Goal: Information Seeking & Learning: Learn about a topic

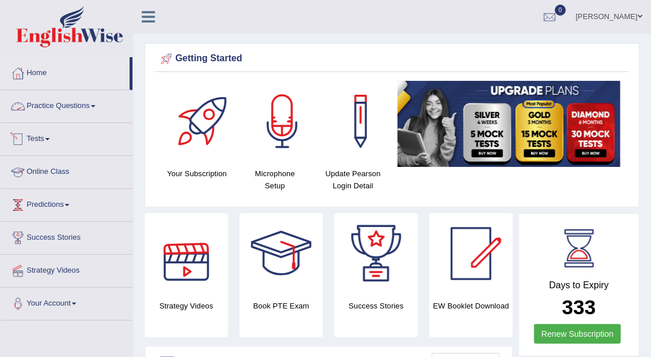
click at [84, 102] on link "Practice Questions" at bounding box center [67, 104] width 132 height 29
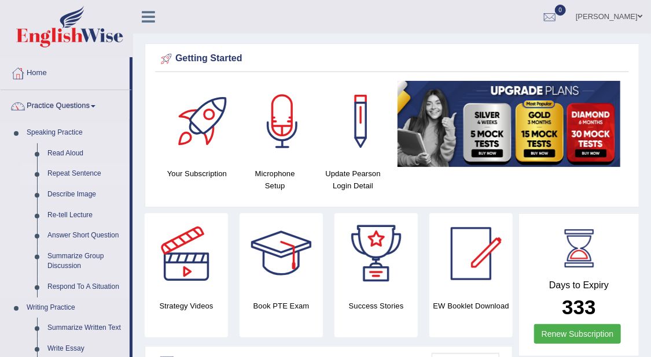
click at [91, 177] on link "Repeat Sentence" at bounding box center [85, 174] width 87 height 21
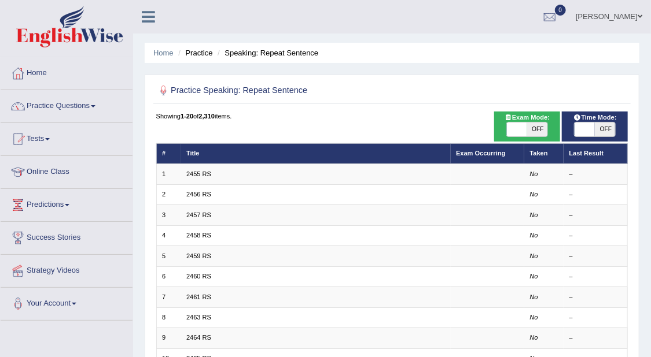
click at [544, 130] on span "OFF" at bounding box center [537, 130] width 20 height 14
checkbox input "true"
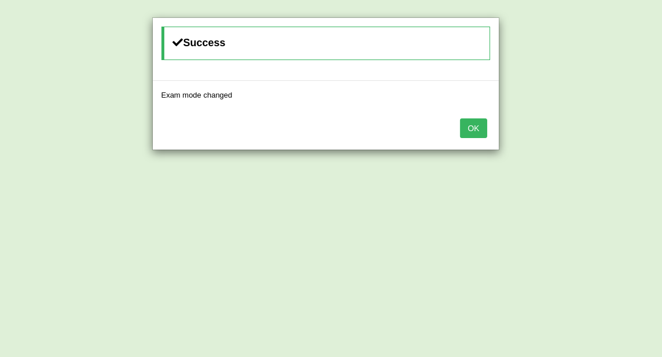
click at [484, 134] on button "OK" at bounding box center [473, 129] width 27 height 20
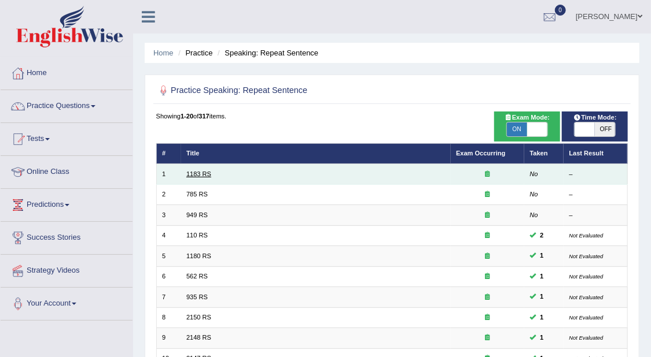
click at [197, 174] on link "1183 RS" at bounding box center [198, 174] width 25 height 7
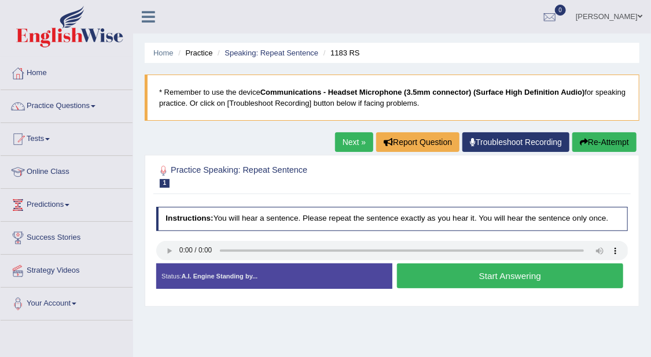
click at [544, 274] on button "Start Answering" at bounding box center [510, 276] width 226 height 25
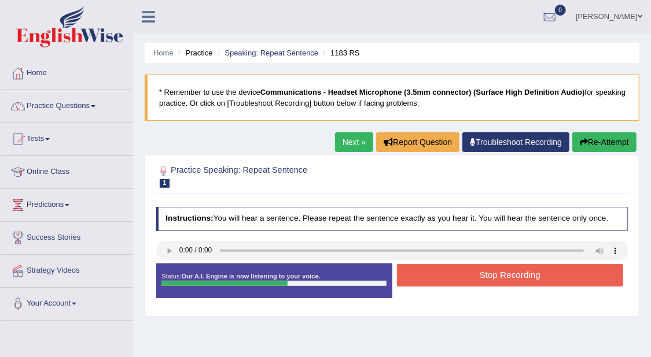
click at [536, 271] on button "Stop Recording" at bounding box center [510, 275] width 226 height 23
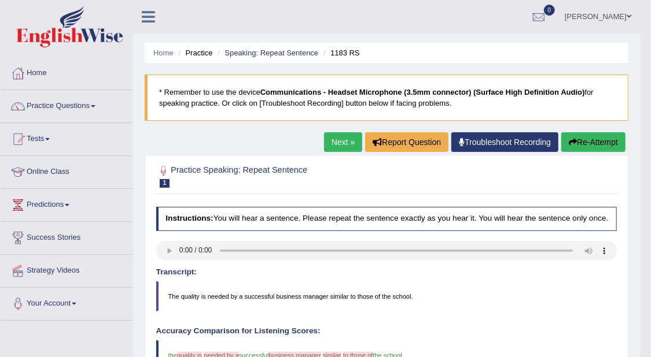
click at [345, 144] on link "Next »" at bounding box center [343, 142] width 38 height 20
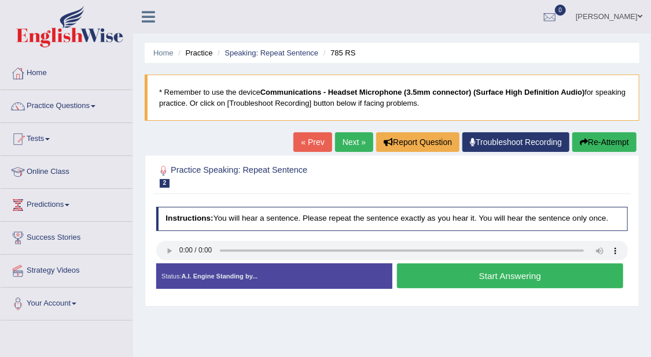
click at [516, 274] on button "Start Answering" at bounding box center [510, 276] width 226 height 25
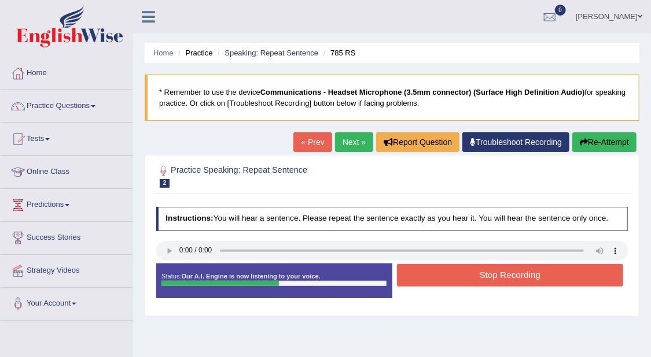
click at [526, 269] on button "Stop Recording" at bounding box center [510, 275] width 226 height 23
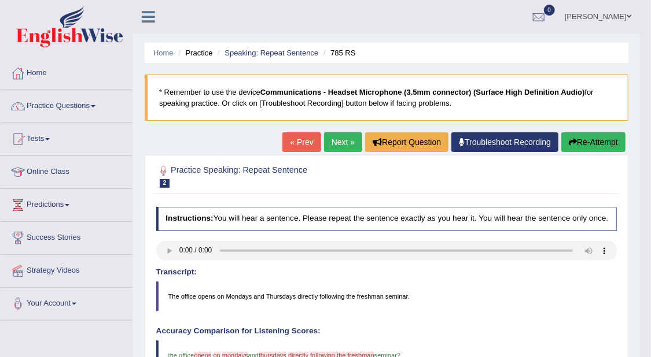
click at [343, 140] on link "Next »" at bounding box center [343, 142] width 38 height 20
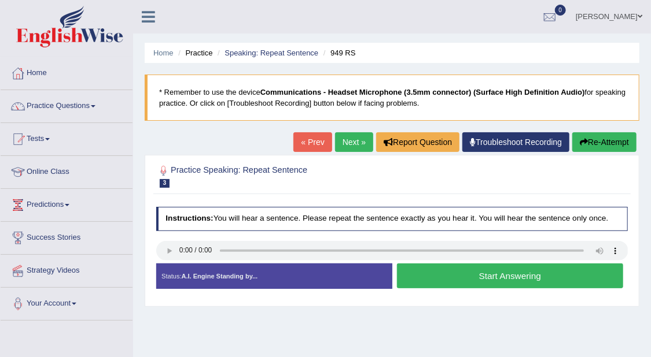
click at [482, 275] on button "Start Answering" at bounding box center [510, 276] width 226 height 25
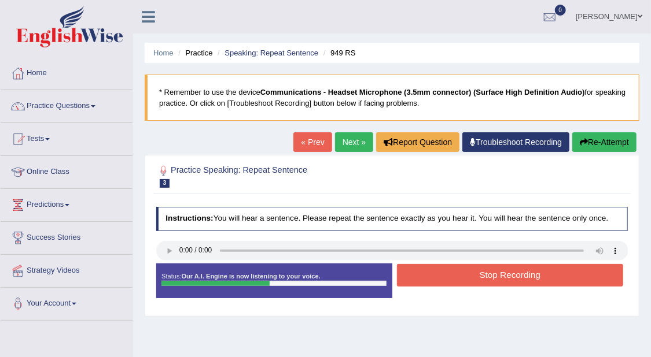
click at [518, 273] on button "Stop Recording" at bounding box center [510, 275] width 226 height 23
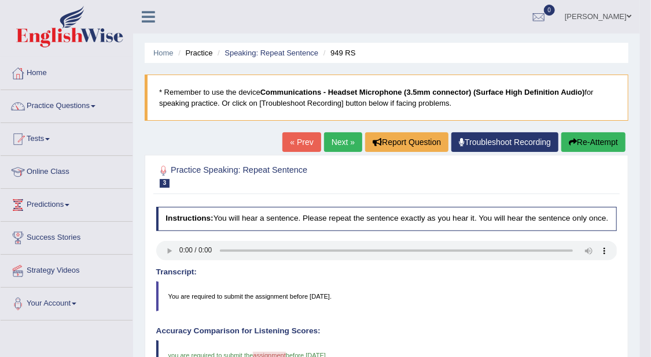
click at [342, 145] on link "Next »" at bounding box center [343, 142] width 38 height 20
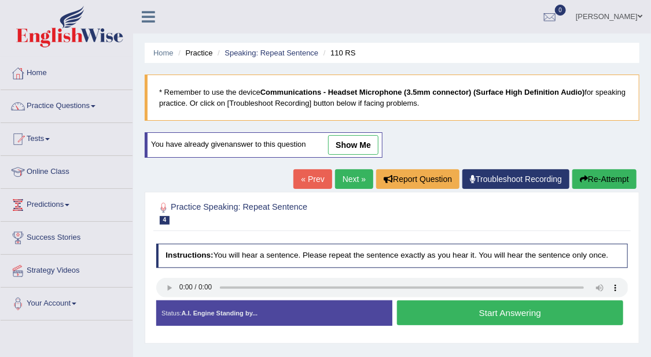
click at [514, 313] on button "Start Answering" at bounding box center [510, 313] width 226 height 25
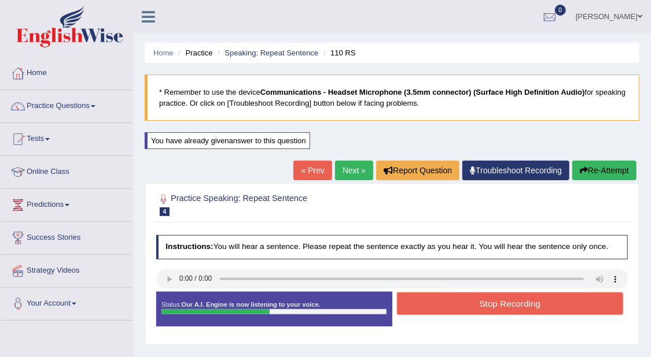
click at [538, 294] on button "Stop Recording" at bounding box center [510, 304] width 226 height 23
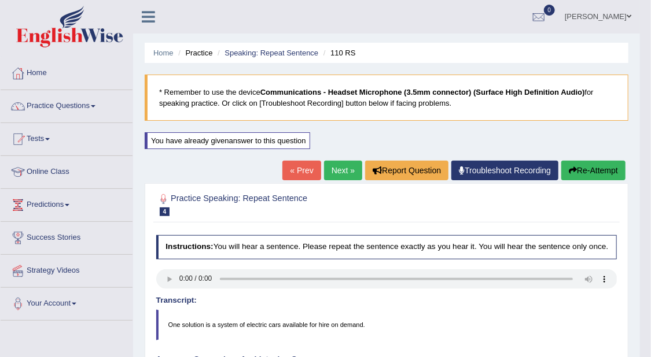
click at [343, 169] on link "Next »" at bounding box center [343, 171] width 38 height 20
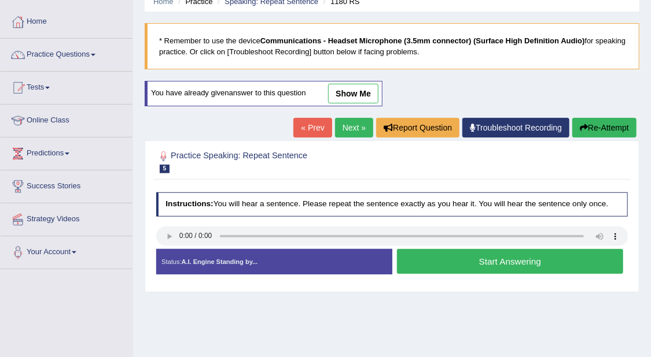
scroll to position [72, 0]
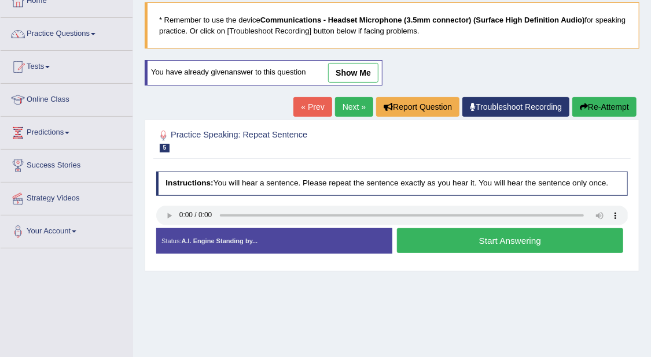
click at [498, 234] on button "Start Answering" at bounding box center [510, 240] width 226 height 25
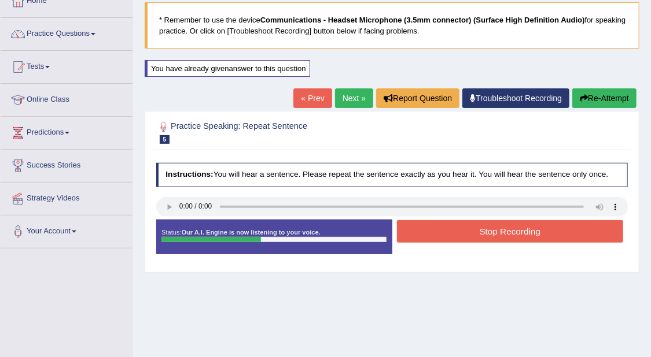
click at [545, 230] on button "Stop Recording" at bounding box center [510, 231] width 226 height 23
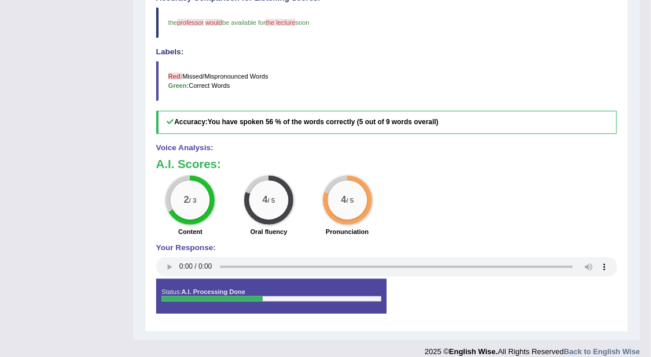
scroll to position [0, 0]
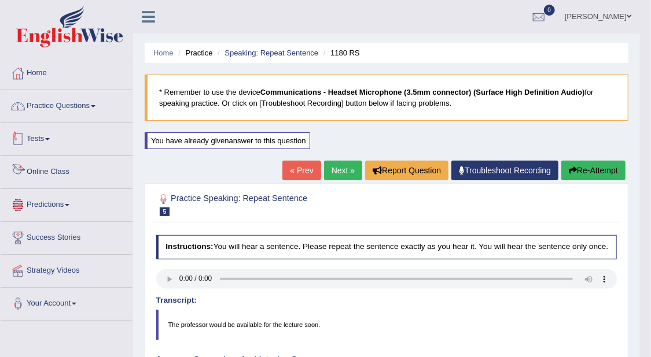
click at [64, 101] on link "Practice Questions" at bounding box center [67, 104] width 132 height 29
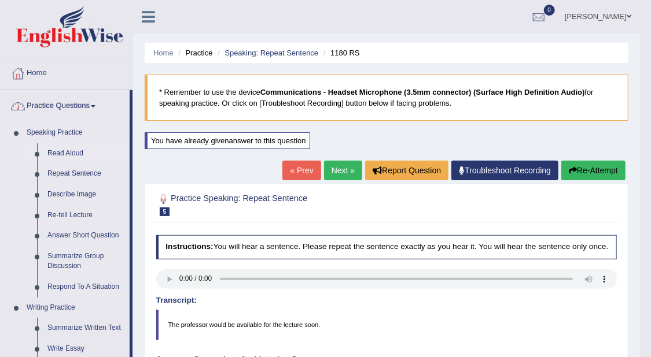
click at [76, 149] on link "Read Aloud" at bounding box center [85, 153] width 87 height 21
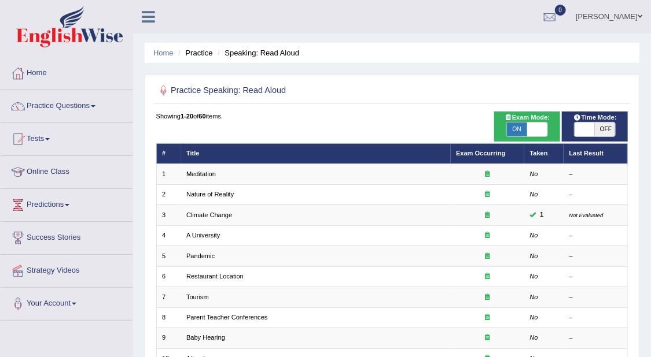
click at [547, 131] on span "OFF" at bounding box center [557, 130] width 20 height 14
click at [509, 131] on span "ON" at bounding box center [517, 130] width 20 height 14
checkbox input "false"
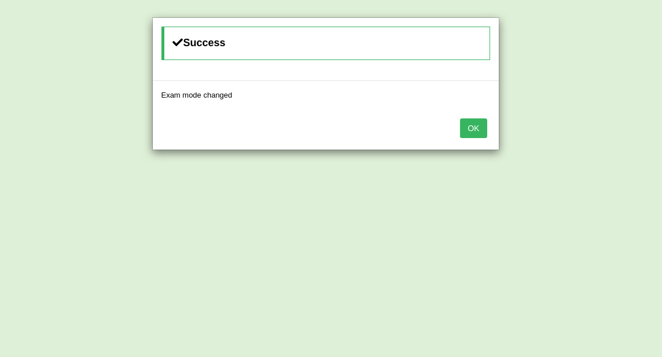
click at [472, 130] on button "OK" at bounding box center [473, 129] width 27 height 20
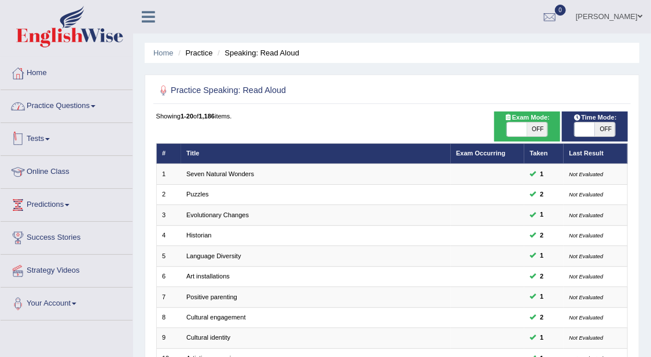
click at [79, 99] on link "Practice Questions" at bounding box center [67, 104] width 132 height 29
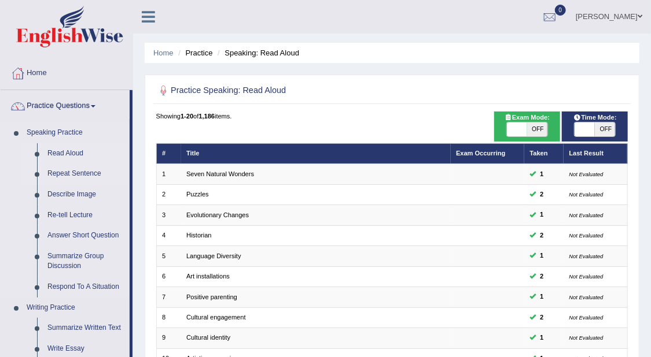
click at [82, 176] on link "Repeat Sentence" at bounding box center [85, 174] width 87 height 21
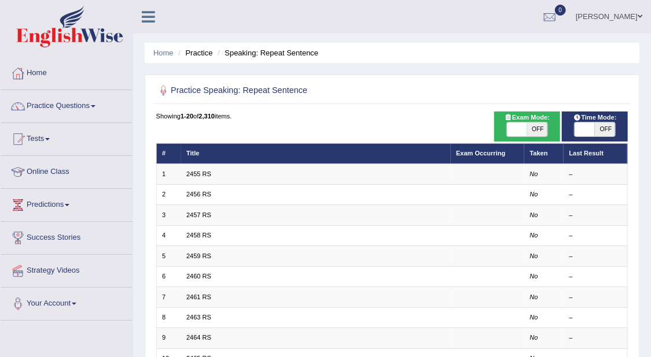
click at [538, 130] on span "OFF" at bounding box center [537, 130] width 20 height 14
checkbox input "true"
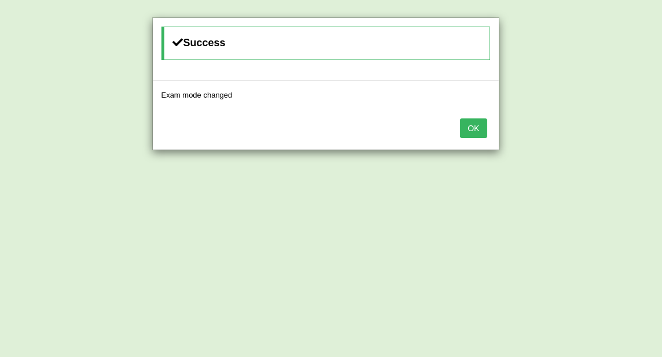
click at [478, 131] on button "OK" at bounding box center [473, 129] width 27 height 20
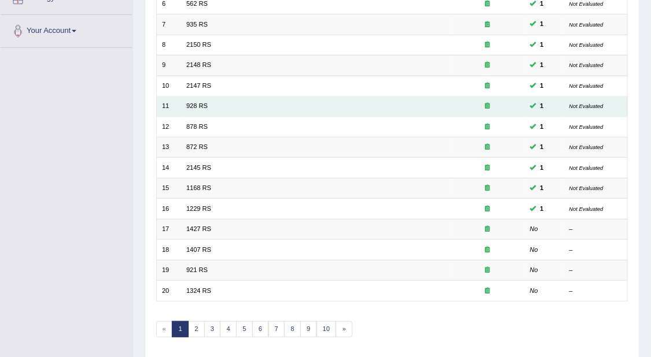
scroll to position [289, 0]
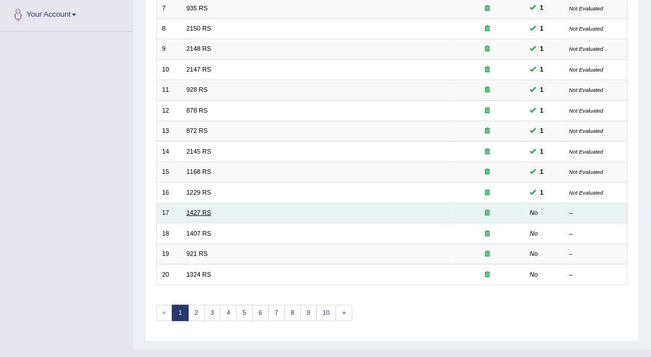
click at [190, 209] on link "1427 RS" at bounding box center [198, 212] width 25 height 7
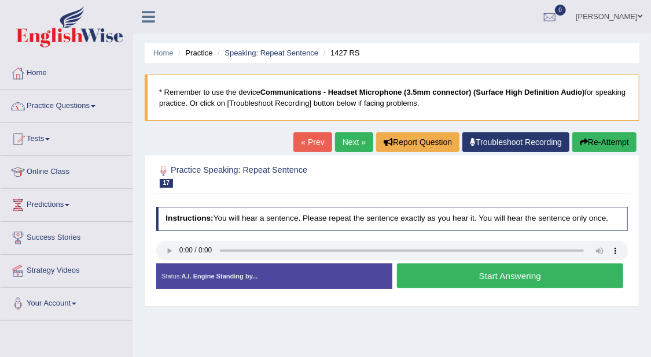
click at [518, 274] on button "Start Answering" at bounding box center [510, 276] width 226 height 25
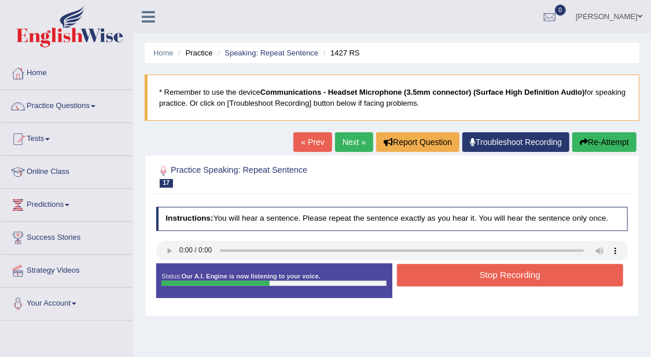
click at [551, 269] on button "Stop Recording" at bounding box center [510, 275] width 226 height 23
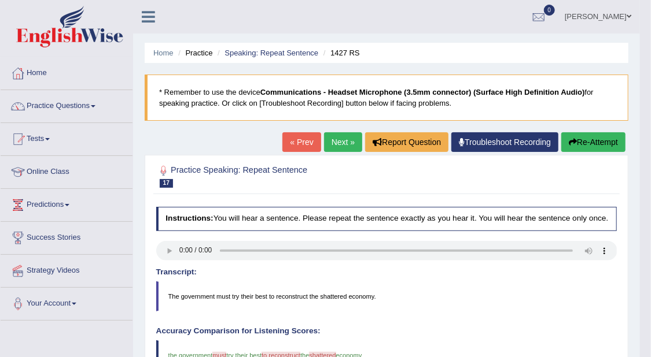
click at [335, 130] on div "Home Practice Speaking: Repeat Sentence 1427 RS * Remember to use the device Co…" at bounding box center [386, 336] width 507 height 673
click at [335, 138] on link "Next »" at bounding box center [343, 142] width 38 height 20
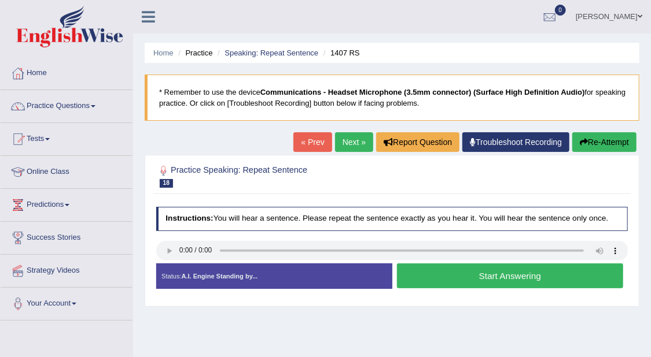
click at [540, 277] on button "Start Answering" at bounding box center [510, 276] width 226 height 25
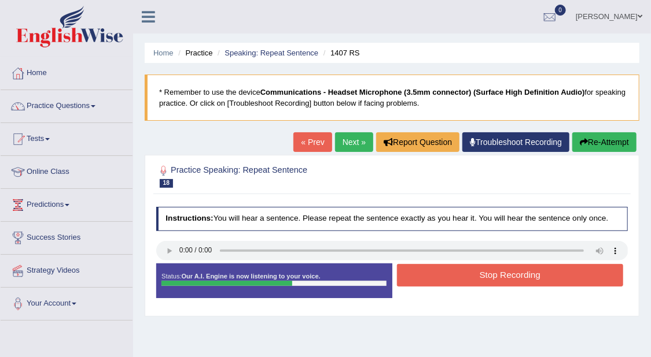
click at [516, 272] on button "Stop Recording" at bounding box center [510, 275] width 226 height 23
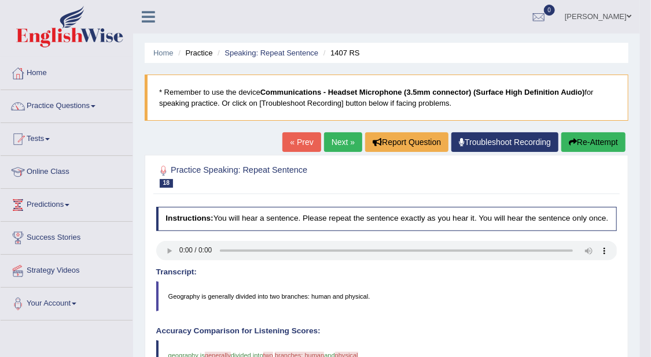
click at [342, 141] on link "Next »" at bounding box center [343, 142] width 38 height 20
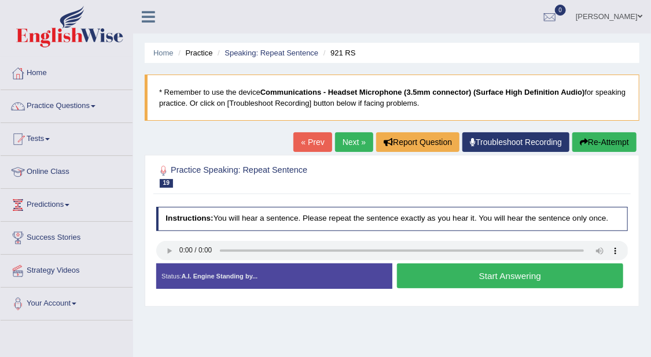
click at [566, 271] on button "Start Answering" at bounding box center [510, 276] width 226 height 25
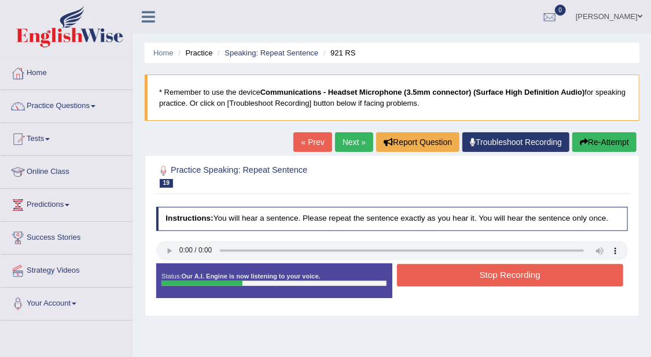
click at [551, 275] on button "Stop Recording" at bounding box center [510, 275] width 226 height 23
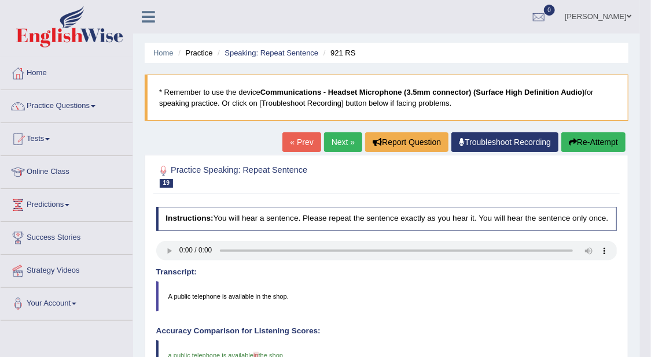
click at [335, 144] on link "Next »" at bounding box center [343, 142] width 38 height 20
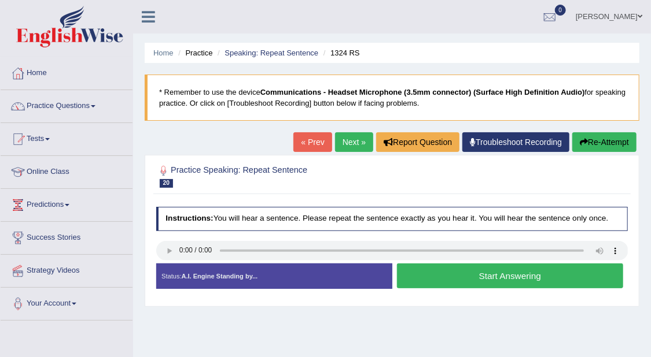
click at [485, 275] on button "Start Answering" at bounding box center [510, 276] width 226 height 25
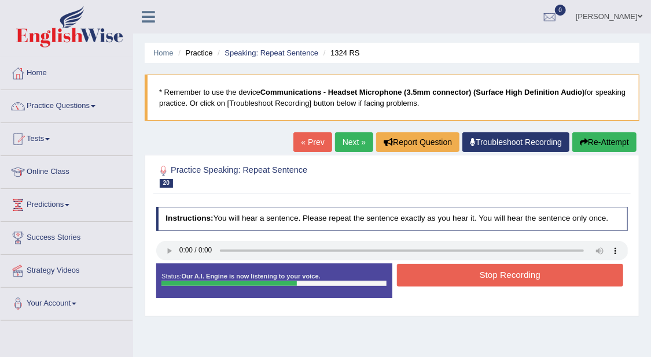
click at [547, 269] on button "Stop Recording" at bounding box center [510, 275] width 226 height 23
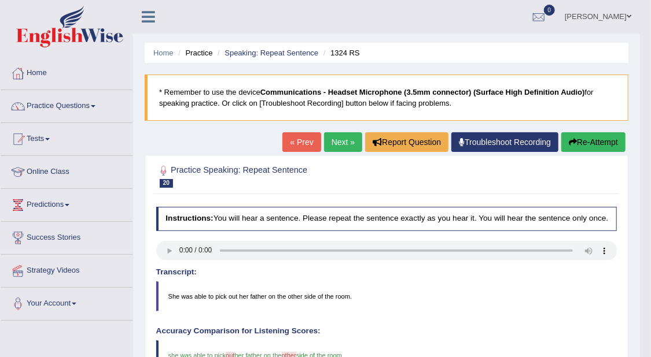
click at [342, 139] on link "Next »" at bounding box center [343, 142] width 38 height 20
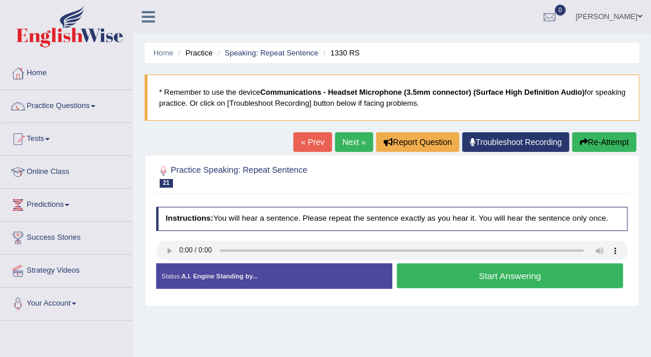
click at [572, 279] on button "Start Answering" at bounding box center [510, 276] width 226 height 25
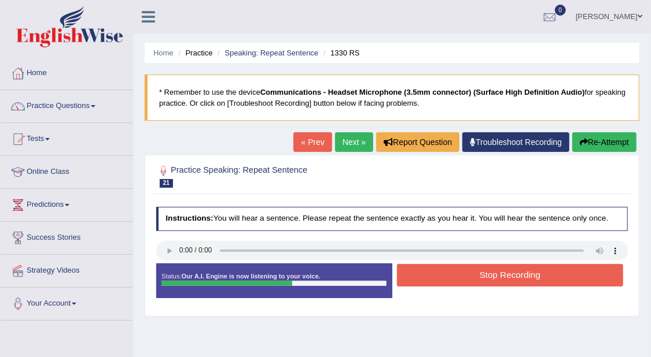
click at [555, 276] on button "Stop Recording" at bounding box center [510, 275] width 226 height 23
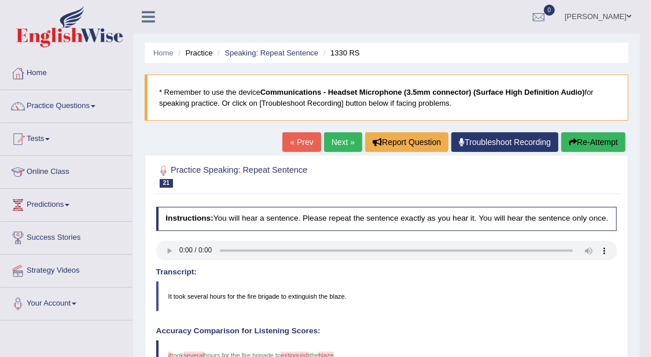
click at [342, 142] on link "Next »" at bounding box center [343, 142] width 38 height 20
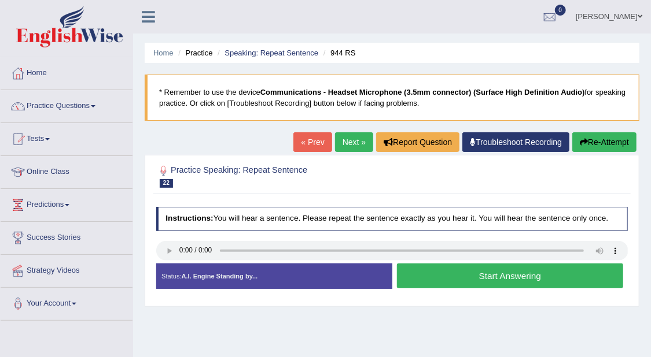
click at [538, 273] on button "Start Answering" at bounding box center [510, 276] width 226 height 25
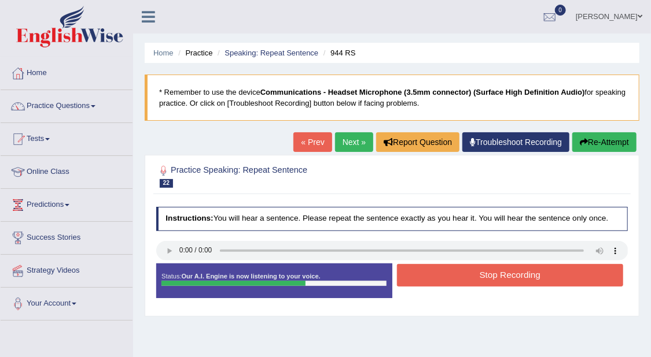
click at [531, 273] on button "Stop Recording" at bounding box center [510, 275] width 226 height 23
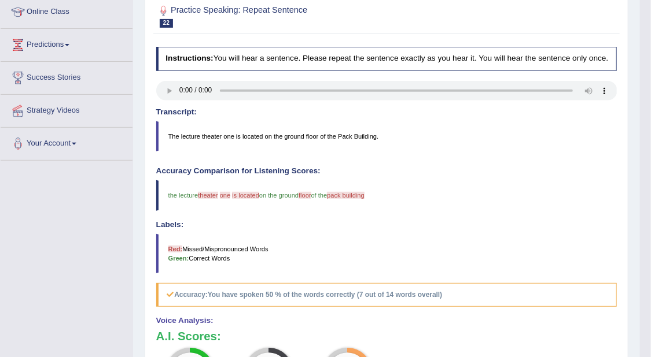
scroll to position [72, 0]
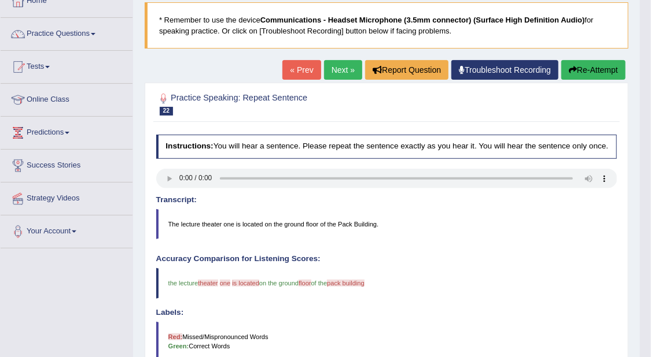
click at [340, 67] on link "Next »" at bounding box center [343, 70] width 38 height 20
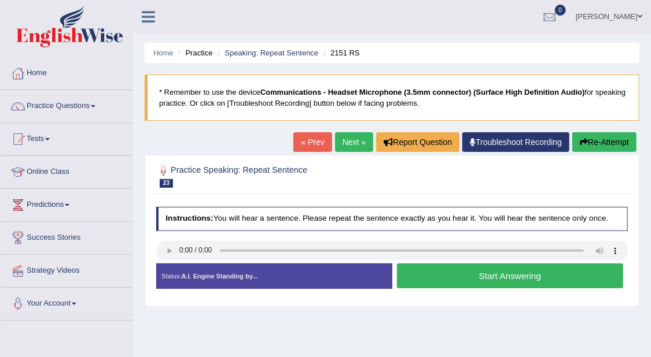
click at [501, 268] on button "Start Answering" at bounding box center [510, 276] width 226 height 25
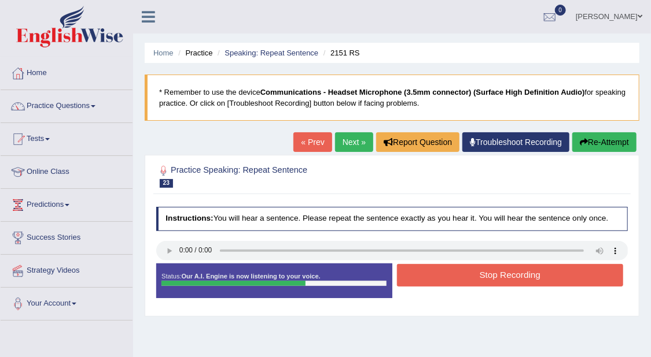
click at [493, 283] on button "Stop Recording" at bounding box center [510, 275] width 226 height 23
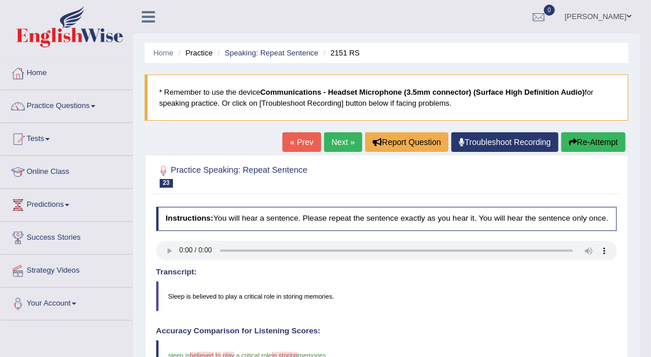
click at [343, 142] on link "Next »" at bounding box center [343, 142] width 38 height 20
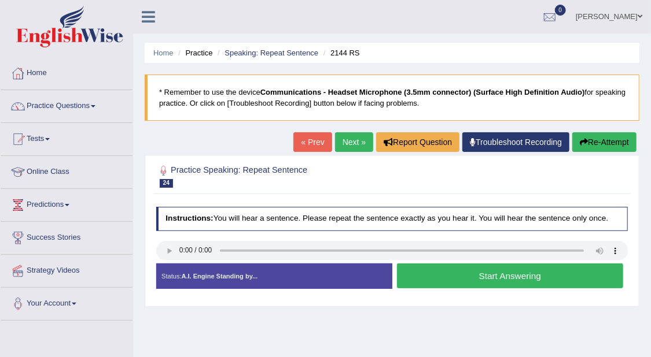
click at [518, 271] on button "Start Answering" at bounding box center [510, 276] width 226 height 25
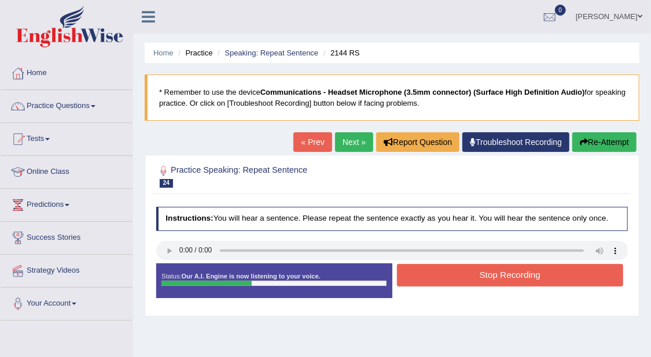
click at [534, 272] on button "Stop Recording" at bounding box center [510, 275] width 226 height 23
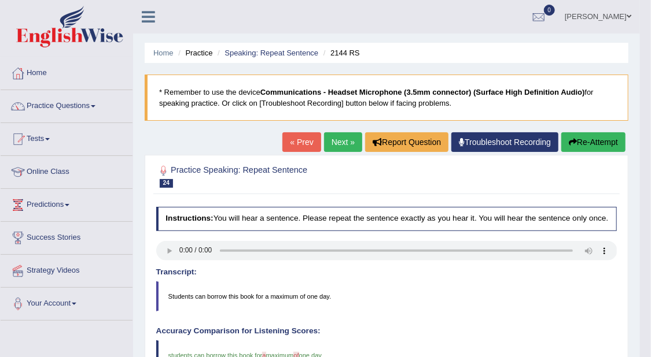
click at [328, 135] on link "Next »" at bounding box center [343, 142] width 38 height 20
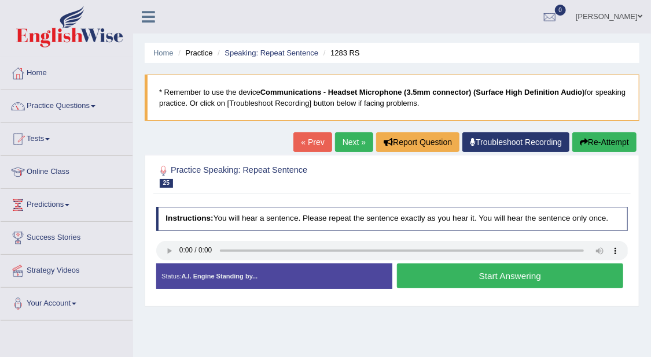
click at [555, 271] on button "Start Answering" at bounding box center [510, 276] width 226 height 25
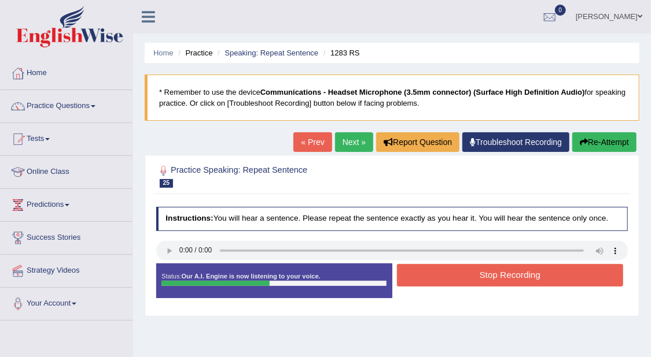
click at [552, 272] on button "Stop Recording" at bounding box center [510, 275] width 226 height 23
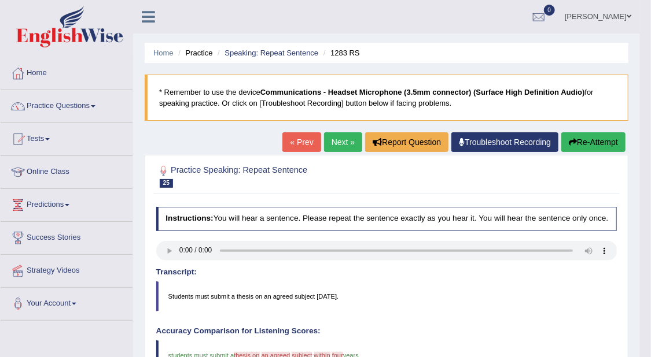
click at [337, 138] on link "Next »" at bounding box center [343, 142] width 38 height 20
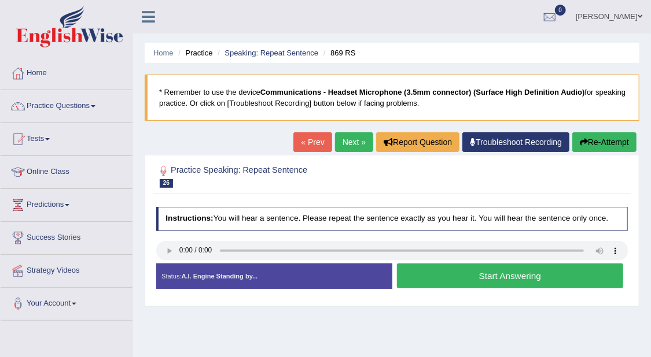
click at [517, 272] on button "Start Answering" at bounding box center [510, 276] width 226 height 25
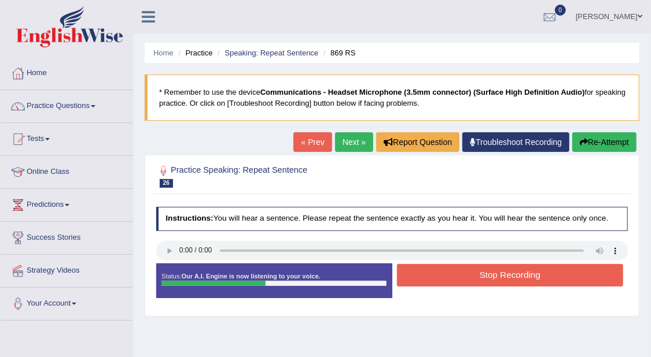
drag, startPoint x: 521, startPoint y: 271, endPoint x: 518, endPoint y: 248, distance: 23.3
click at [520, 270] on button "Stop Recording" at bounding box center [510, 275] width 226 height 23
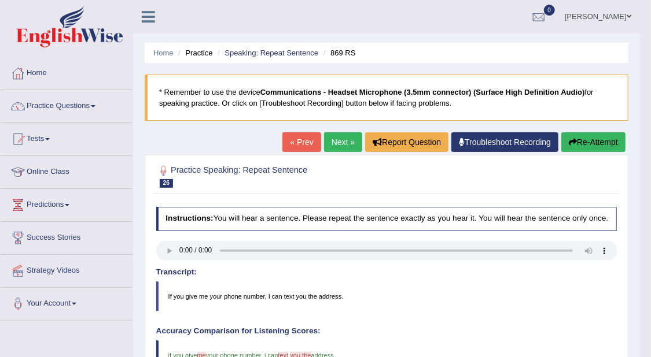
click at [345, 139] on link "Next »" at bounding box center [343, 142] width 38 height 20
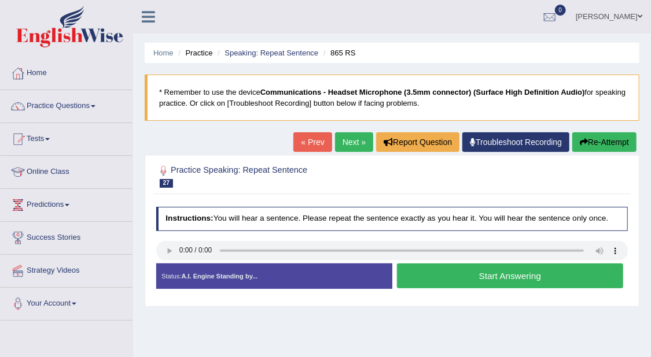
click at [541, 276] on button "Start Answering" at bounding box center [510, 276] width 226 height 25
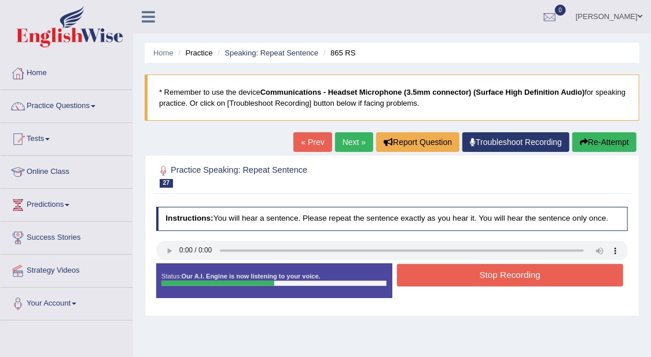
click at [540, 274] on button "Stop Recording" at bounding box center [510, 275] width 226 height 23
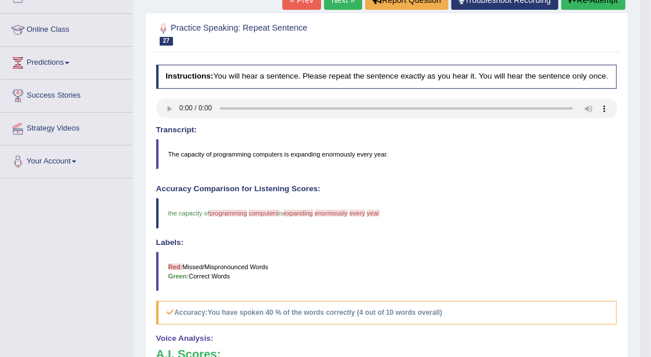
scroll to position [72, 0]
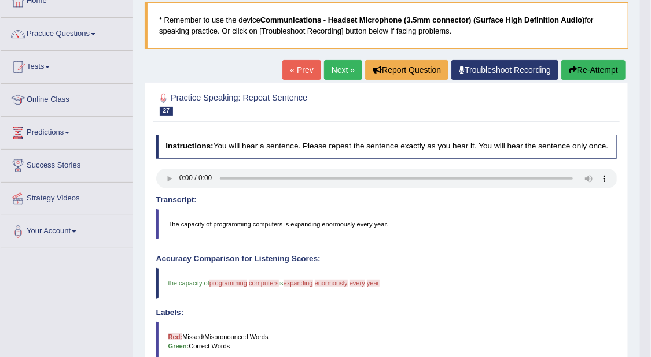
click at [350, 70] on link "Next »" at bounding box center [343, 70] width 38 height 20
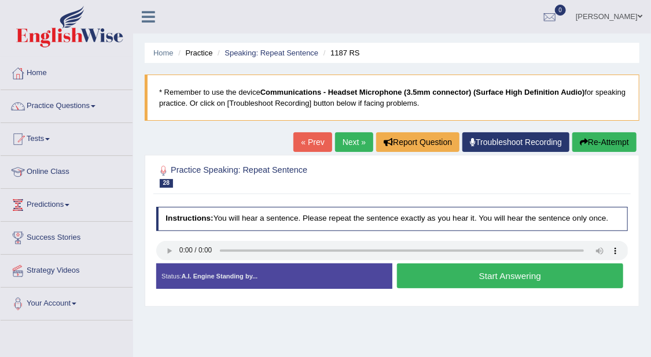
click at [507, 275] on button "Start Answering" at bounding box center [510, 276] width 226 height 25
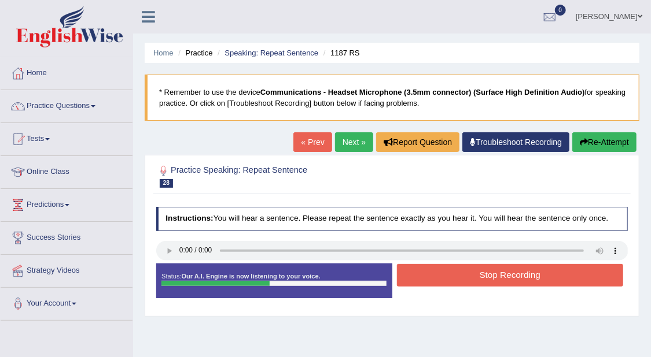
click at [509, 271] on button "Stop Recording" at bounding box center [510, 275] width 226 height 23
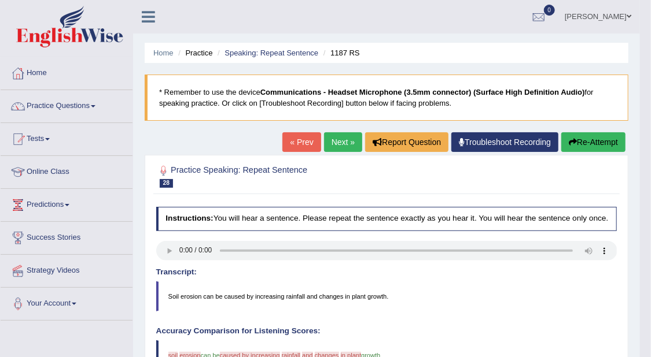
click at [343, 141] on link "Next »" at bounding box center [343, 142] width 38 height 20
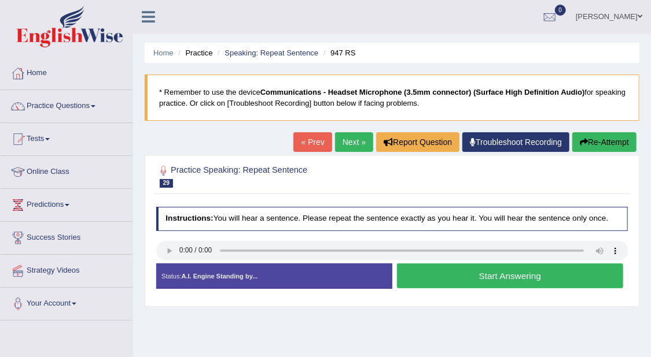
click at [504, 274] on button "Start Answering" at bounding box center [510, 276] width 226 height 25
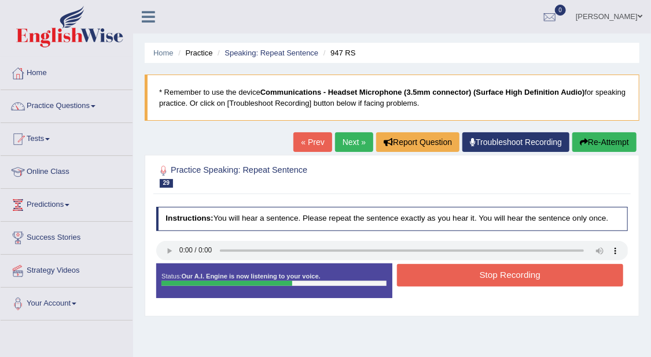
click at [519, 273] on button "Stop Recording" at bounding box center [510, 275] width 226 height 23
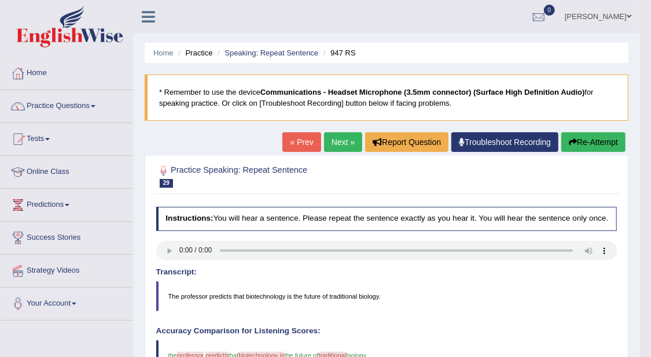
click at [337, 146] on link "Next »" at bounding box center [343, 142] width 38 height 20
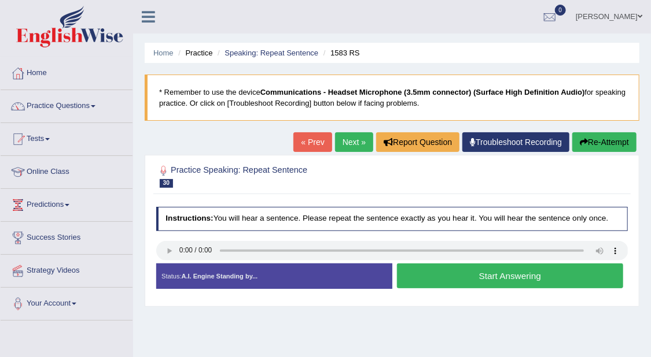
click at [441, 266] on button "Start Answering" at bounding box center [510, 276] width 226 height 25
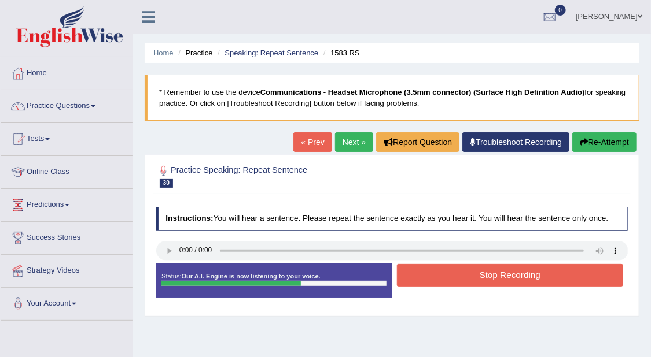
click at [598, 142] on button "Re-Attempt" at bounding box center [604, 142] width 64 height 20
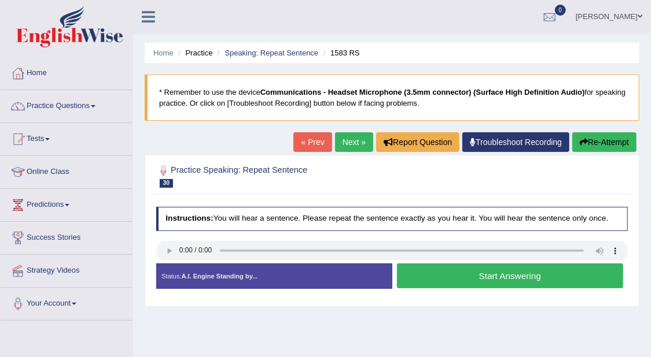
click at [505, 279] on button "Start Answering" at bounding box center [510, 276] width 226 height 25
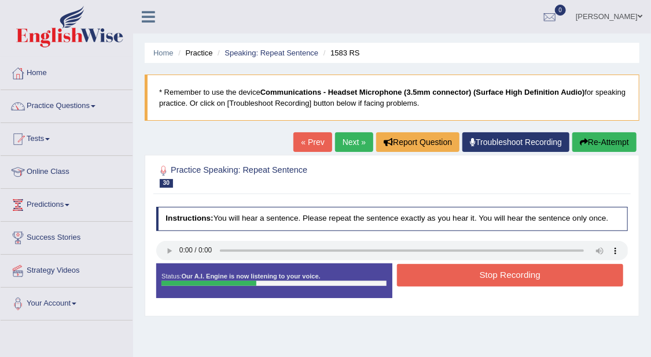
click at [500, 276] on button "Stop Recording" at bounding box center [510, 275] width 226 height 23
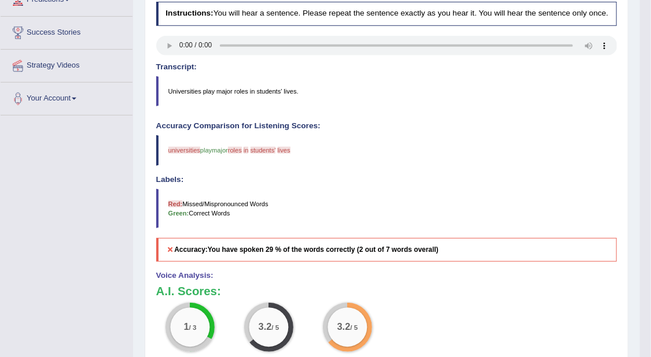
scroll to position [72, 0]
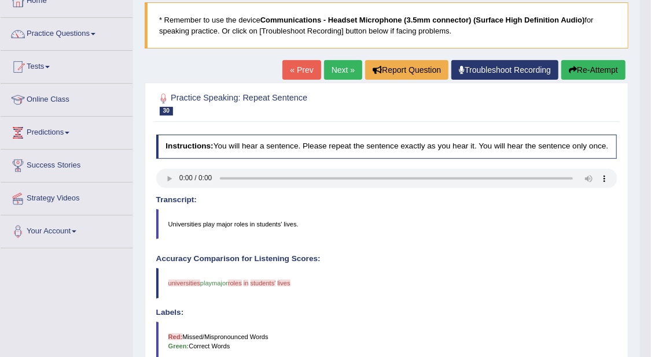
click at [579, 73] on button "Re-Attempt" at bounding box center [593, 70] width 64 height 20
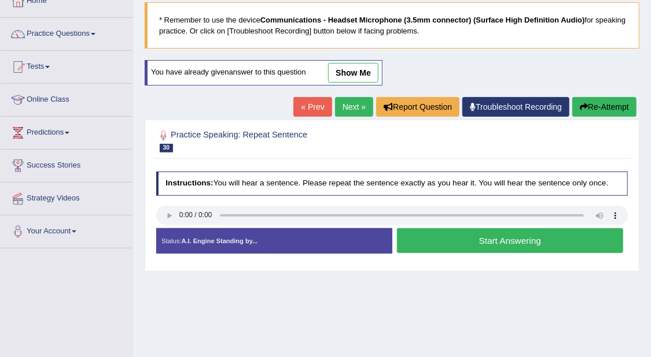
click at [541, 234] on button "Start Answering" at bounding box center [510, 240] width 226 height 25
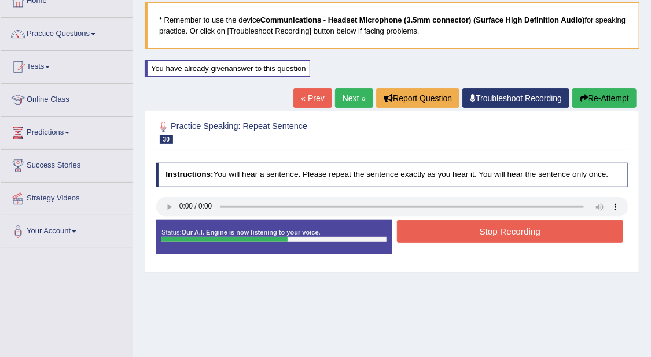
click at [530, 224] on button "Stop Recording" at bounding box center [510, 231] width 226 height 23
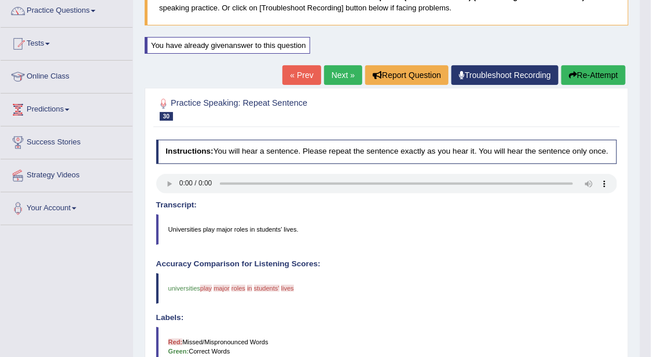
scroll to position [72, 0]
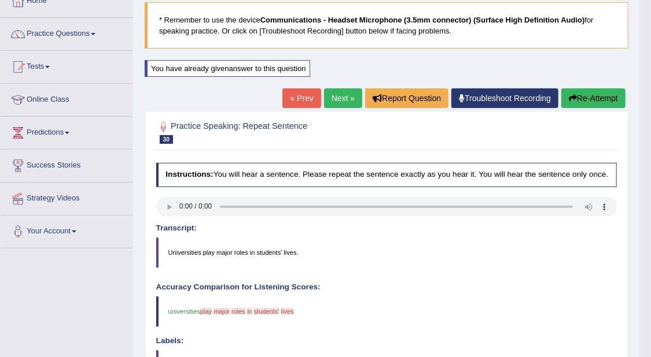
click at [594, 96] on button "Re-Attempt" at bounding box center [593, 98] width 64 height 20
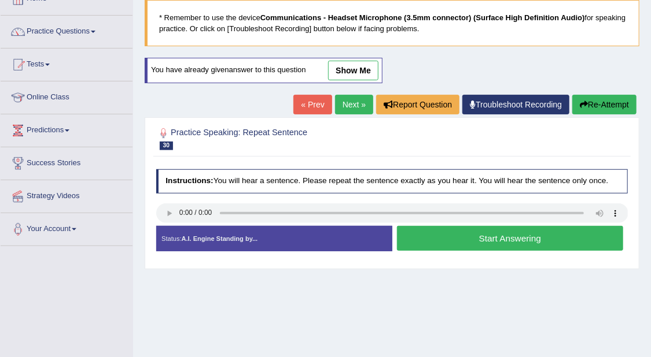
scroll to position [72, 0]
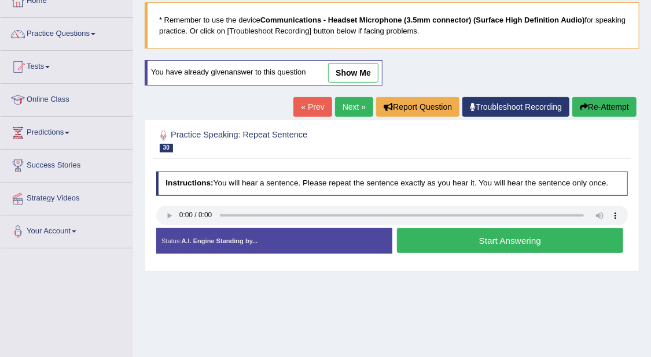
click at [536, 241] on button "Start Answering" at bounding box center [510, 240] width 226 height 25
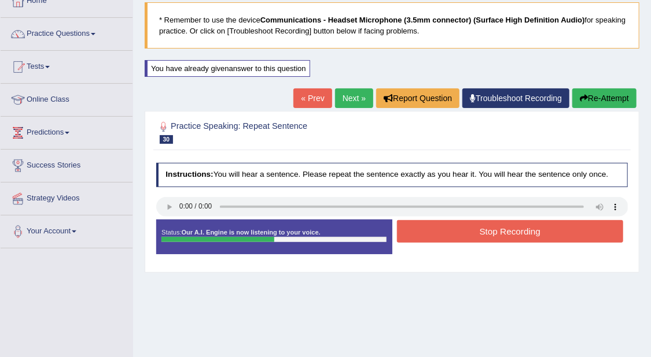
click at [537, 229] on button "Stop Recording" at bounding box center [510, 231] width 226 height 23
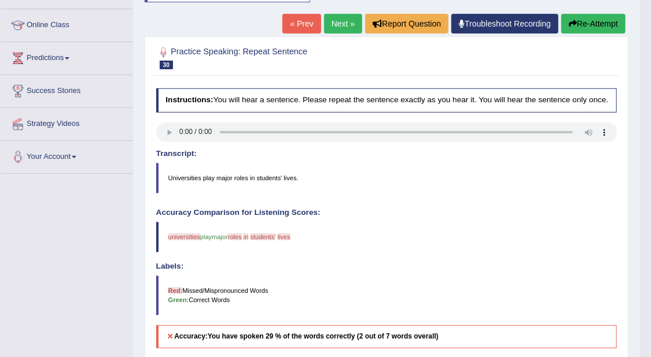
scroll to position [0, 0]
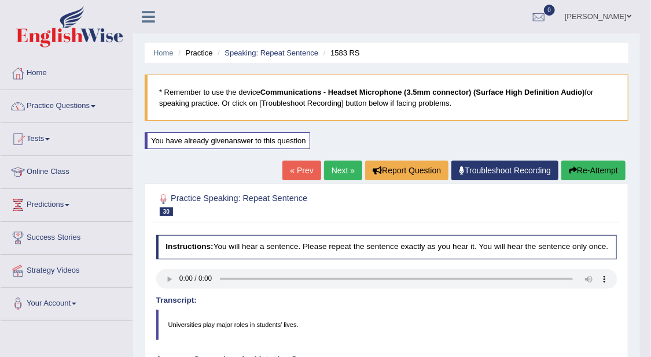
click at [599, 167] on button "Re-Attempt" at bounding box center [593, 171] width 64 height 20
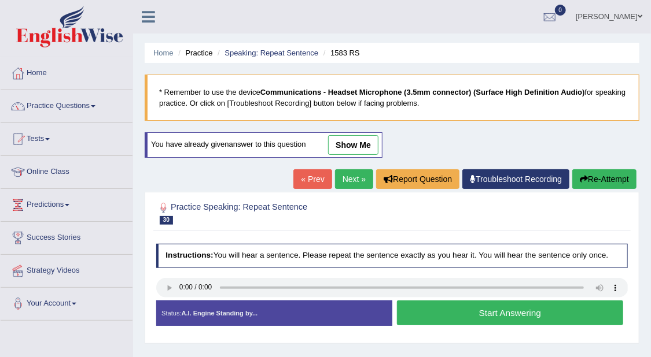
click at [489, 311] on button "Start Answering" at bounding box center [510, 313] width 226 height 25
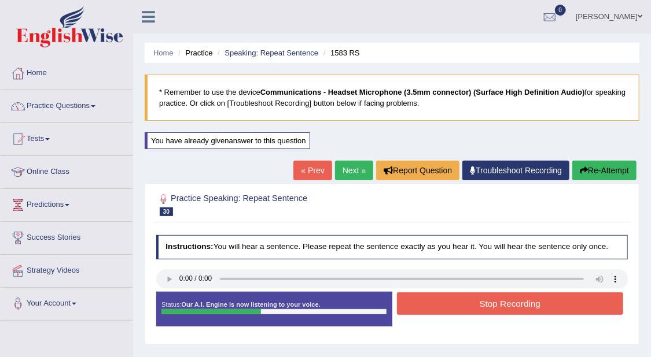
click at [612, 170] on button "Re-Attempt" at bounding box center [604, 171] width 64 height 20
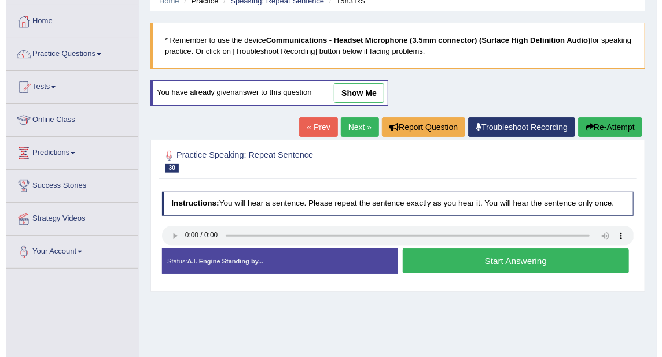
scroll to position [73, 0]
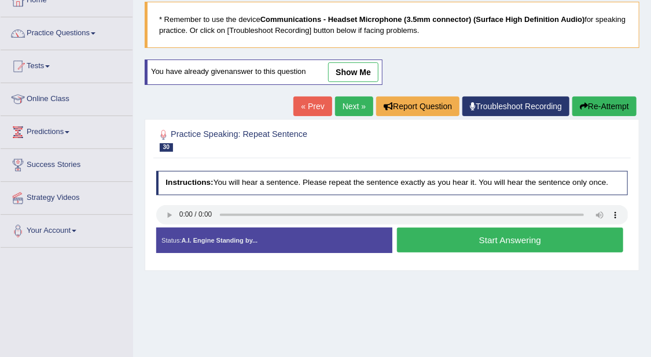
click at [516, 237] on button "Start Answering" at bounding box center [510, 240] width 226 height 25
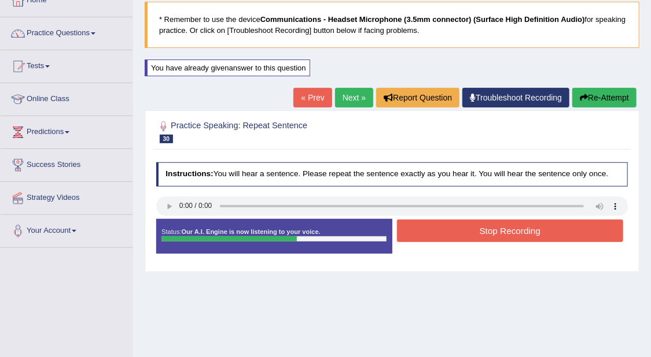
click at [522, 231] on button "Stop Recording" at bounding box center [510, 231] width 226 height 23
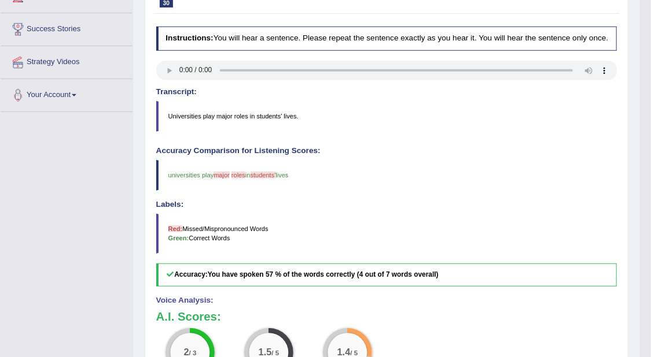
scroll to position [145, 0]
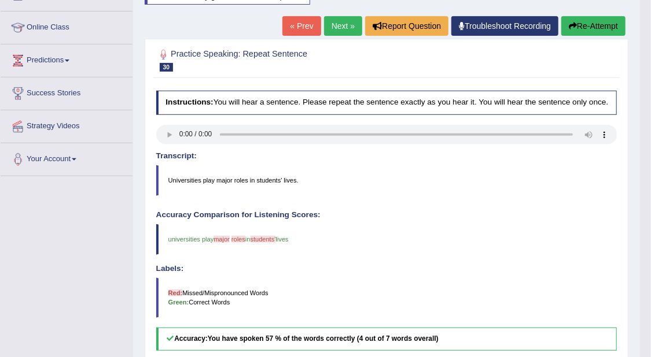
click at [589, 20] on button "Re-Attempt" at bounding box center [593, 26] width 64 height 20
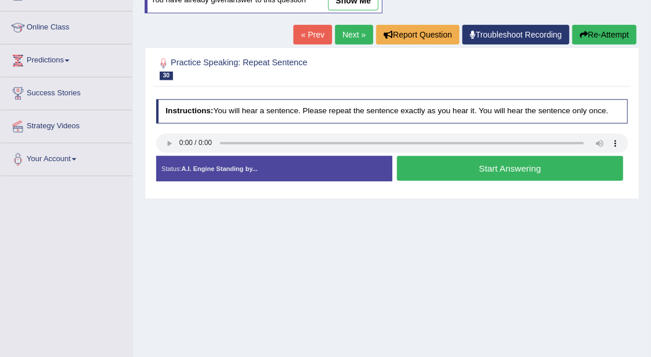
click at [466, 171] on button "Start Answering" at bounding box center [510, 168] width 226 height 25
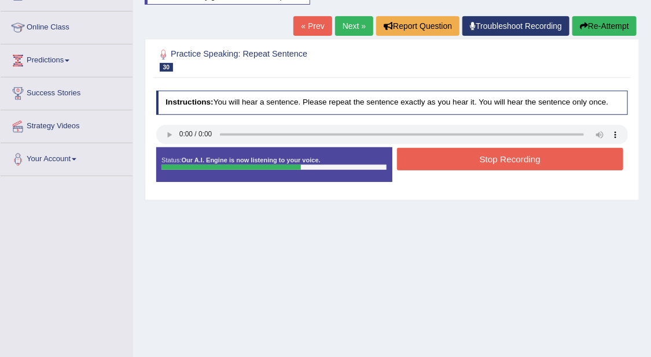
click at [538, 163] on button "Stop Recording" at bounding box center [510, 159] width 226 height 23
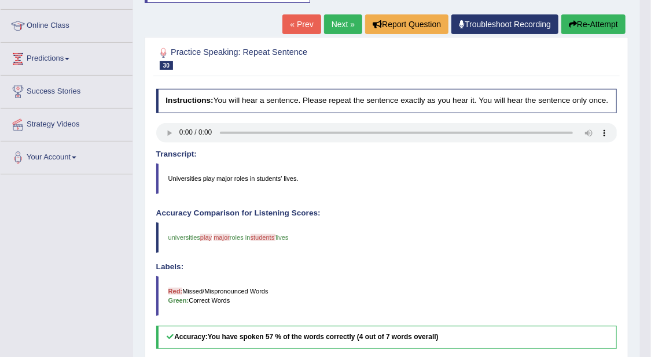
scroll to position [145, 0]
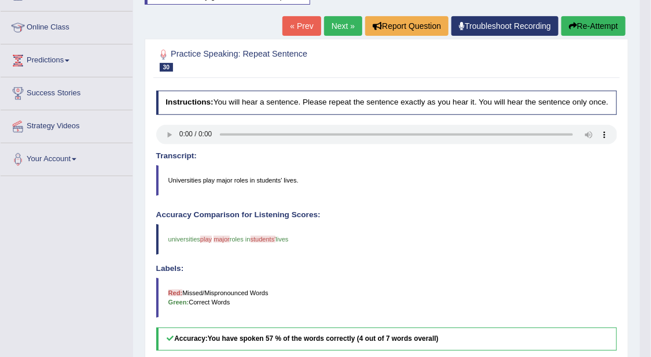
click at [599, 25] on button "Re-Attempt" at bounding box center [593, 26] width 64 height 20
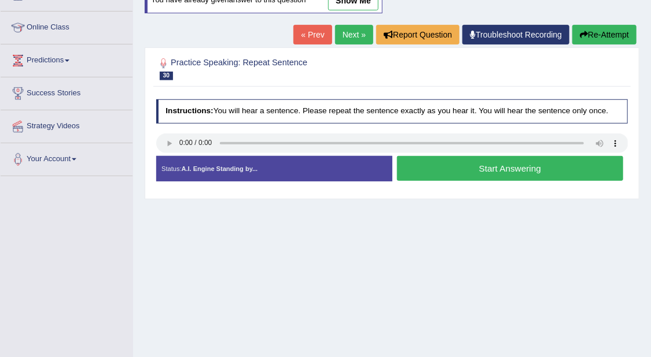
click at [520, 168] on button "Start Answering" at bounding box center [510, 168] width 226 height 25
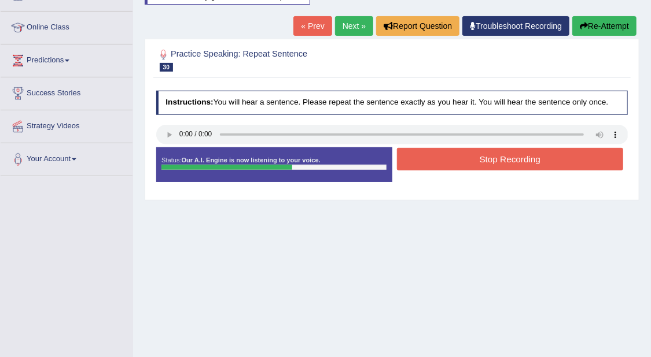
click at [523, 158] on button "Stop Recording" at bounding box center [510, 159] width 226 height 23
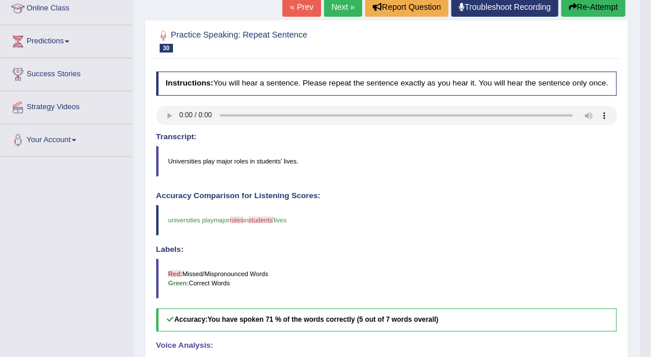
scroll to position [73, 0]
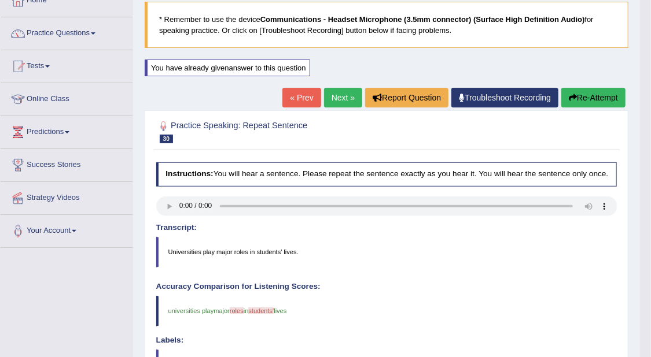
click at [589, 94] on button "Re-Attempt" at bounding box center [593, 98] width 64 height 20
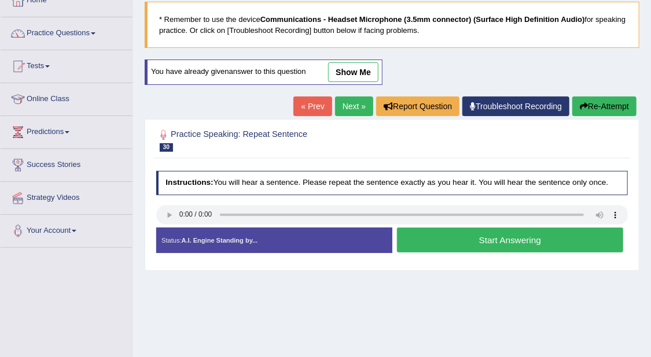
click at [511, 244] on button "Start Answering" at bounding box center [510, 240] width 226 height 25
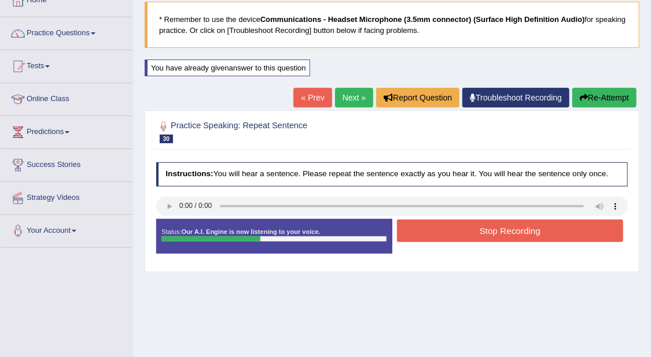
click at [510, 235] on button "Stop Recording" at bounding box center [510, 231] width 226 height 23
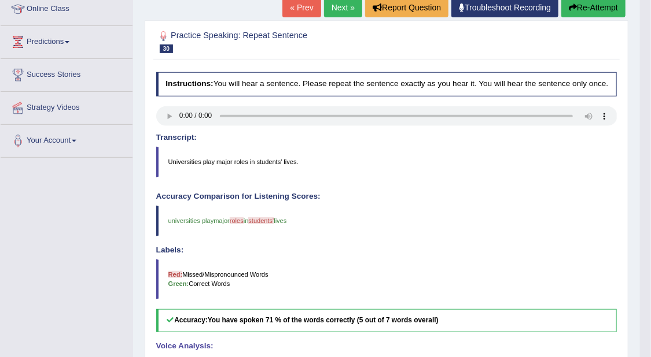
scroll to position [145, 0]
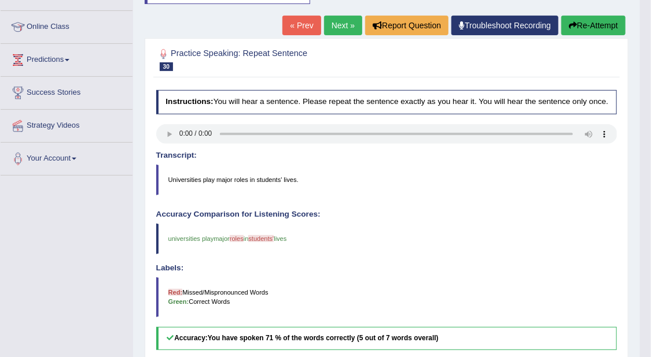
click at [592, 29] on button "Re-Attempt" at bounding box center [593, 26] width 64 height 20
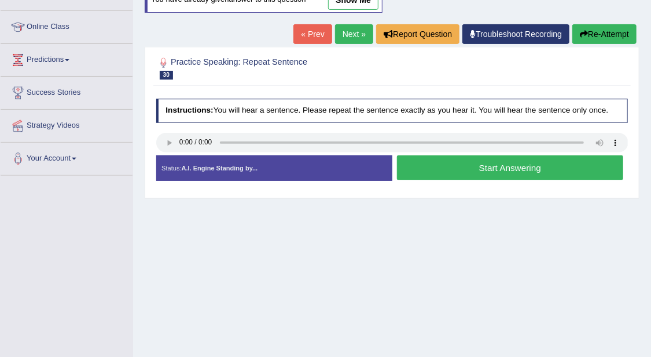
click at [480, 165] on button "Start Answering" at bounding box center [510, 168] width 226 height 25
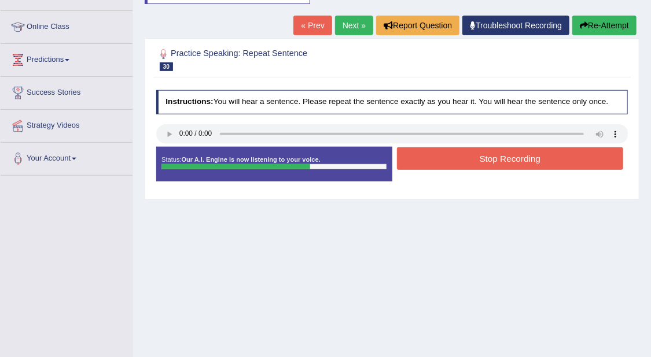
click at [470, 161] on button "Stop Recording" at bounding box center [510, 158] width 226 height 23
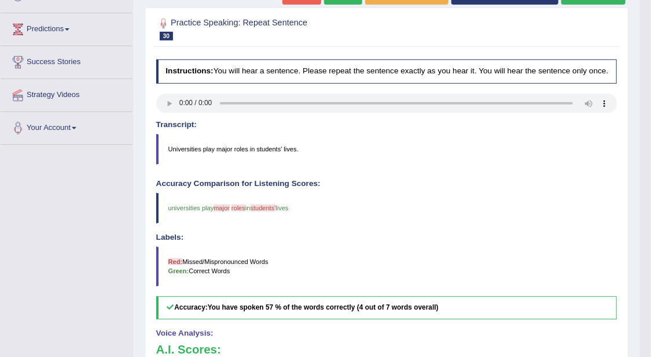
scroll to position [145, 0]
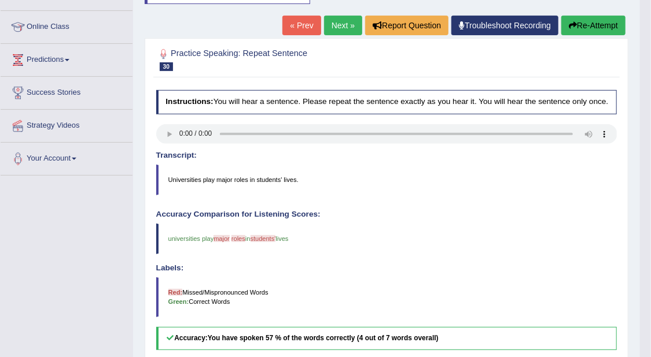
click at [330, 25] on link "Next »" at bounding box center [343, 26] width 38 height 20
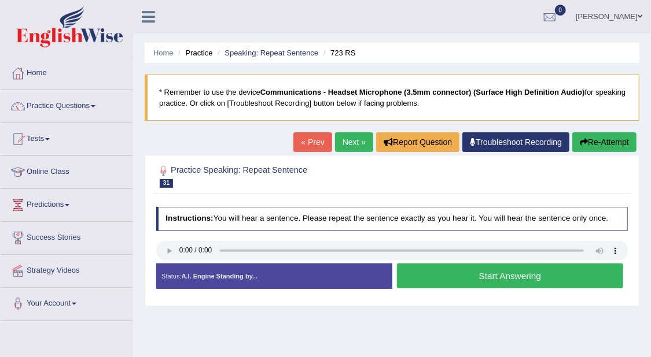
click at [566, 280] on button "Start Answering" at bounding box center [510, 276] width 226 height 25
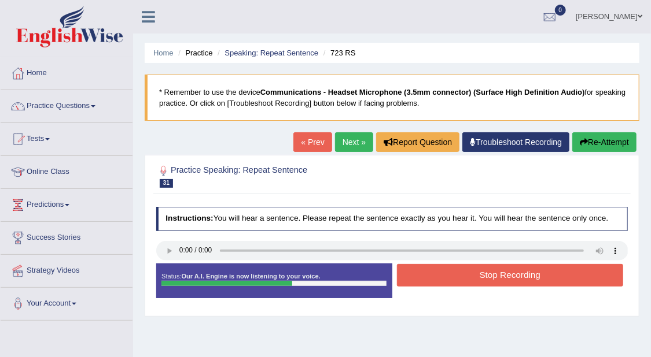
click at [566, 280] on button "Stop Recording" at bounding box center [510, 275] width 226 height 23
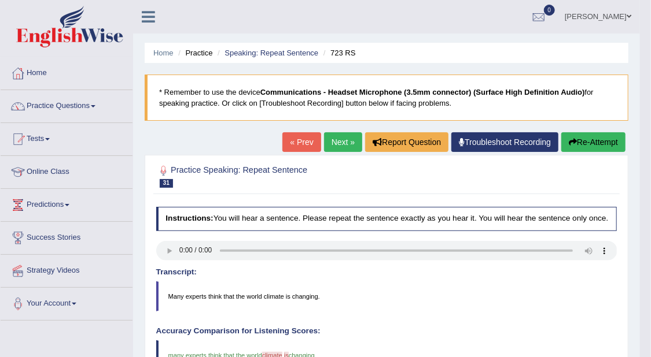
click at [347, 141] on link "Next »" at bounding box center [343, 142] width 38 height 20
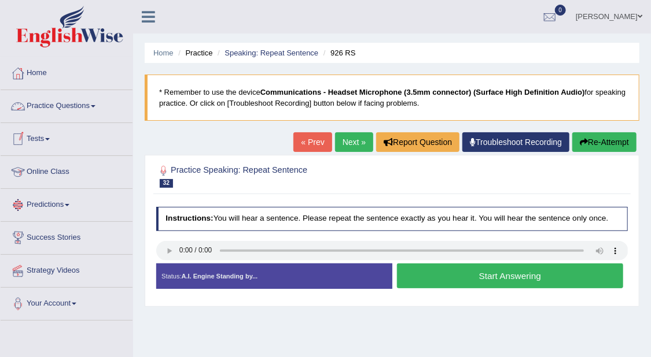
click at [84, 174] on link "Online Class" at bounding box center [67, 170] width 132 height 29
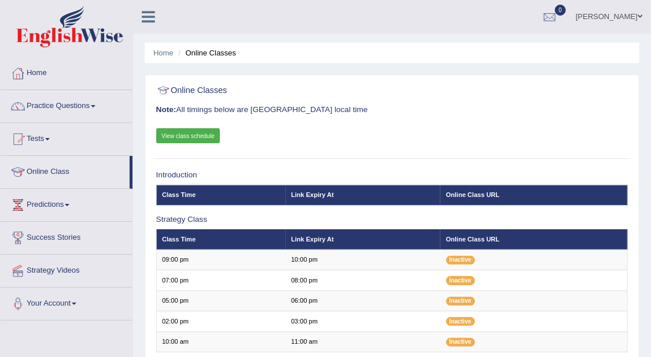
click at [204, 136] on link "View class schedule" at bounding box center [188, 135] width 64 height 15
click at [94, 102] on link "Practice Questions" at bounding box center [67, 104] width 132 height 29
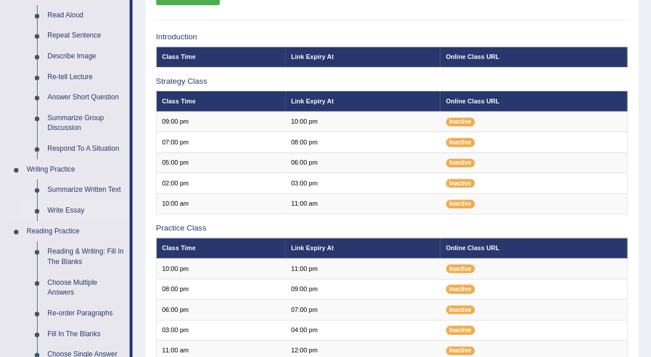
scroll to position [72, 0]
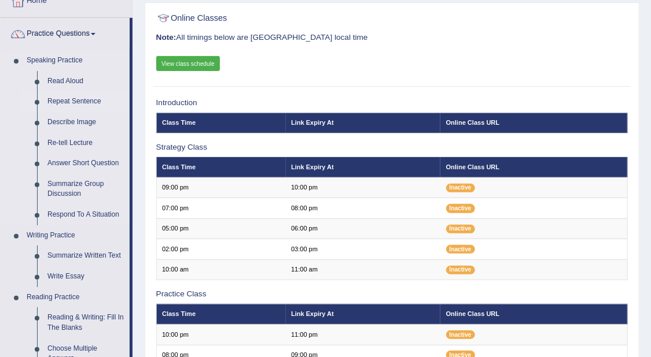
click at [86, 101] on link "Repeat Sentence" at bounding box center [85, 101] width 87 height 21
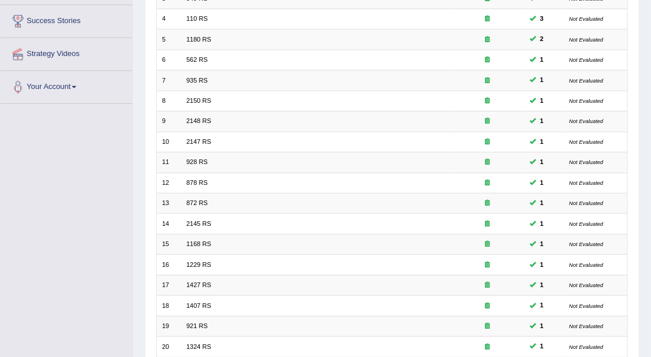
scroll to position [308, 0]
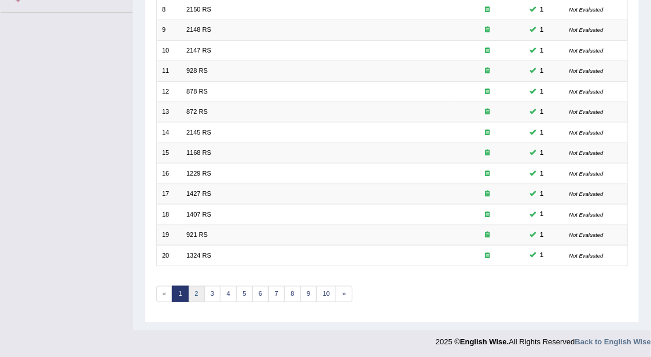
click at [195, 290] on link "2" at bounding box center [196, 294] width 17 height 16
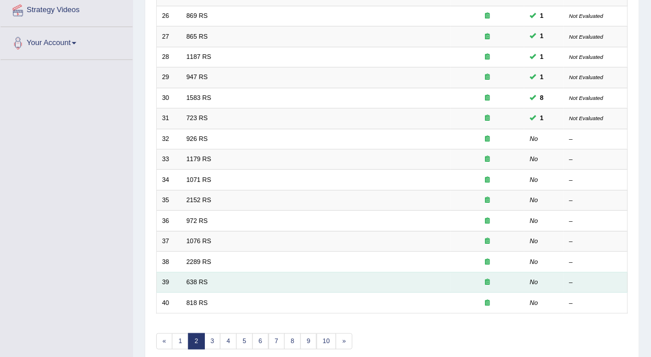
scroll to position [289, 0]
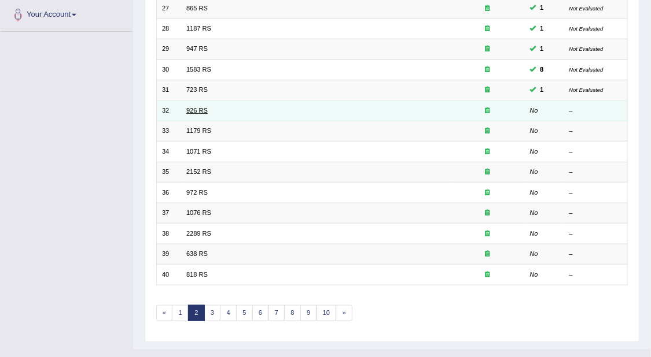
click at [202, 108] on link "926 RS" at bounding box center [196, 110] width 21 height 7
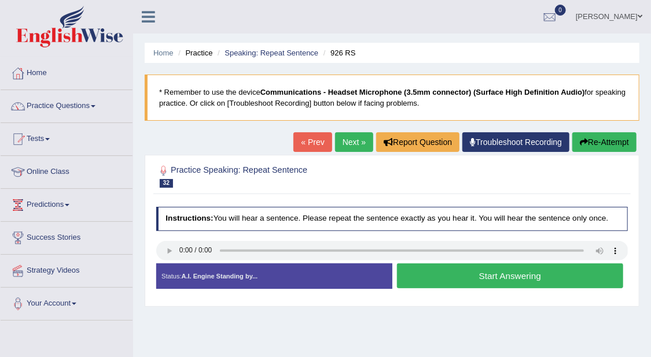
click at [486, 266] on button "Start Answering" at bounding box center [510, 276] width 226 height 25
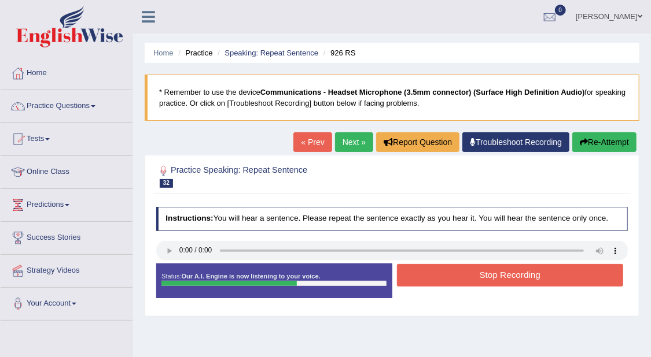
click at [489, 273] on button "Stop Recording" at bounding box center [510, 275] width 226 height 23
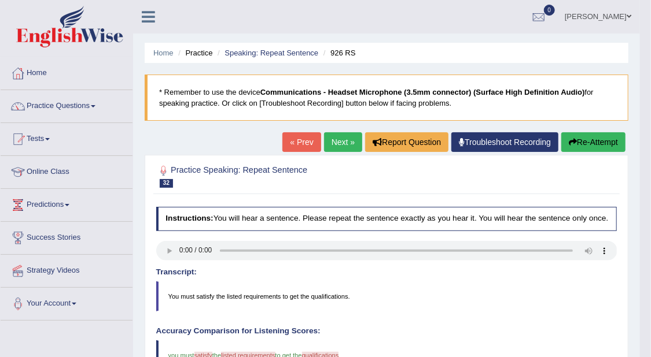
click at [338, 138] on link "Next »" at bounding box center [343, 142] width 38 height 20
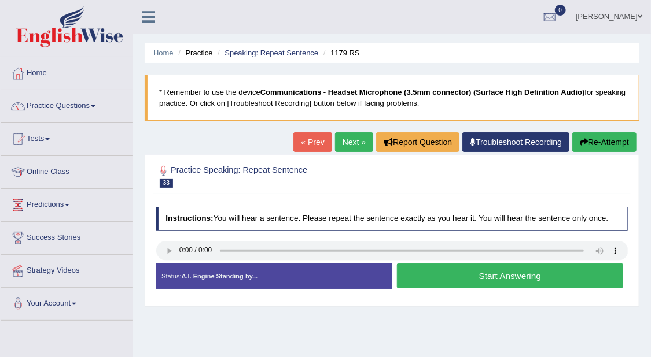
click at [497, 280] on button "Start Answering" at bounding box center [510, 276] width 226 height 25
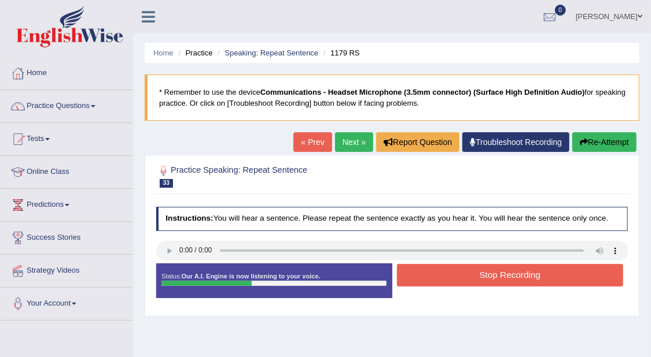
drag, startPoint x: 502, startPoint y: 272, endPoint x: 512, endPoint y: 275, distance: 10.7
click at [509, 275] on button "Stop Recording" at bounding box center [510, 275] width 226 height 23
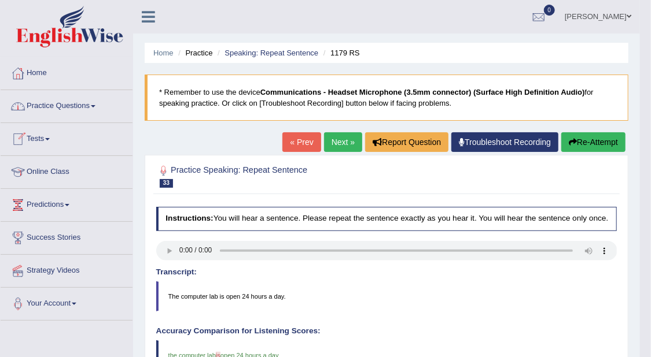
click at [91, 111] on link "Practice Questions" at bounding box center [67, 104] width 132 height 29
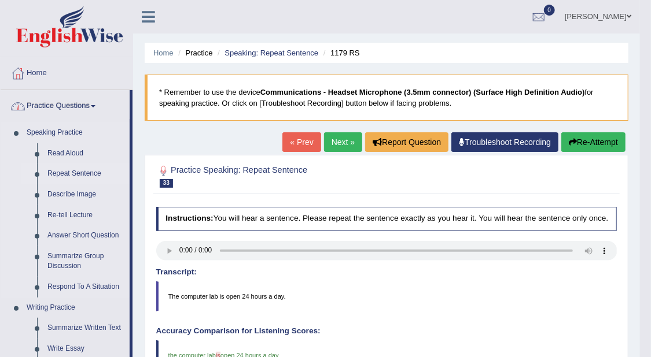
click at [83, 172] on link "Repeat Sentence" at bounding box center [85, 174] width 87 height 21
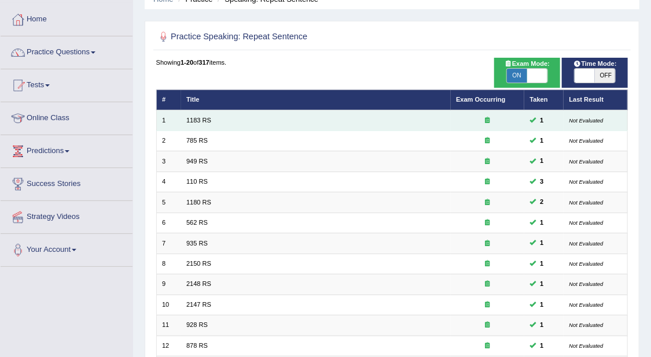
scroll to position [19, 0]
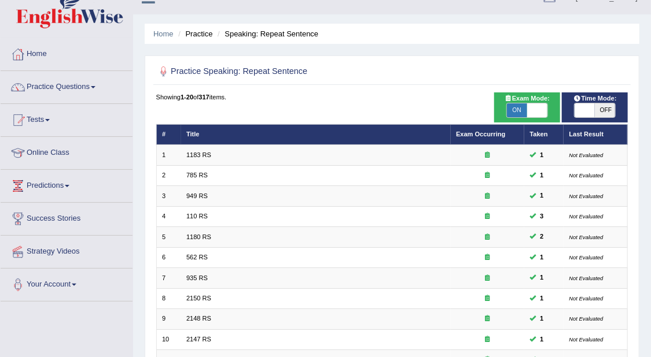
click at [604, 110] on span "OFF" at bounding box center [604, 111] width 20 height 14
checkbox input "true"
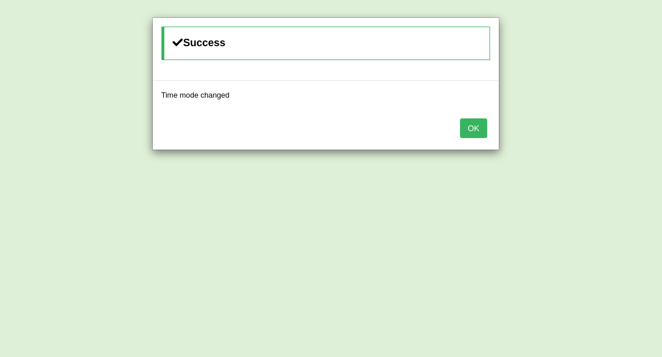
click at [469, 132] on button "OK" at bounding box center [473, 129] width 27 height 20
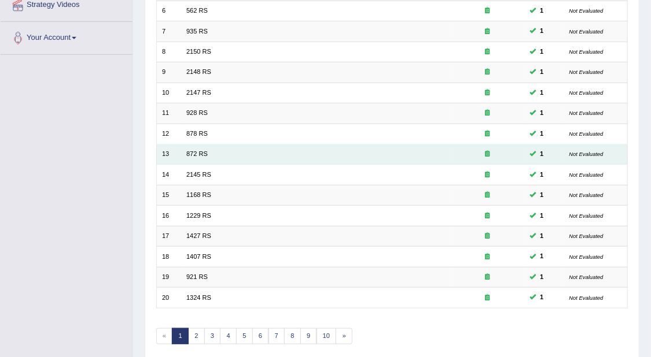
scroll to position [308, 0]
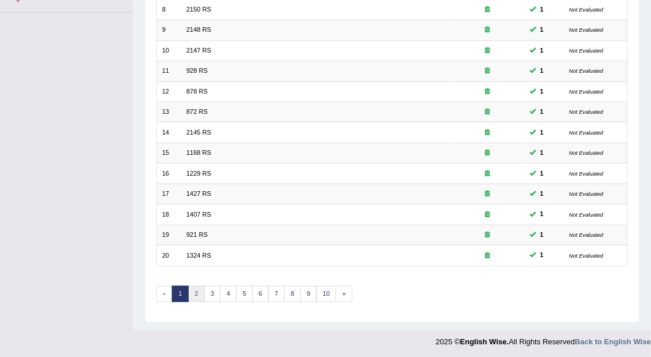
click at [193, 290] on link "2" at bounding box center [196, 294] width 17 height 16
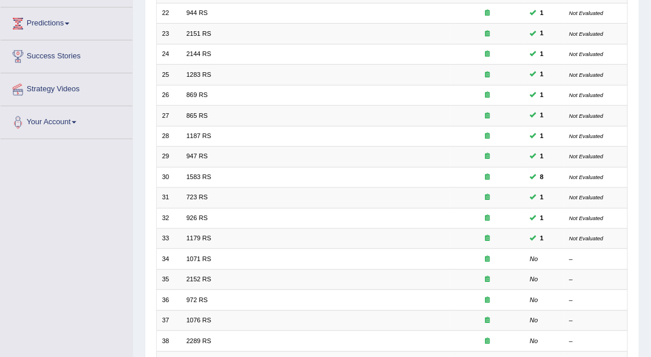
scroll to position [289, 0]
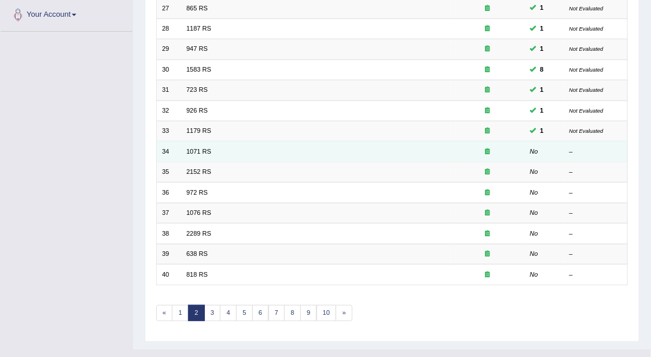
click at [197, 144] on td "1071 RS" at bounding box center [315, 152] width 269 height 20
click at [195, 148] on link "1071 RS" at bounding box center [198, 151] width 25 height 7
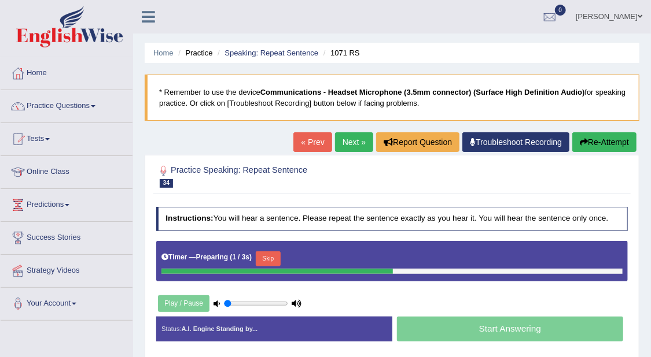
scroll to position [145, 0]
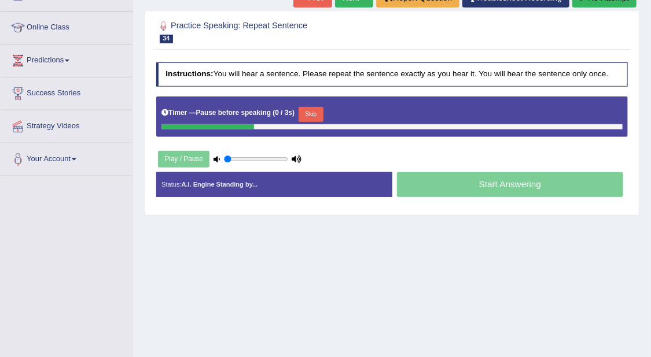
click at [508, 181] on div "Start Answering" at bounding box center [510, 186] width 236 height 28
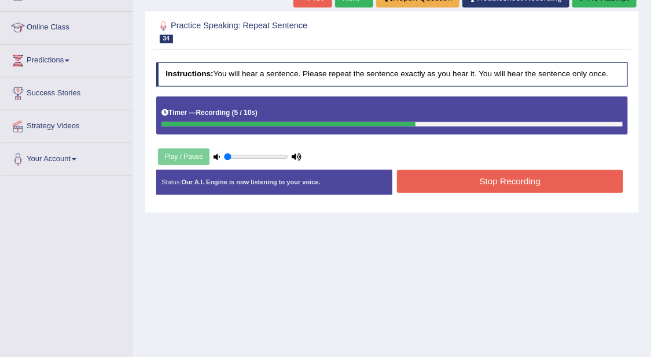
click at [512, 179] on button "Stop Recording" at bounding box center [510, 181] width 226 height 23
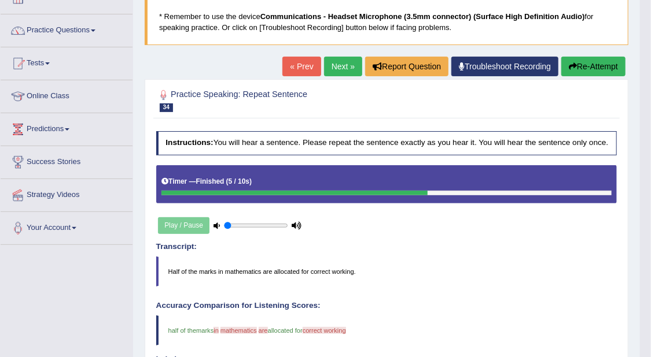
scroll to position [72, 0]
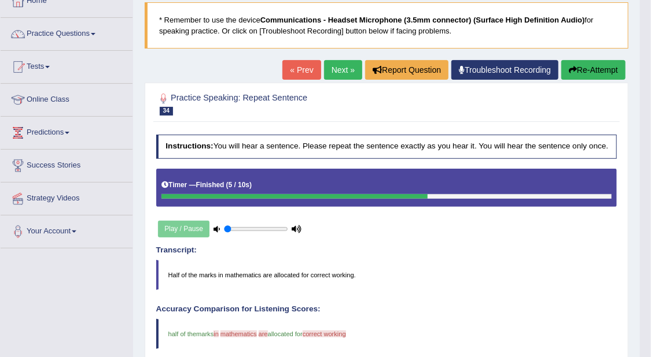
click at [345, 69] on link "Next »" at bounding box center [343, 70] width 38 height 20
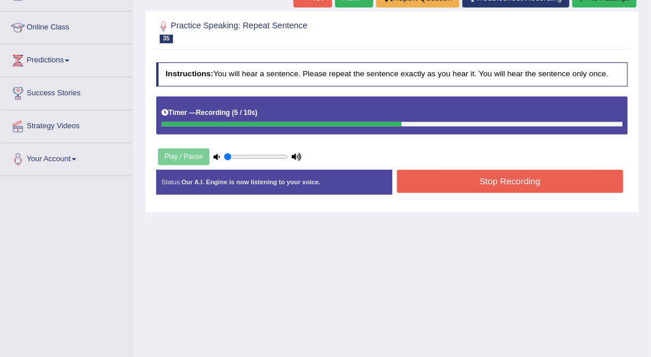
click at [533, 177] on button "Stop Recording" at bounding box center [510, 181] width 226 height 23
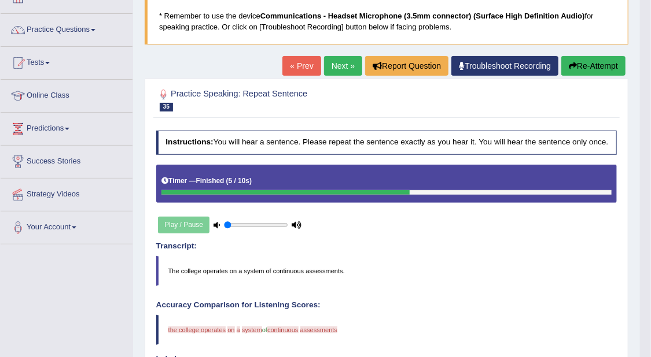
scroll to position [72, 0]
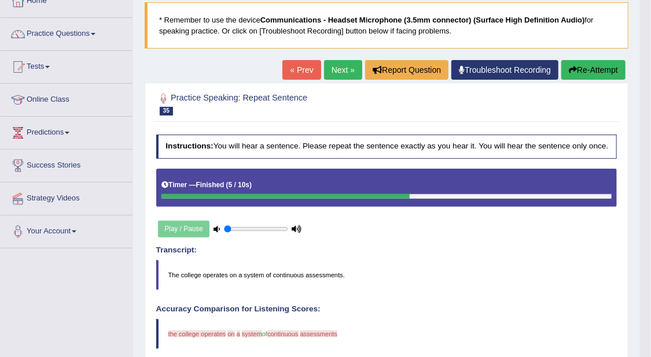
click at [596, 67] on button "Re-Attempt" at bounding box center [593, 70] width 64 height 20
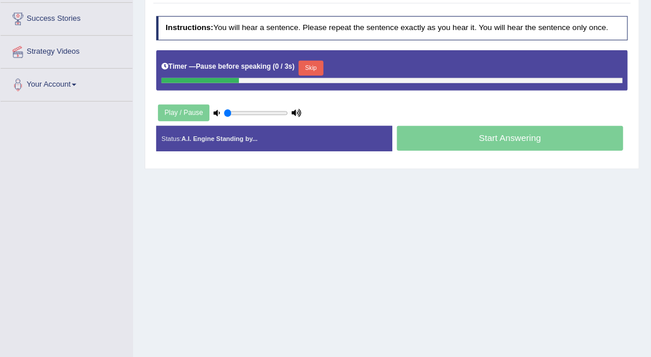
click at [569, 138] on div "Start Answering" at bounding box center [510, 140] width 236 height 28
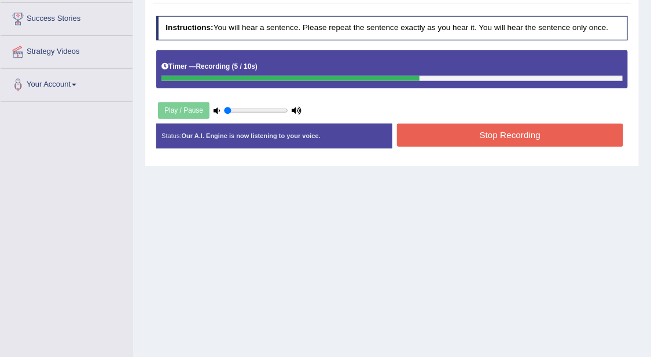
click at [557, 131] on button "Stop Recording" at bounding box center [510, 135] width 226 height 23
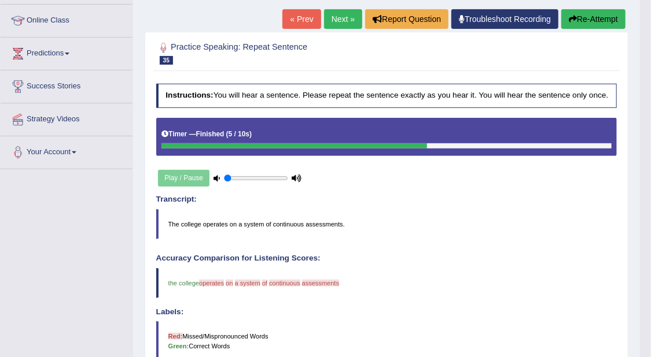
scroll to position [75, 0]
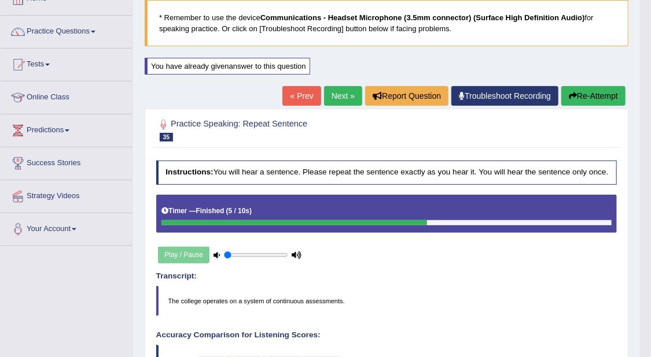
click at [326, 76] on div "Home Practice Speaking: Repeat Sentence 2152 RS * Remember to use the device Co…" at bounding box center [386, 296] width 507 height 743
click at [337, 92] on link "Next »" at bounding box center [343, 96] width 38 height 20
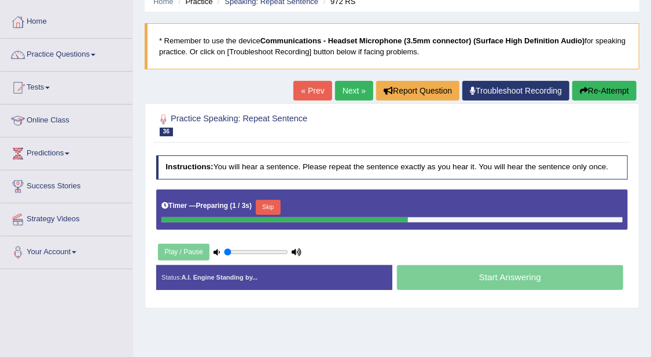
scroll to position [72, 0]
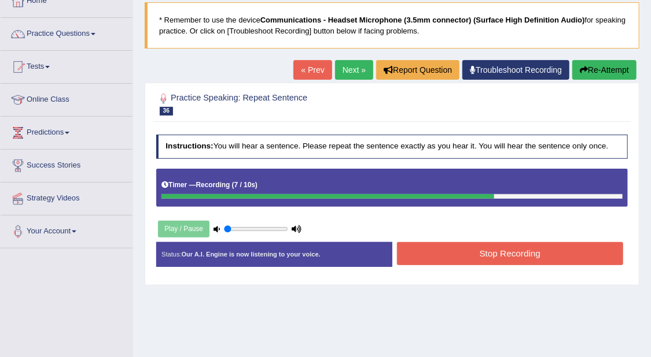
click at [504, 243] on button "Stop Recording" at bounding box center [510, 253] width 226 height 23
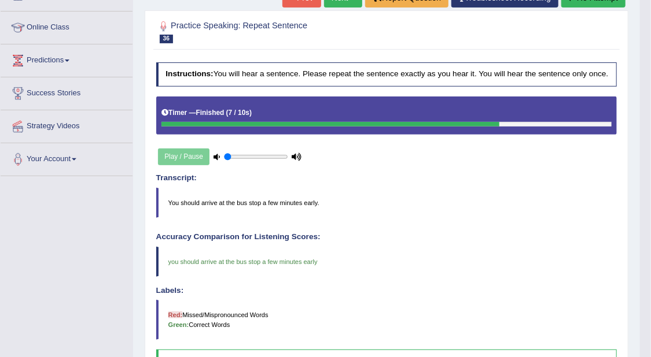
scroll to position [0, 0]
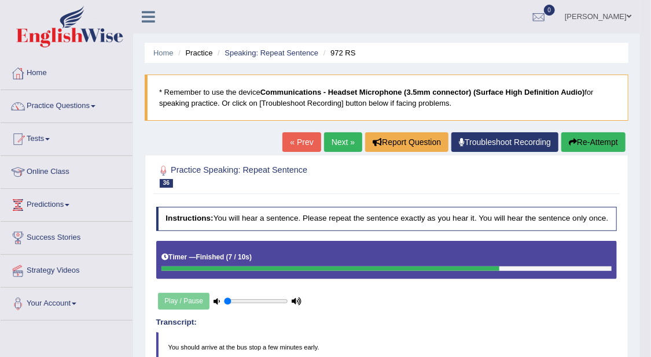
click at [341, 138] on link "Next »" at bounding box center [343, 142] width 38 height 20
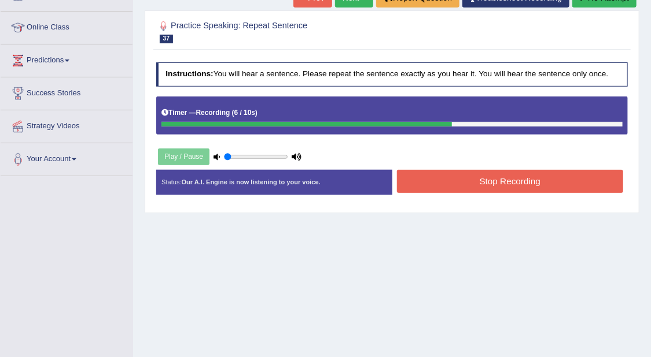
click at [575, 170] on div "Start Answering" at bounding box center [510, 170] width 236 height 1
click at [568, 175] on button "Stop Recording" at bounding box center [510, 181] width 226 height 23
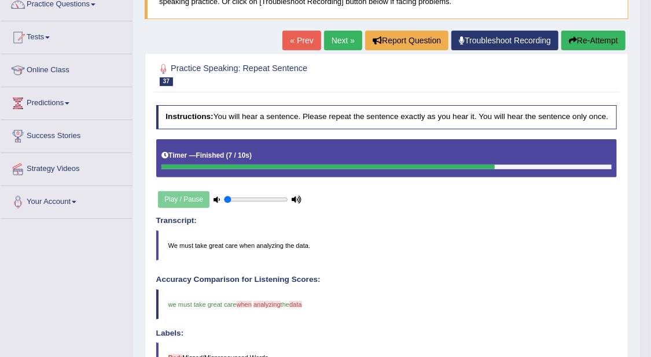
scroll to position [72, 0]
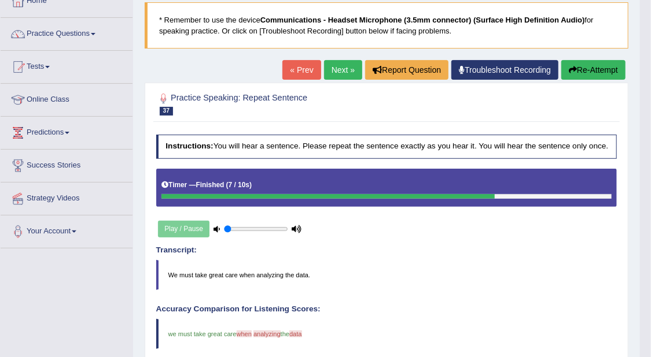
click at [345, 65] on link "Next »" at bounding box center [343, 70] width 38 height 20
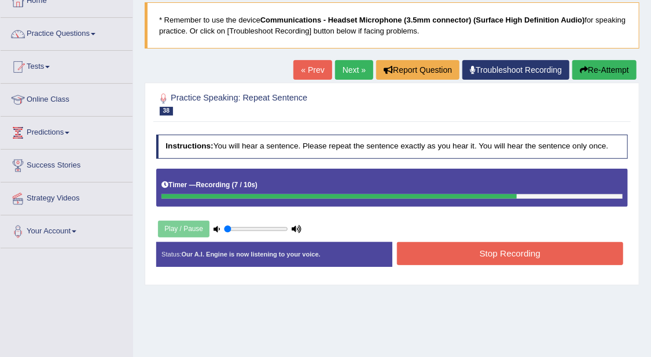
click at [522, 246] on button "Stop Recording" at bounding box center [510, 253] width 226 height 23
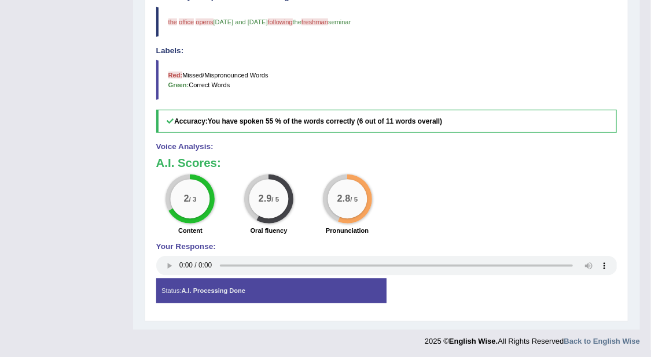
scroll to position [23, 0]
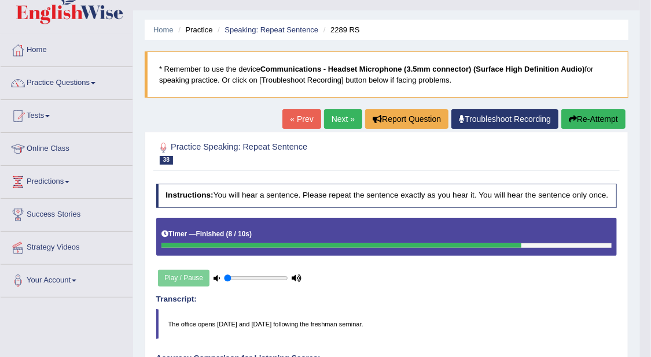
click at [347, 121] on link "Next »" at bounding box center [343, 119] width 38 height 20
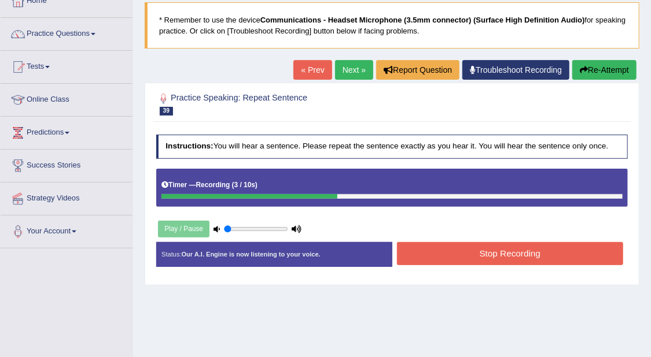
click at [548, 250] on button "Stop Recording" at bounding box center [510, 253] width 226 height 23
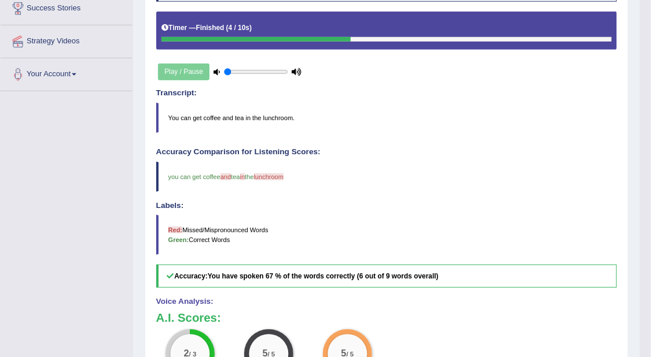
scroll to position [72, 0]
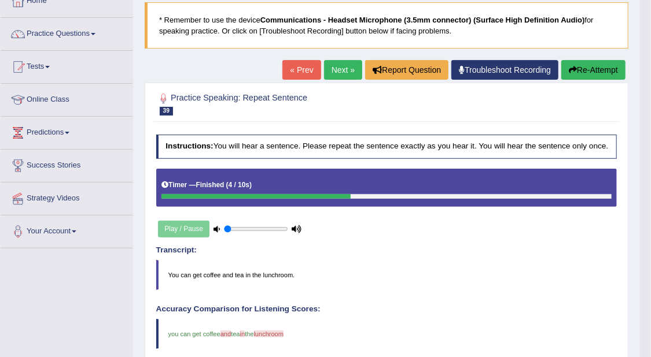
click at [335, 67] on link "Next »" at bounding box center [343, 70] width 38 height 20
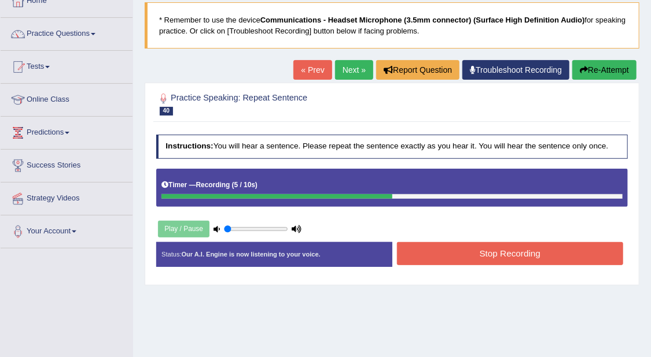
click at [496, 254] on button "Stop Recording" at bounding box center [510, 253] width 226 height 23
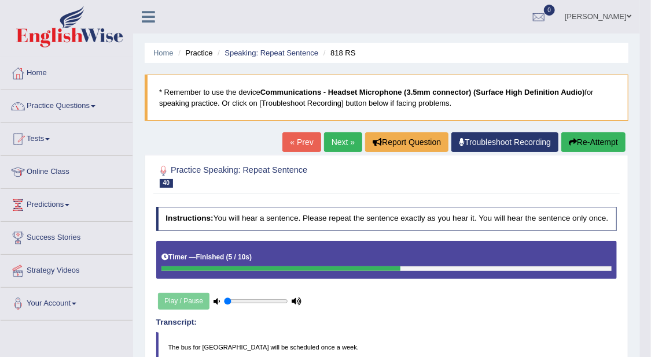
click at [331, 144] on link "Next »" at bounding box center [343, 142] width 38 height 20
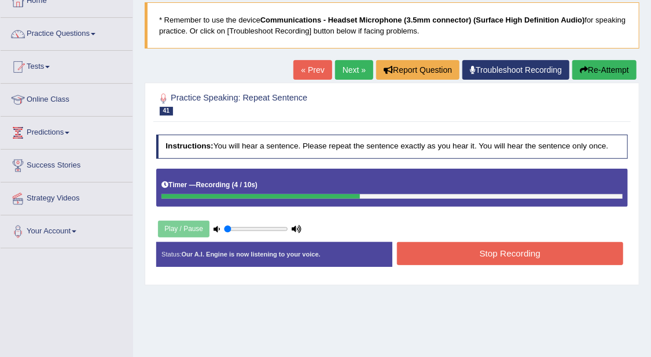
click at [529, 251] on button "Stop Recording" at bounding box center [510, 253] width 226 height 23
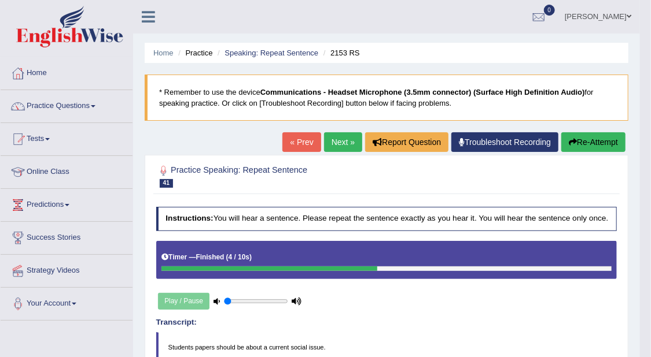
click at [352, 143] on link "Next »" at bounding box center [343, 142] width 38 height 20
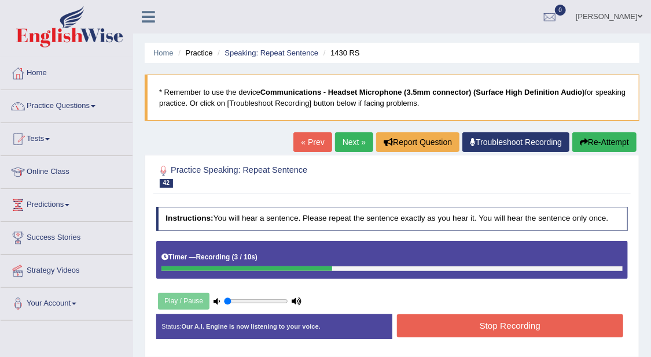
click at [503, 323] on button "Stop Recording" at bounding box center [510, 326] width 226 height 23
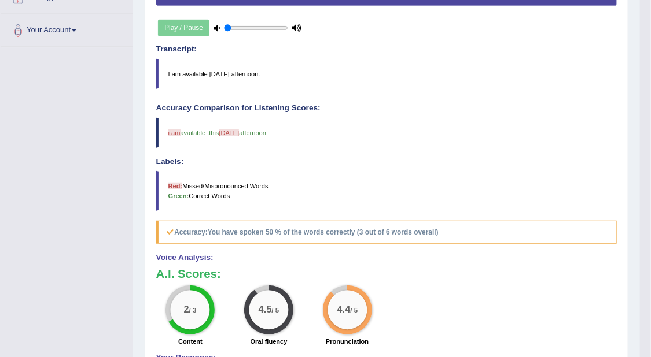
scroll to position [385, 0]
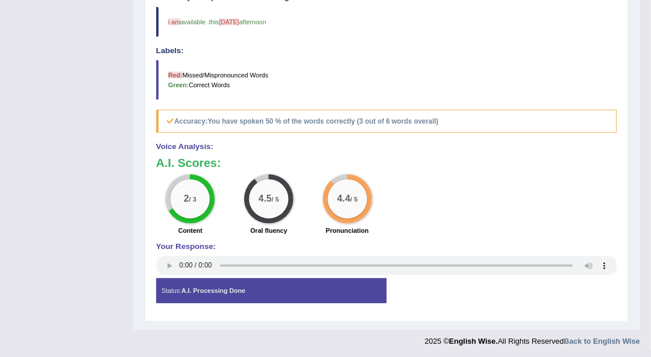
click at [319, 290] on div "Status: A.I. Processing Done" at bounding box center [271, 291] width 230 height 25
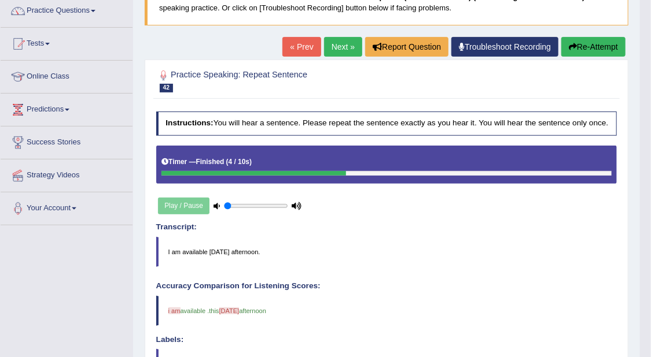
scroll to position [95, 0]
click at [338, 38] on link "Next »" at bounding box center [343, 47] width 38 height 20
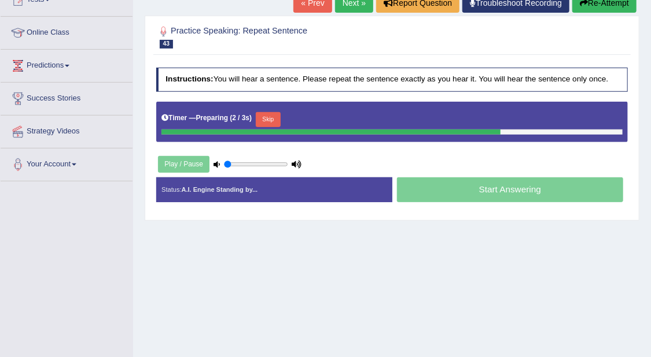
scroll to position [145, 0]
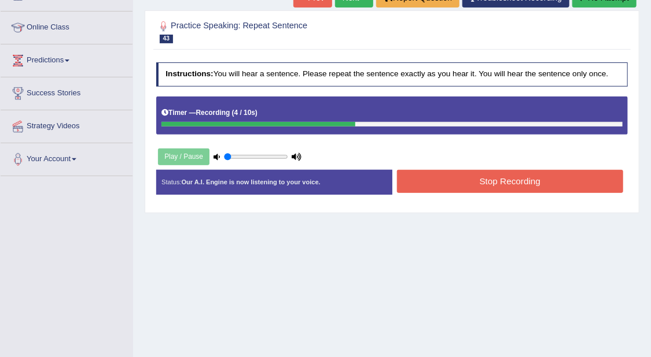
click at [578, 189] on button "Stop Recording" at bounding box center [510, 181] width 226 height 23
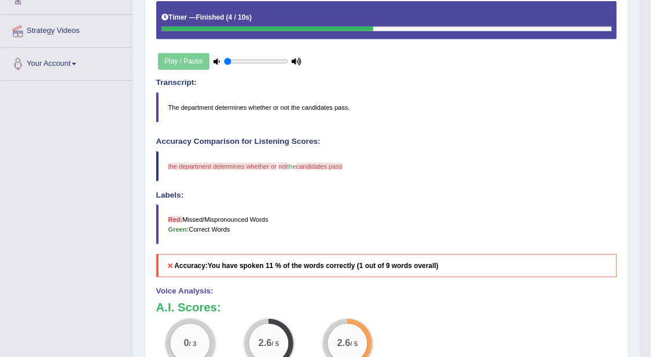
scroll to position [72, 0]
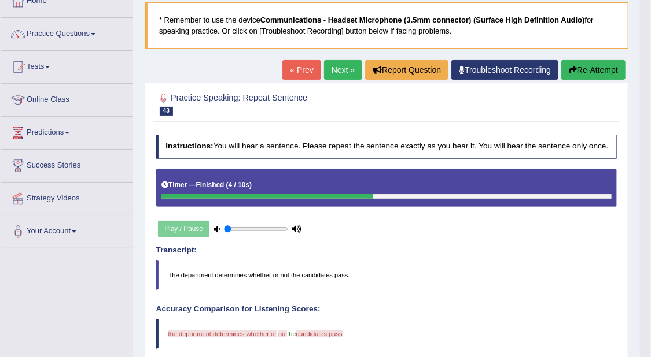
click at [335, 64] on link "Next »" at bounding box center [343, 70] width 38 height 20
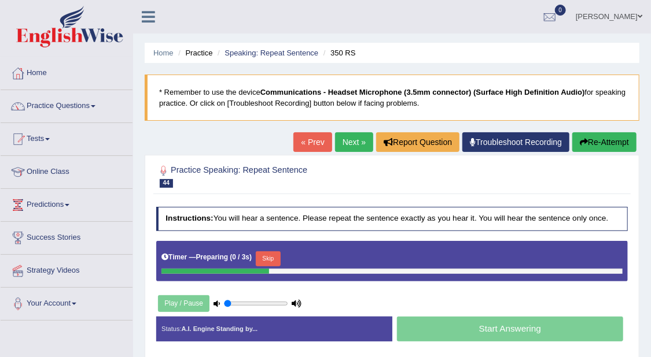
scroll to position [145, 0]
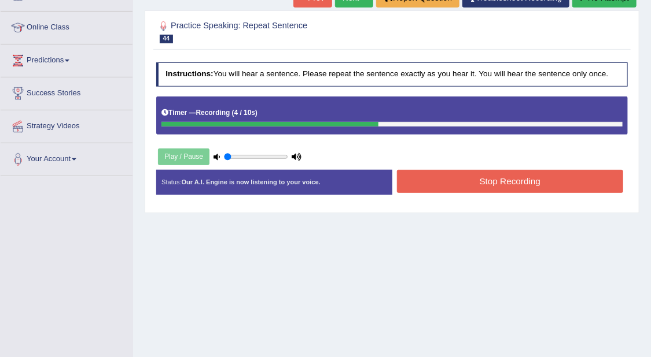
click at [534, 175] on button "Stop Recording" at bounding box center [510, 181] width 226 height 23
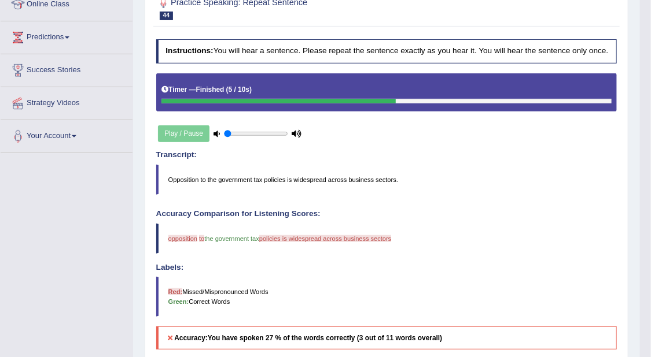
scroll to position [0, 0]
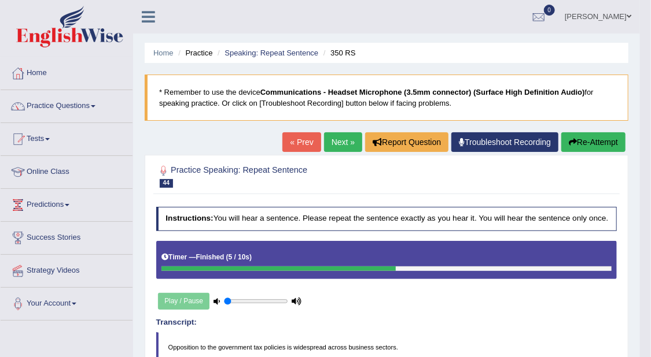
click at [348, 137] on link "Next »" at bounding box center [343, 142] width 38 height 20
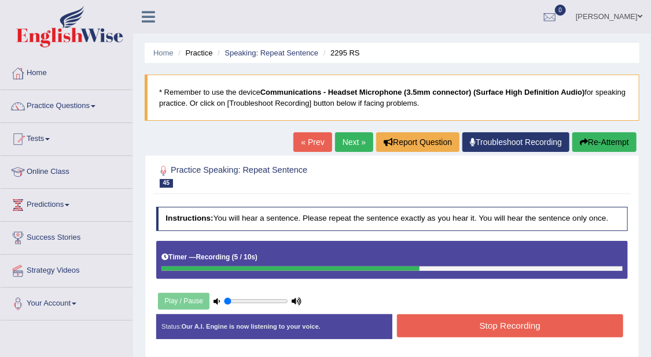
click at [557, 315] on button "Stop Recording" at bounding box center [510, 326] width 226 height 23
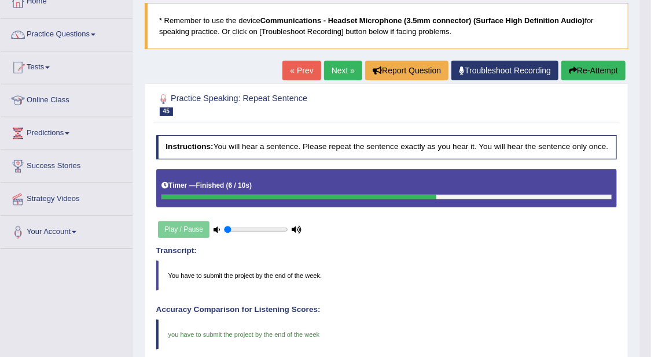
scroll to position [72, 0]
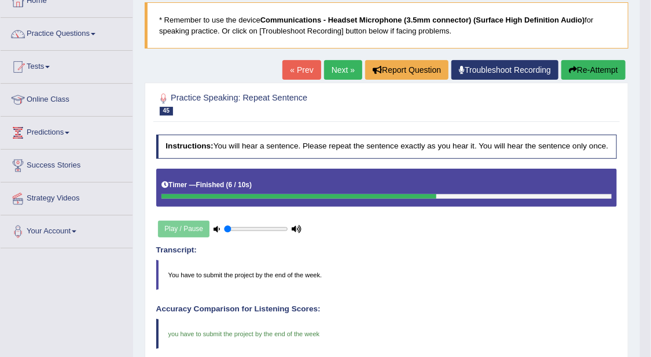
click at [335, 66] on link "Next »" at bounding box center [343, 70] width 38 height 20
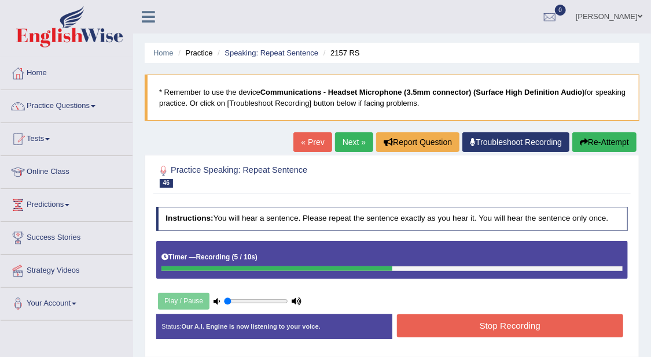
click at [579, 327] on button "Stop Recording" at bounding box center [510, 326] width 226 height 23
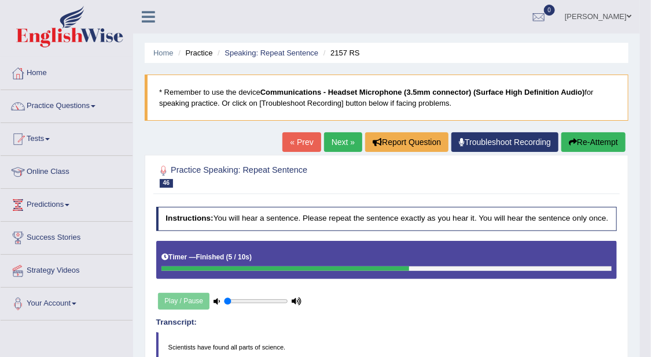
click at [343, 144] on link "Next »" at bounding box center [343, 142] width 38 height 20
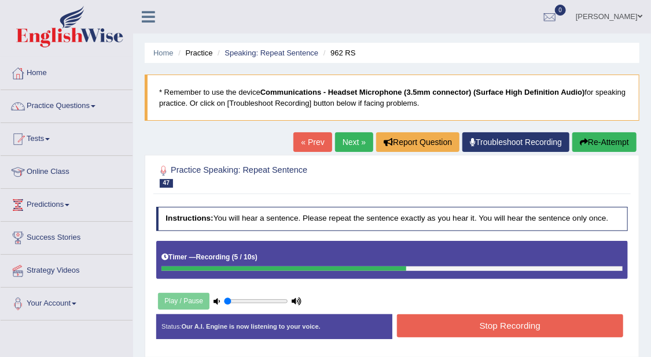
click at [497, 324] on button "Stop Recording" at bounding box center [510, 326] width 226 height 23
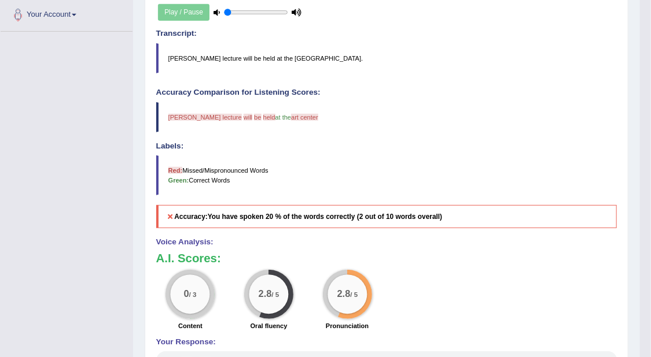
scroll to position [72, 0]
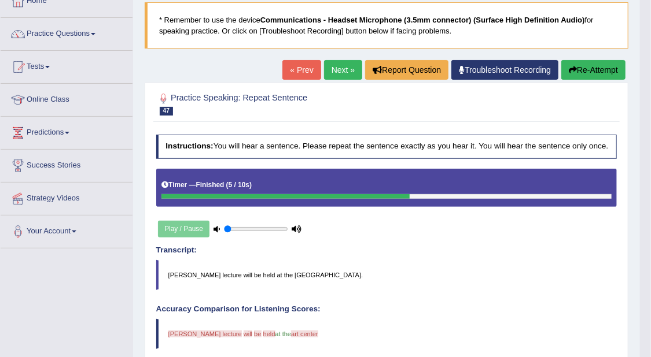
click at [339, 65] on link "Next »" at bounding box center [343, 70] width 38 height 20
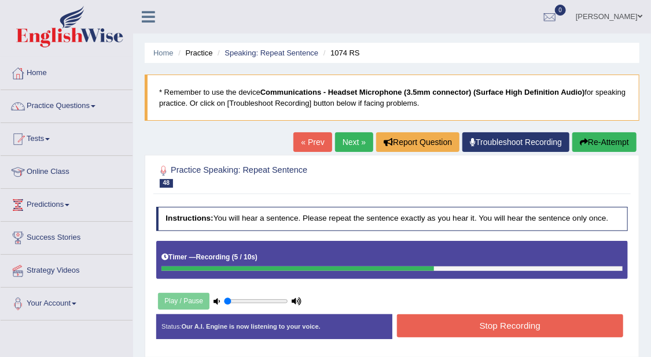
click at [563, 315] on button "Stop Recording" at bounding box center [510, 326] width 226 height 23
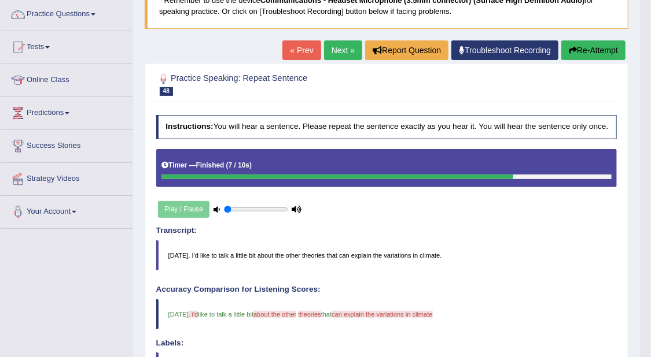
scroll to position [72, 0]
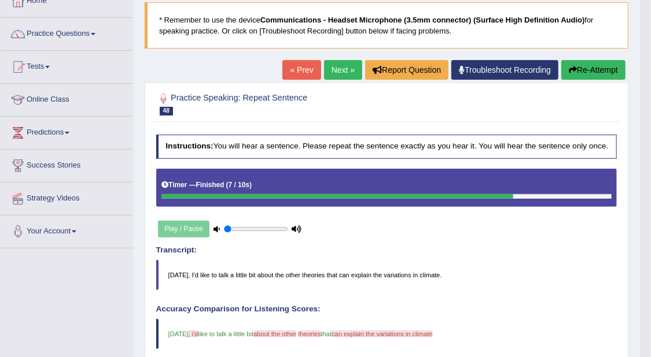
click at [586, 64] on button "Re-Attempt" at bounding box center [593, 70] width 64 height 20
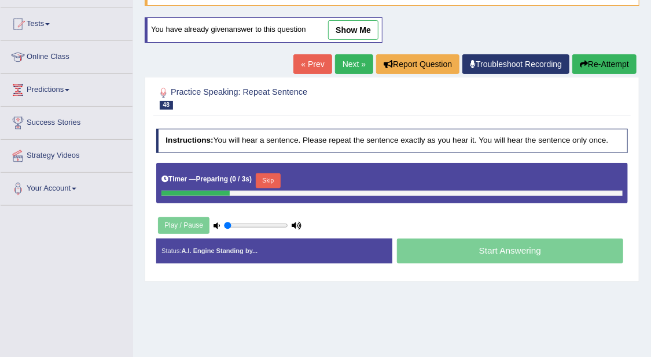
scroll to position [145, 0]
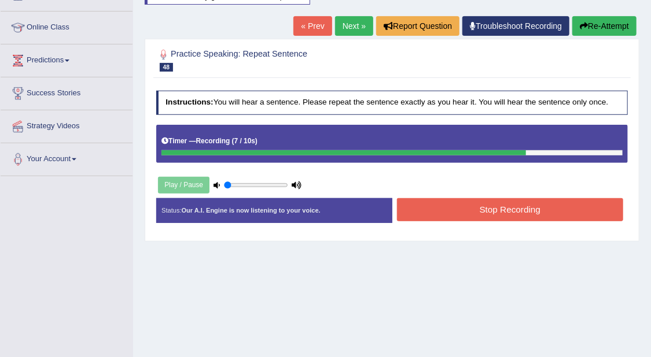
click at [567, 206] on button "Stop Recording" at bounding box center [510, 209] width 226 height 23
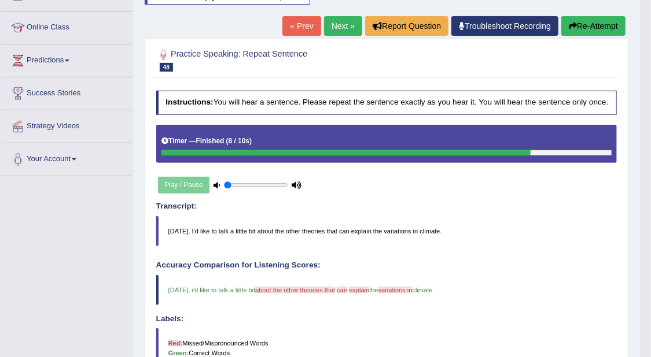
click at [343, 24] on link "Next »" at bounding box center [343, 26] width 38 height 20
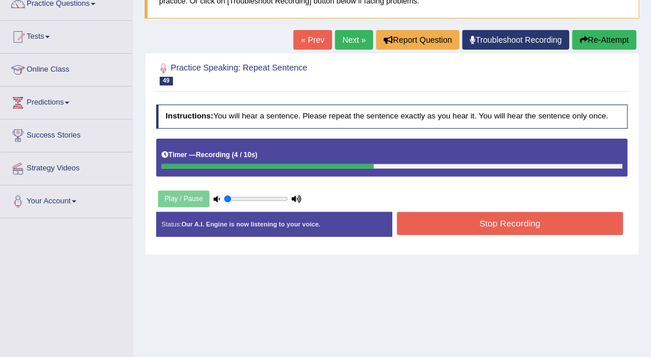
scroll to position [72, 0]
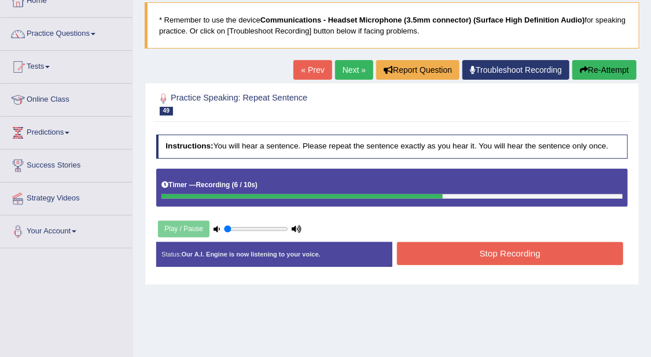
click at [585, 66] on icon "button" at bounding box center [583, 70] width 8 height 8
click at [545, 253] on button "Stop Recording" at bounding box center [510, 253] width 226 height 23
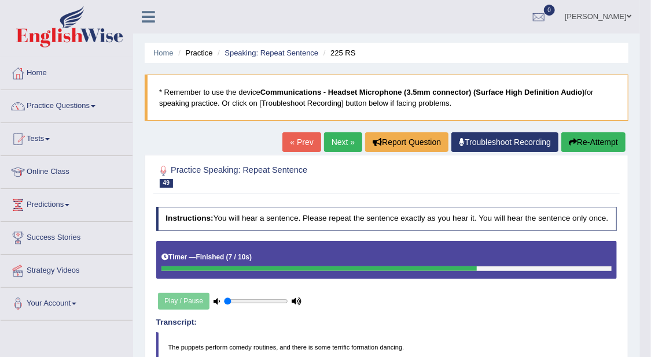
click at [343, 140] on link "Next »" at bounding box center [343, 142] width 38 height 20
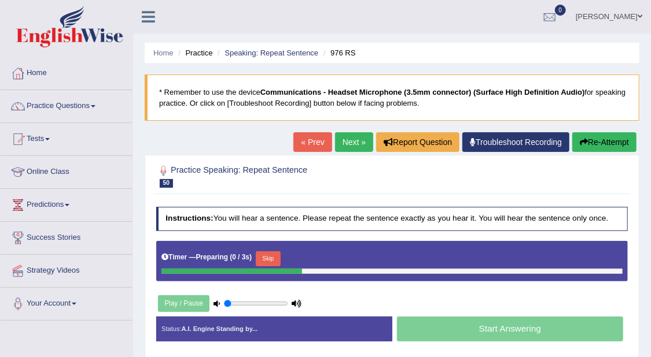
scroll to position [72, 0]
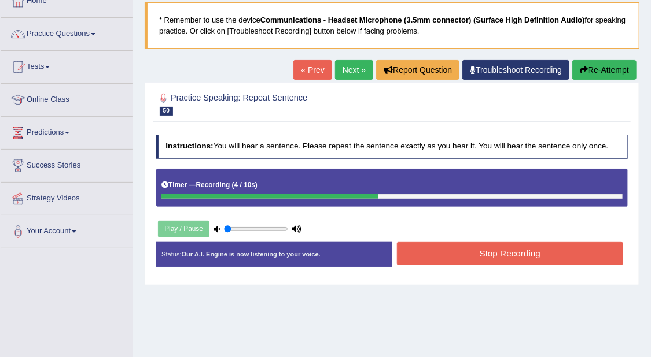
click at [531, 258] on button "Stop Recording" at bounding box center [510, 253] width 226 height 23
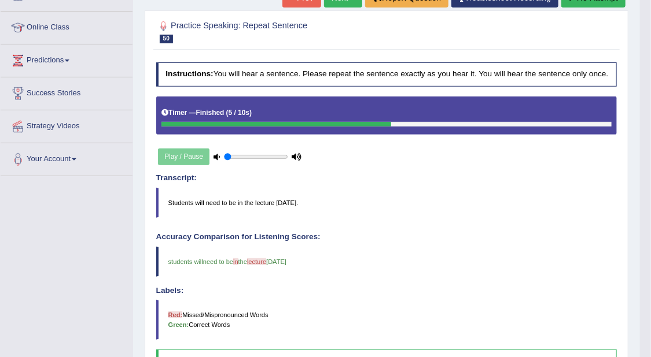
scroll to position [0, 0]
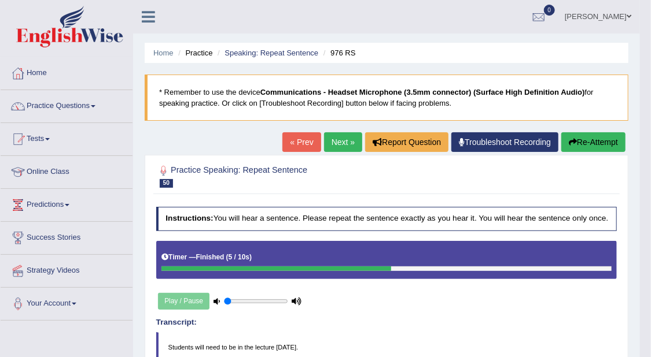
click at [346, 141] on link "Next »" at bounding box center [343, 142] width 38 height 20
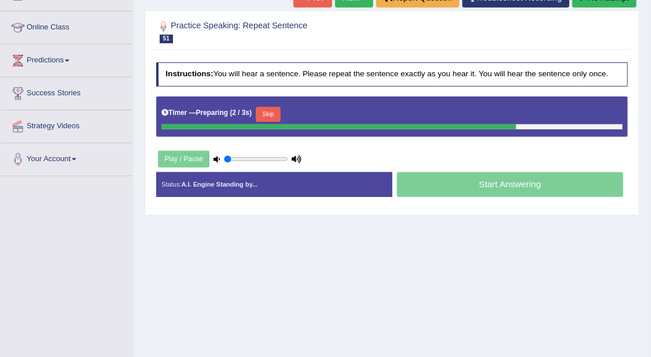
scroll to position [72, 0]
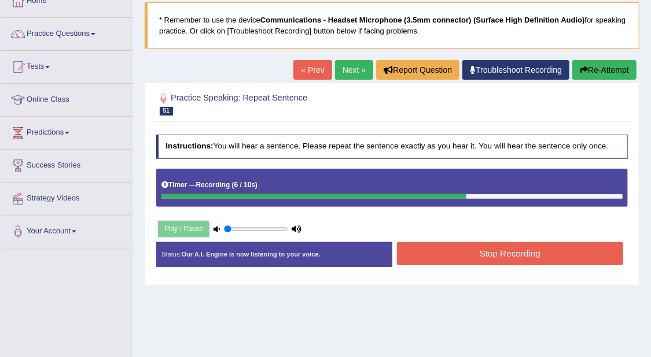
click at [523, 252] on button "Stop Recording" at bounding box center [510, 253] width 226 height 23
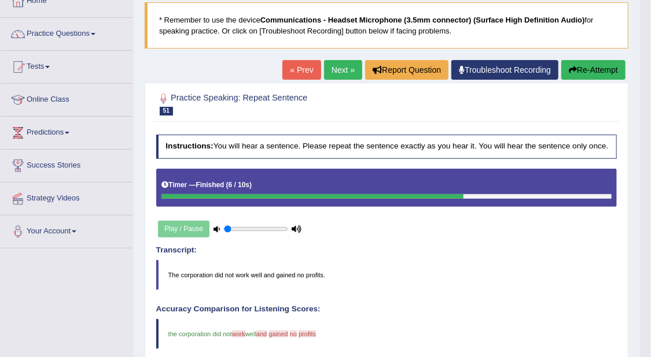
click at [349, 67] on link "Next »" at bounding box center [343, 70] width 38 height 20
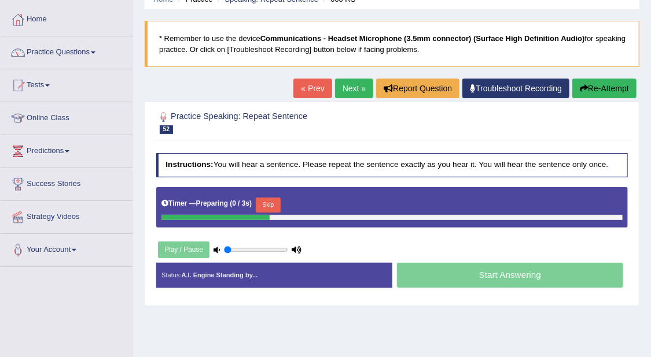
scroll to position [145, 0]
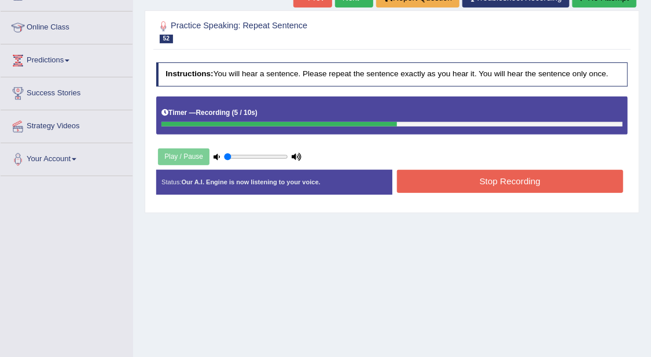
click at [543, 176] on button "Stop Recording" at bounding box center [510, 181] width 226 height 23
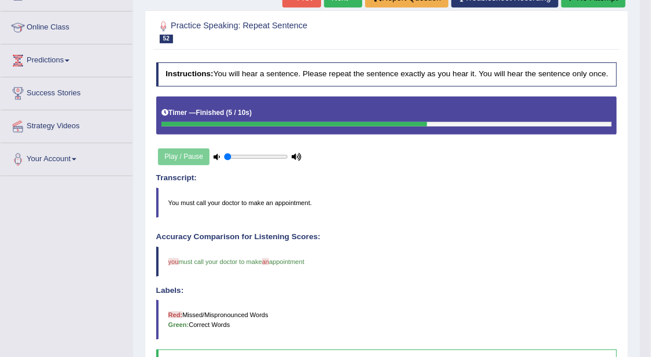
scroll to position [72, 0]
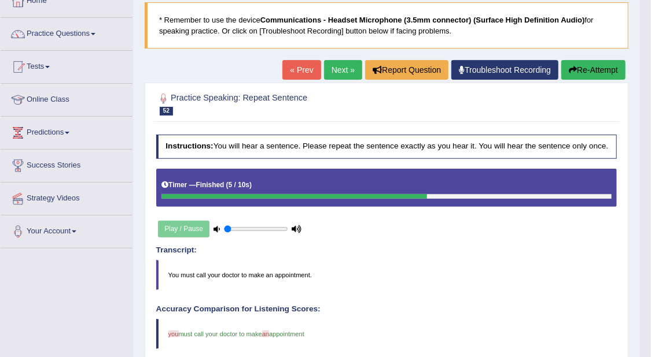
click at [342, 67] on link "Next »" at bounding box center [343, 70] width 38 height 20
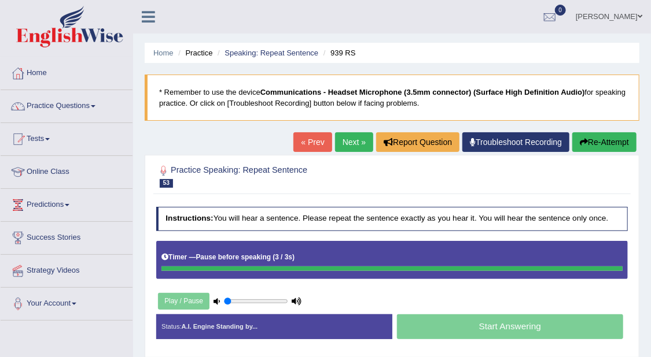
click at [614, 142] on button "Re-Attempt" at bounding box center [604, 142] width 64 height 20
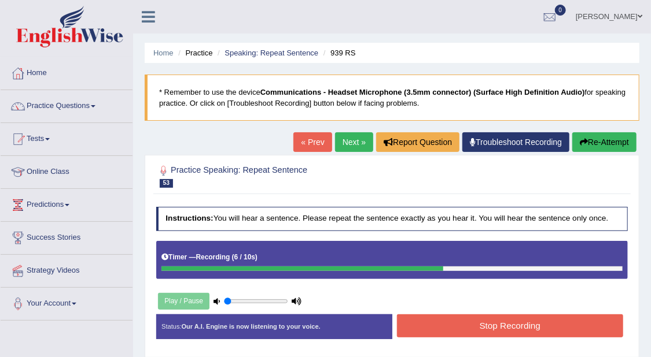
click at [541, 317] on button "Stop Recording" at bounding box center [510, 326] width 226 height 23
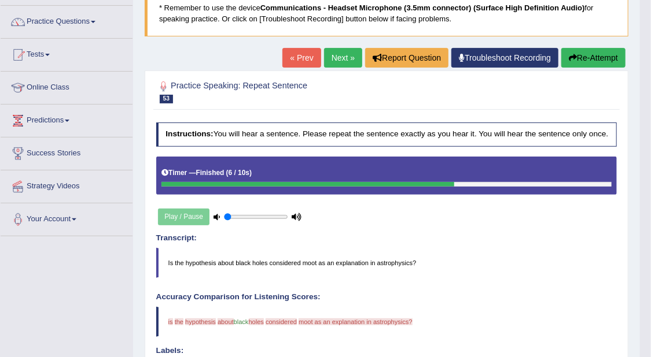
scroll to position [72, 0]
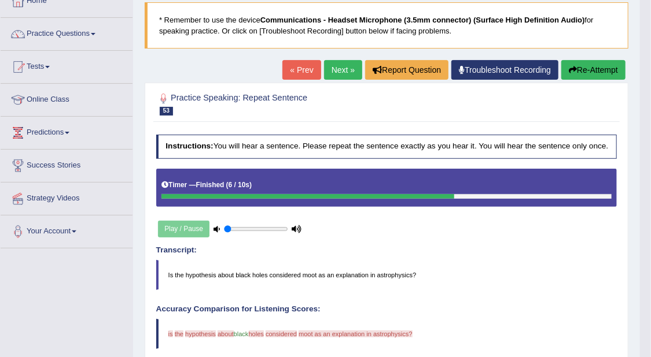
click at [343, 72] on link "Next »" at bounding box center [343, 70] width 38 height 20
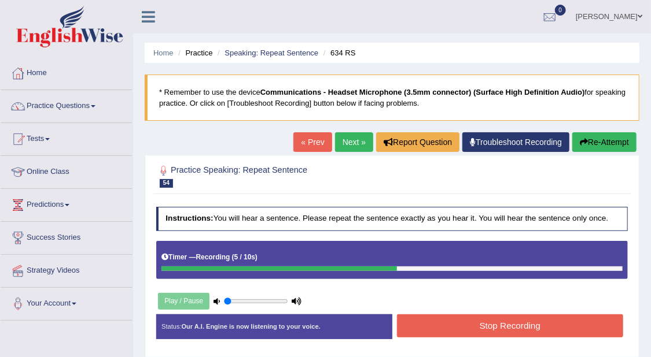
click at [530, 328] on button "Stop Recording" at bounding box center [510, 326] width 226 height 23
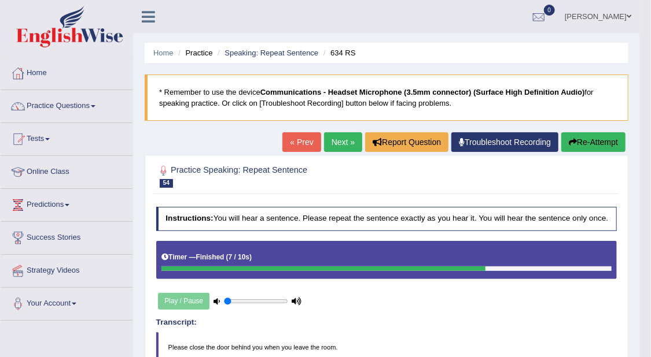
click at [338, 149] on link "Next »" at bounding box center [343, 142] width 38 height 20
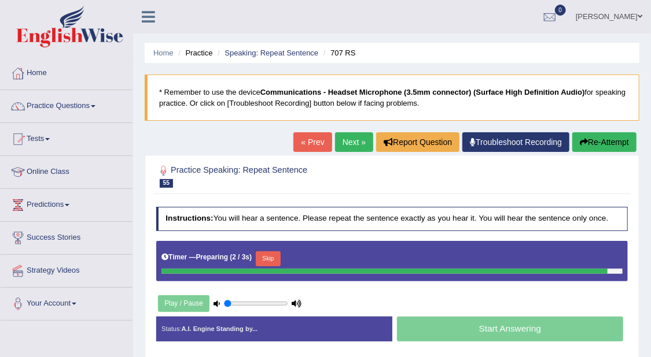
scroll to position [72, 0]
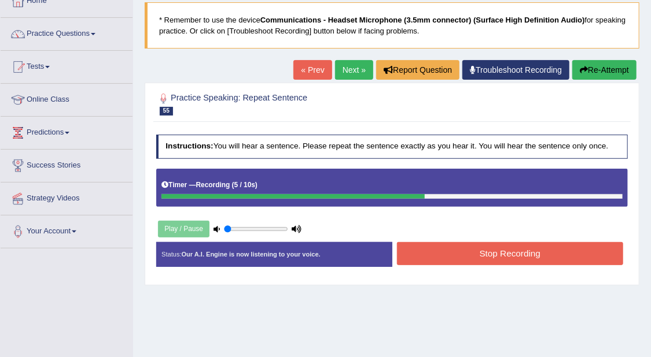
click at [535, 245] on button "Stop Recording" at bounding box center [510, 253] width 226 height 23
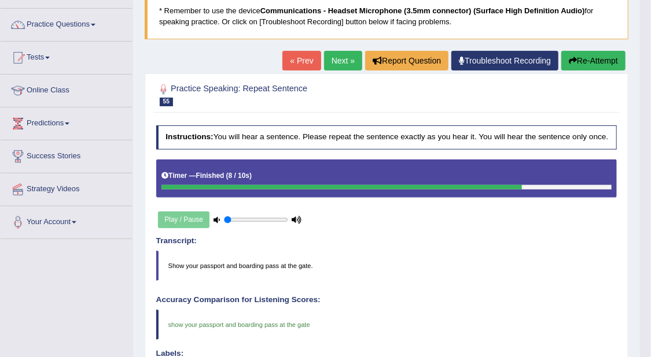
scroll to position [0, 0]
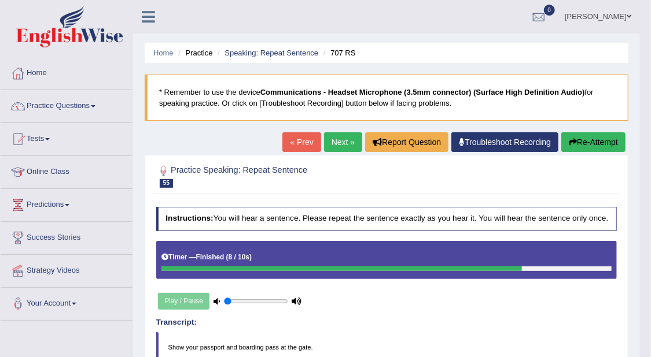
click at [339, 137] on link "Next »" at bounding box center [343, 142] width 38 height 20
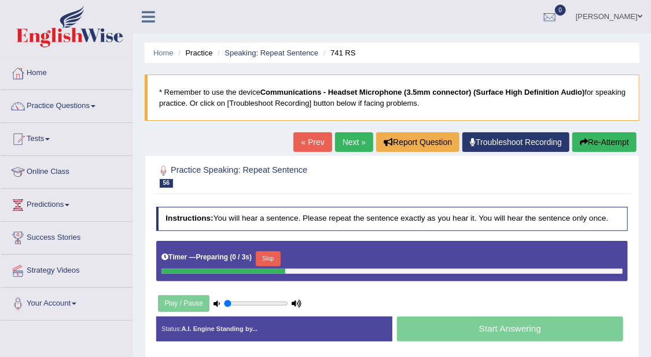
scroll to position [72, 0]
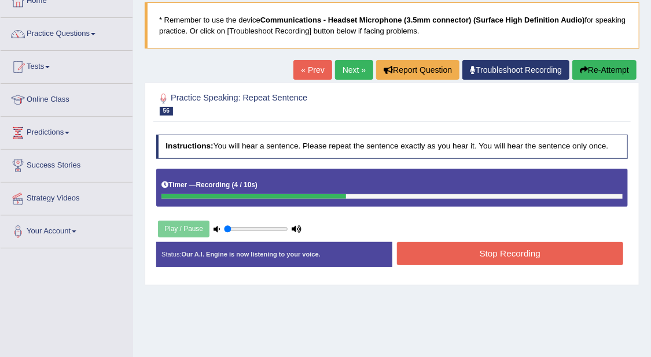
click at [514, 252] on button "Stop Recording" at bounding box center [510, 253] width 226 height 23
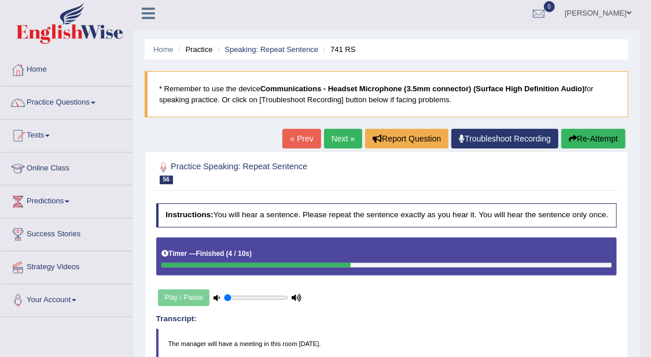
scroll to position [0, 0]
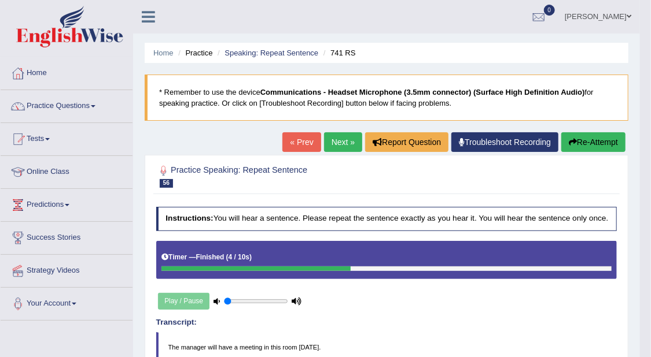
click at [331, 137] on link "Next »" at bounding box center [343, 142] width 38 height 20
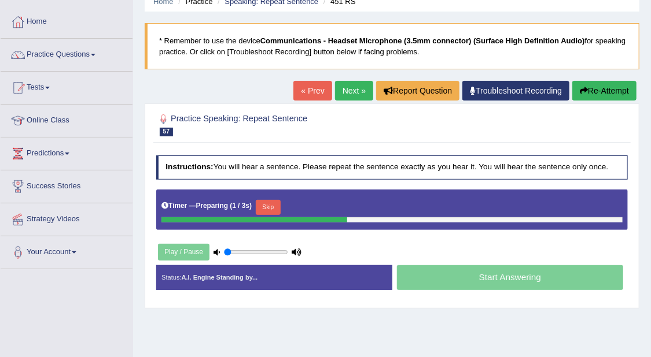
scroll to position [72, 0]
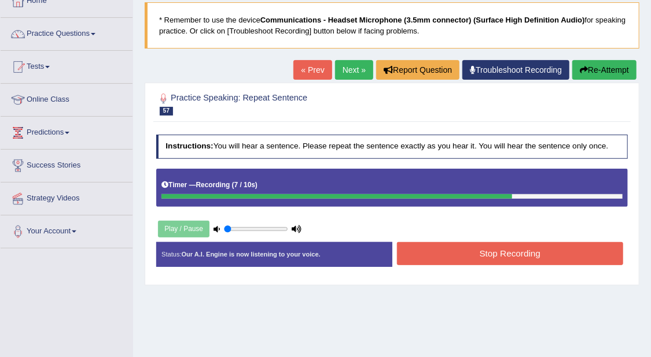
click at [470, 251] on button "Stop Recording" at bounding box center [510, 253] width 226 height 23
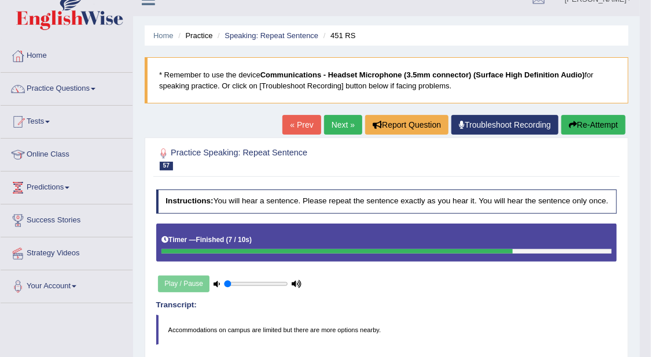
scroll to position [0, 0]
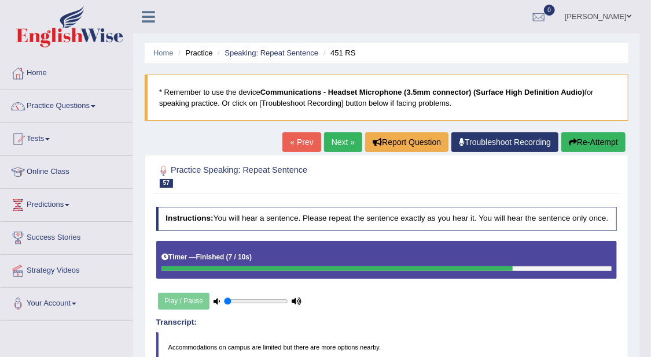
click at [330, 138] on link "Next »" at bounding box center [343, 142] width 38 height 20
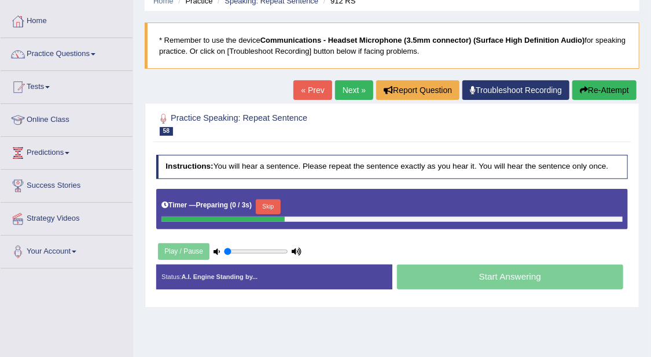
scroll to position [72, 0]
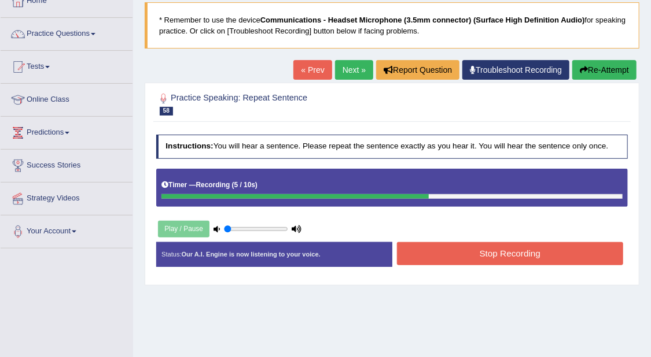
click at [438, 247] on button "Stop Recording" at bounding box center [510, 253] width 226 height 23
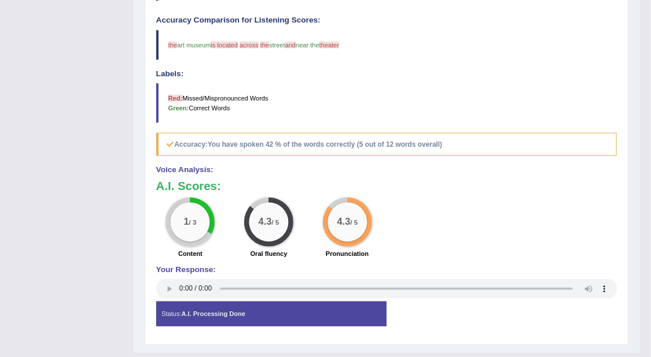
scroll to position [0, 0]
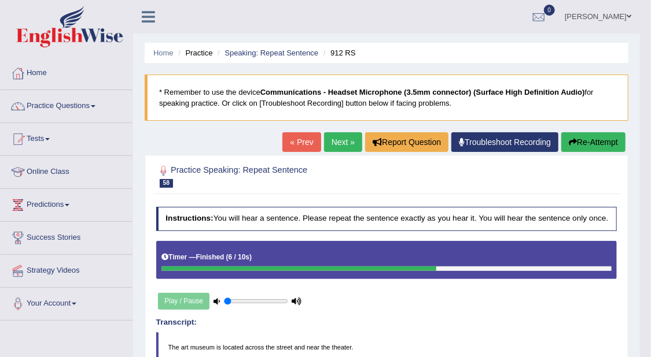
click at [337, 137] on link "Next »" at bounding box center [343, 142] width 38 height 20
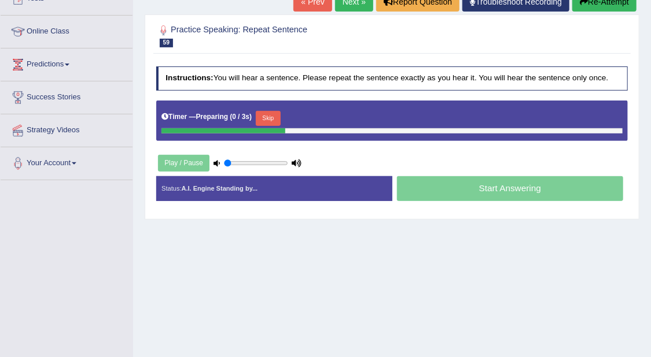
scroll to position [145, 0]
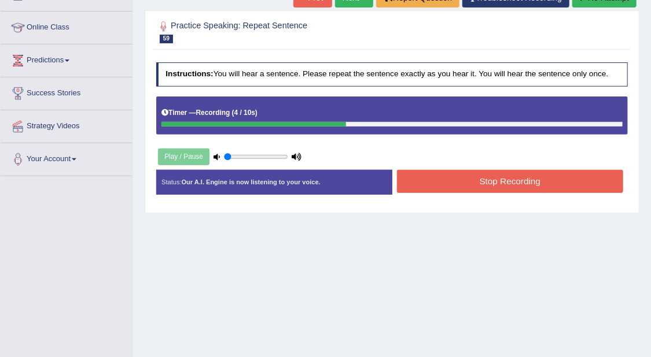
click at [508, 172] on button "Stop Recording" at bounding box center [510, 181] width 226 height 23
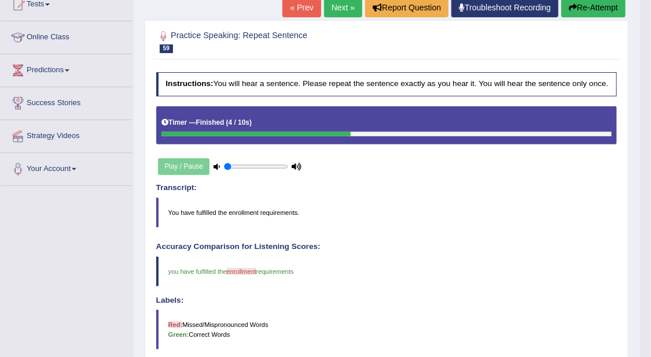
scroll to position [0, 0]
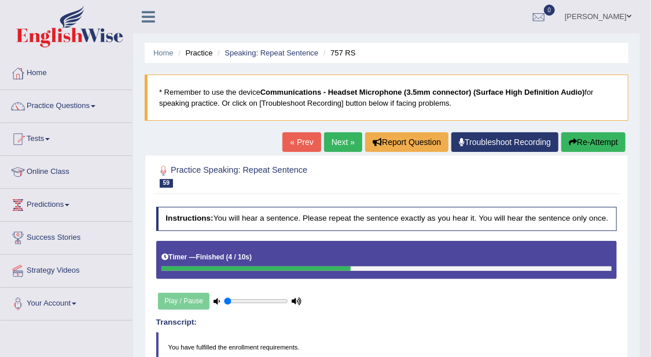
click at [345, 141] on link "Next »" at bounding box center [343, 142] width 38 height 20
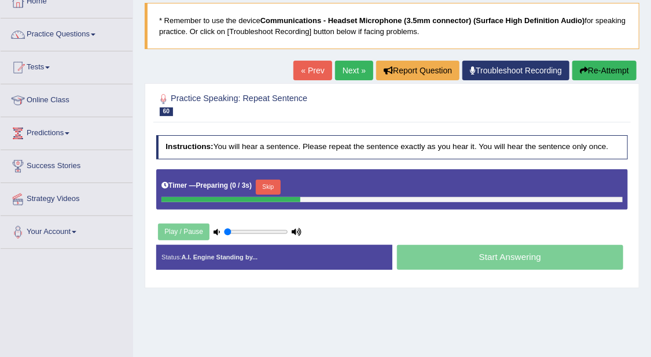
scroll to position [72, 0]
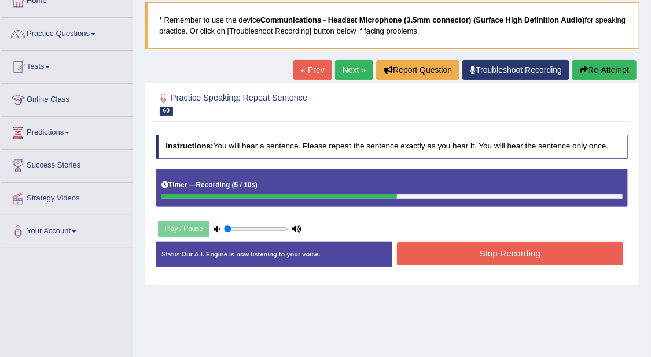
click at [556, 249] on button "Stop Recording" at bounding box center [510, 253] width 226 height 23
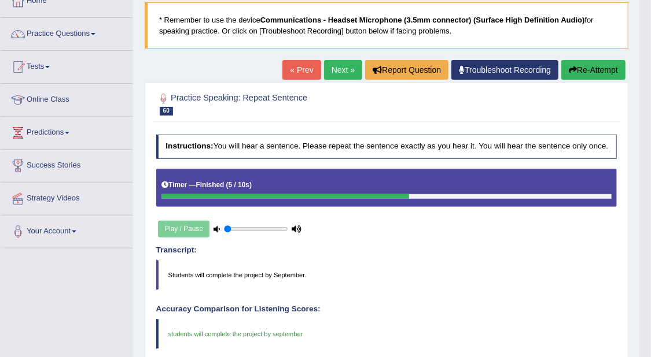
click at [341, 70] on link "Next »" at bounding box center [343, 70] width 38 height 20
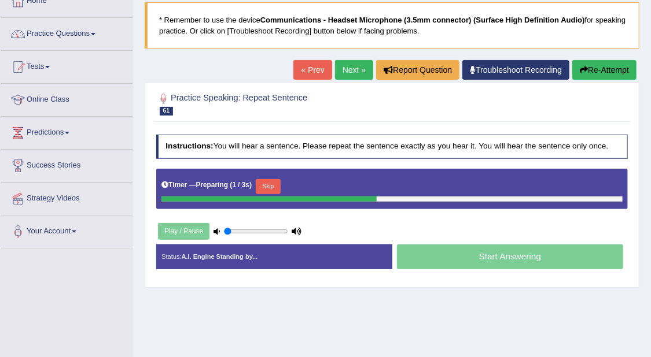
scroll to position [145, 0]
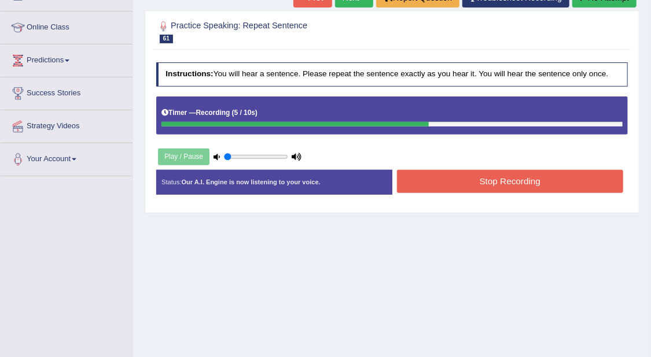
click at [578, 184] on button "Stop Recording" at bounding box center [510, 181] width 226 height 23
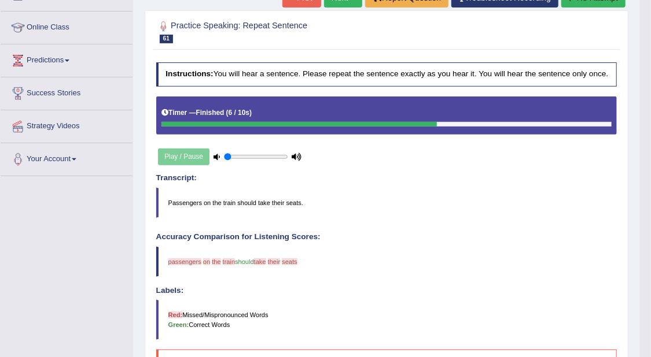
scroll to position [72, 0]
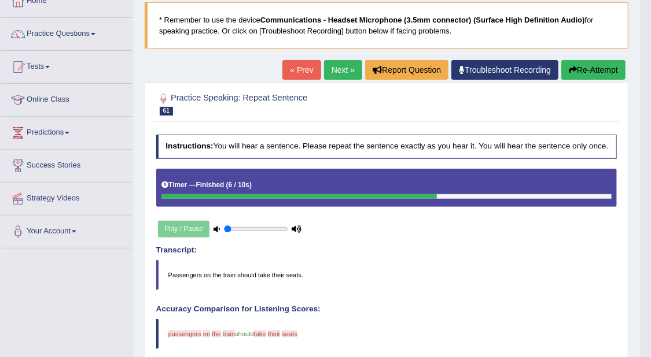
drag, startPoint x: 242, startPoint y: 225, endPoint x: 227, endPoint y: 233, distance: 17.6
click at [227, 233] on input "range" at bounding box center [256, 230] width 64 height 8
drag, startPoint x: 234, startPoint y: 226, endPoint x: 243, endPoint y: 224, distance: 9.9
type input "0.35"
click at [243, 226] on input "range" at bounding box center [256, 230] width 64 height 8
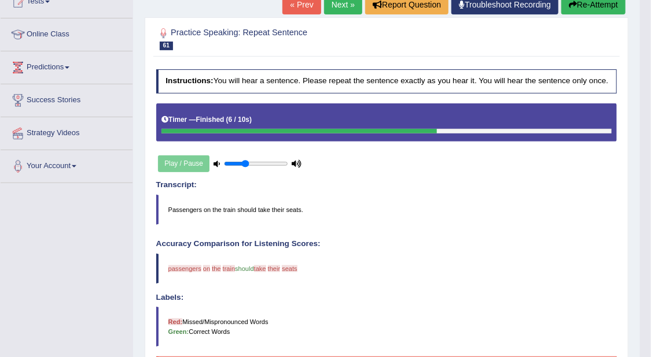
scroll to position [23, 0]
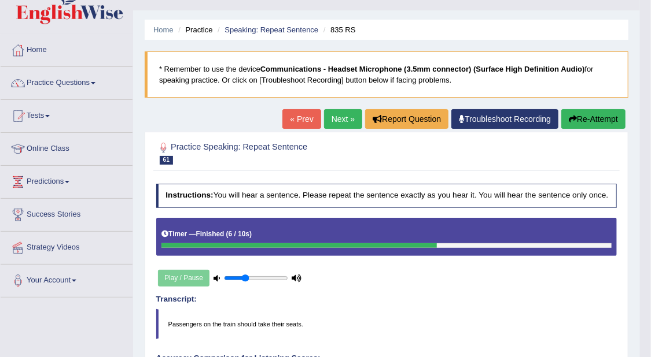
click at [598, 120] on button "Re-Attempt" at bounding box center [593, 119] width 64 height 20
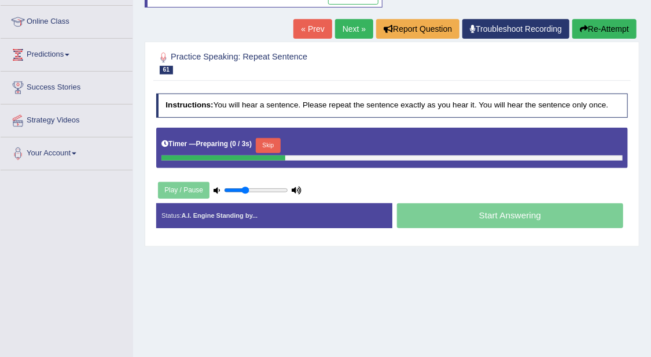
scroll to position [168, 0]
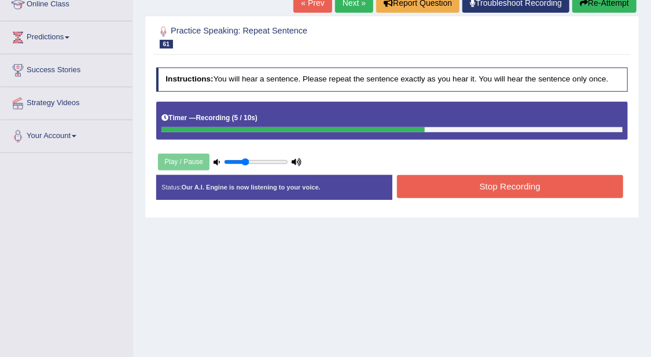
click at [516, 187] on button "Stop Recording" at bounding box center [510, 186] width 226 height 23
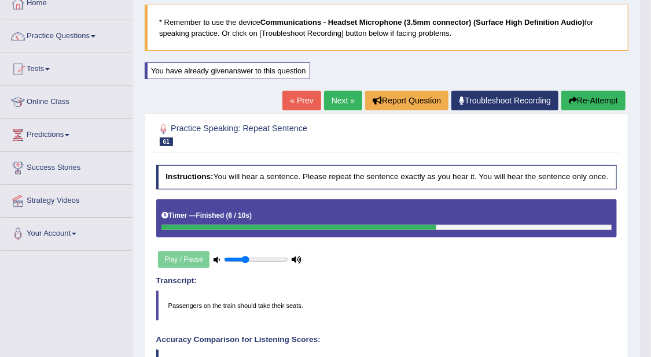
scroll to position [51, 0]
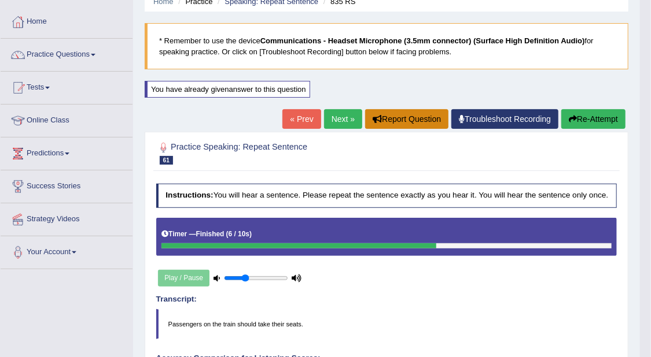
click at [422, 119] on button "Report Question" at bounding box center [406, 119] width 83 height 20
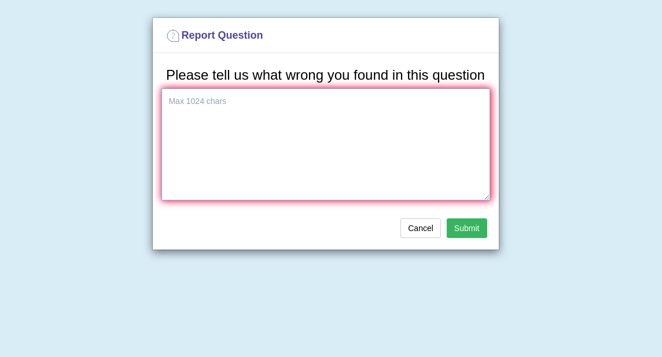
click at [424, 106] on textarea at bounding box center [325, 144] width 328 height 112
type textarea "different question of the audio"
click at [467, 231] on button "Submit" at bounding box center [466, 229] width 40 height 20
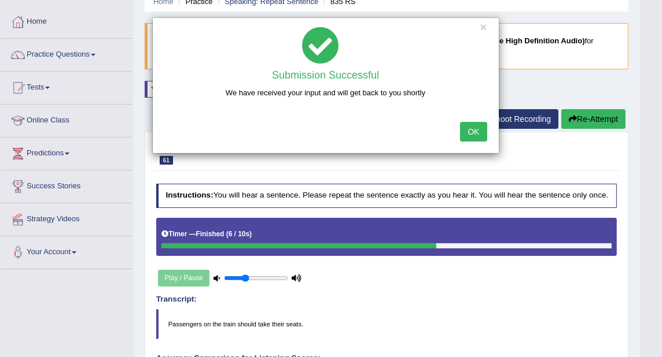
click at [475, 129] on button "OK" at bounding box center [473, 132] width 27 height 20
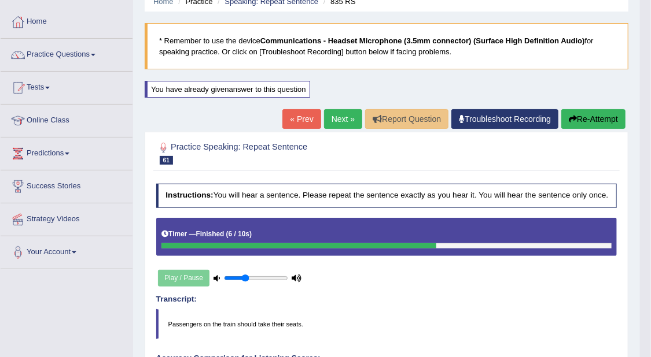
click at [606, 116] on button "Re-Attempt" at bounding box center [593, 119] width 64 height 20
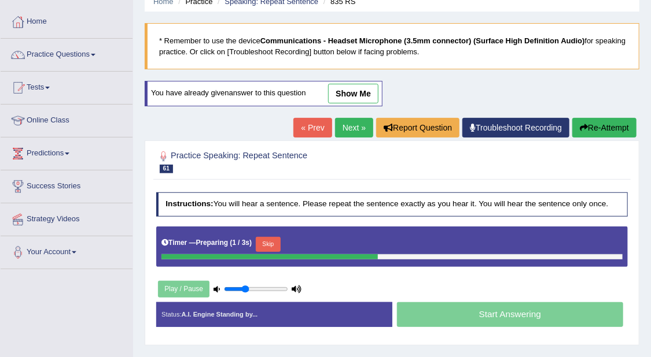
click at [369, 132] on link "Next »" at bounding box center [354, 128] width 38 height 20
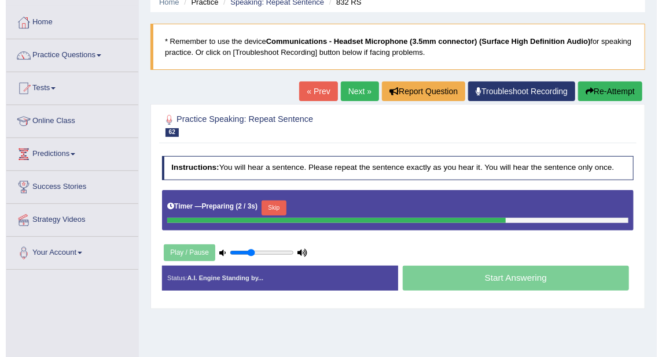
scroll to position [72, 0]
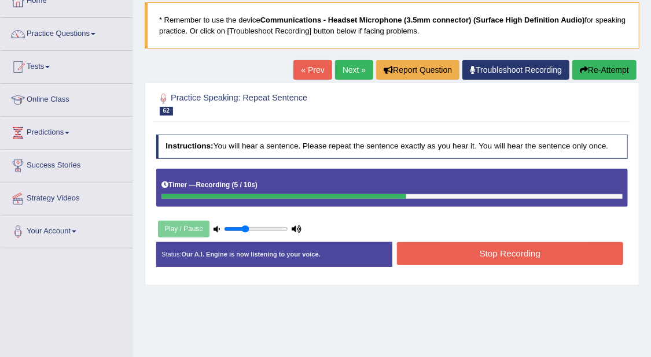
click at [505, 250] on button "Stop Recording" at bounding box center [510, 253] width 226 height 23
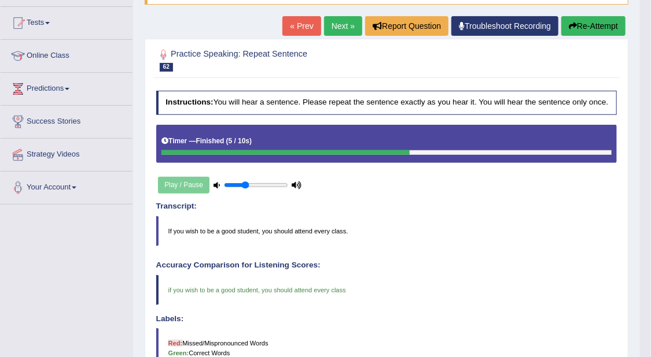
scroll to position [95, 0]
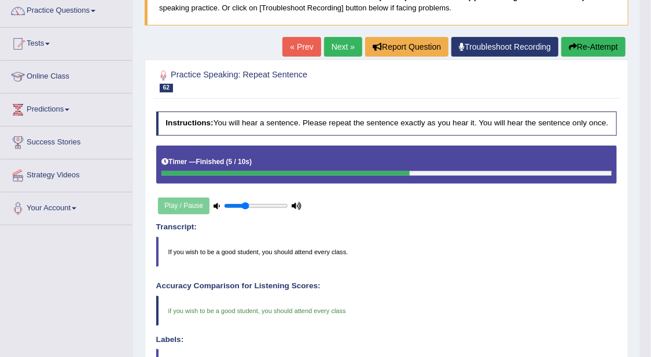
click at [328, 46] on link "Next »" at bounding box center [343, 47] width 38 height 20
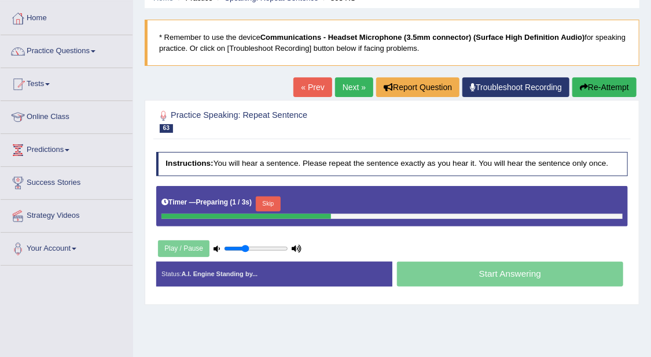
scroll to position [145, 0]
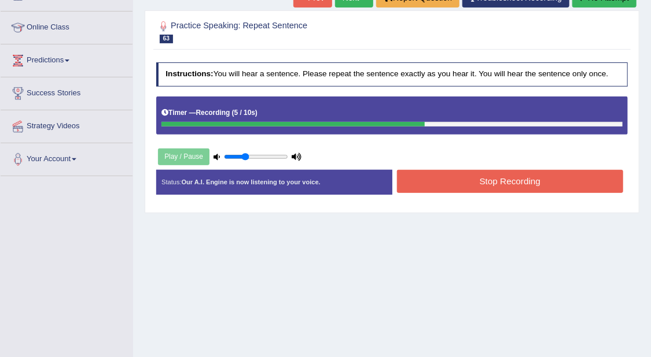
click at [552, 177] on button "Stop Recording" at bounding box center [510, 181] width 226 height 23
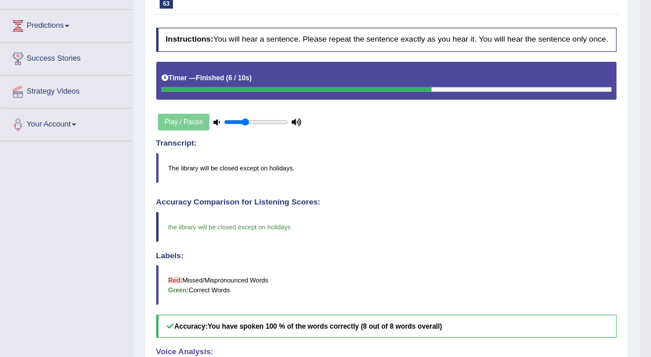
scroll to position [0, 0]
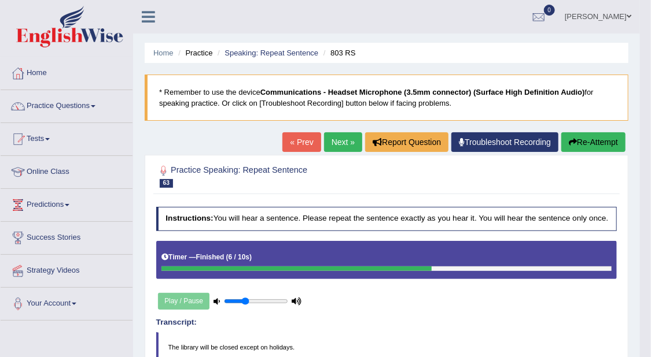
click at [351, 147] on link "Next »" at bounding box center [343, 142] width 38 height 20
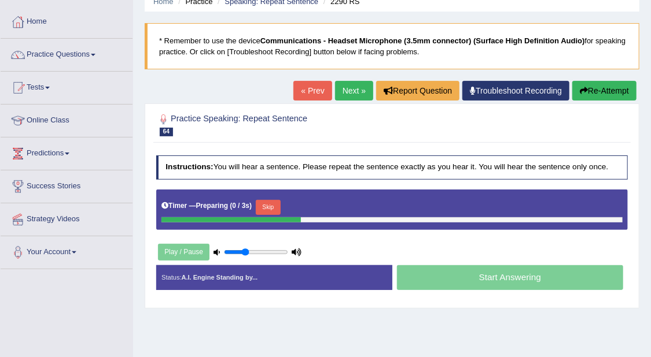
scroll to position [72, 0]
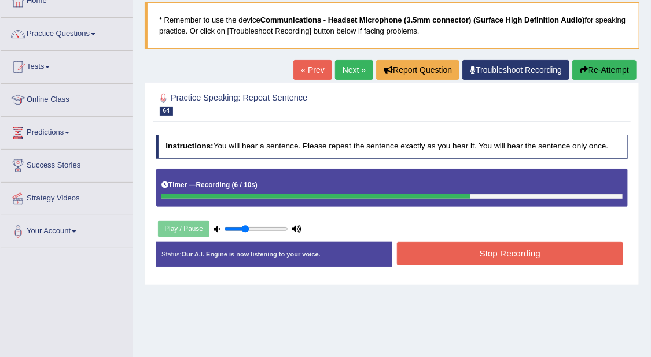
click at [582, 259] on button "Stop Recording" at bounding box center [510, 253] width 226 height 23
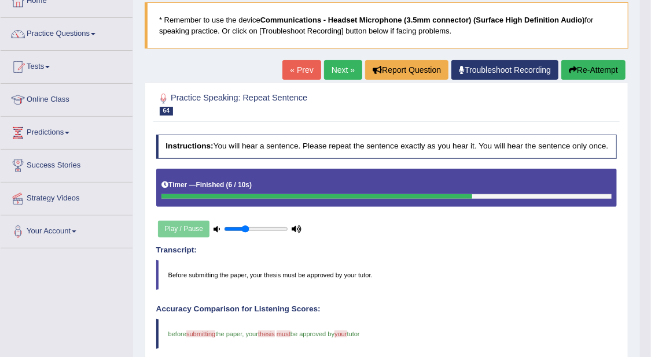
click at [336, 71] on link "Next »" at bounding box center [343, 70] width 38 height 20
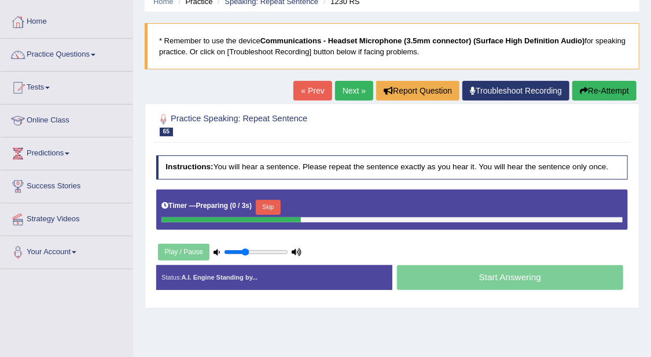
scroll to position [72, 0]
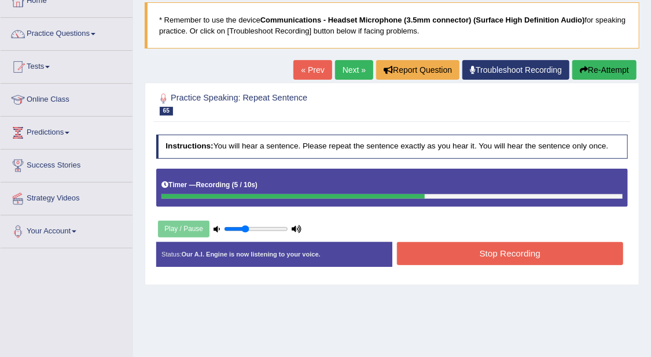
click at [541, 252] on button "Stop Recording" at bounding box center [510, 253] width 226 height 23
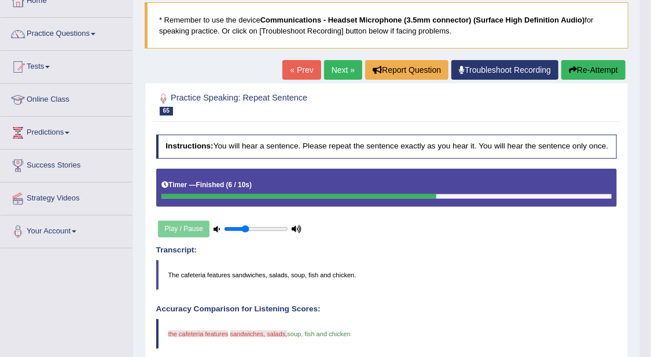
click at [587, 67] on button "Re-Attempt" at bounding box center [593, 70] width 64 height 20
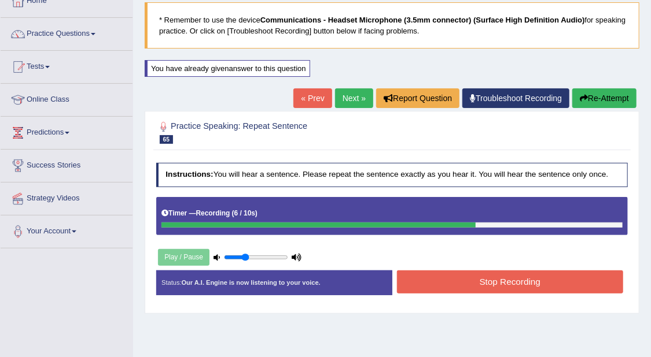
click at [490, 281] on button "Stop Recording" at bounding box center [510, 282] width 226 height 23
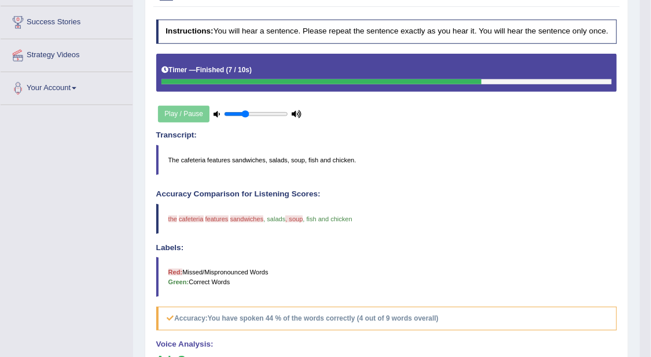
scroll to position [72, 0]
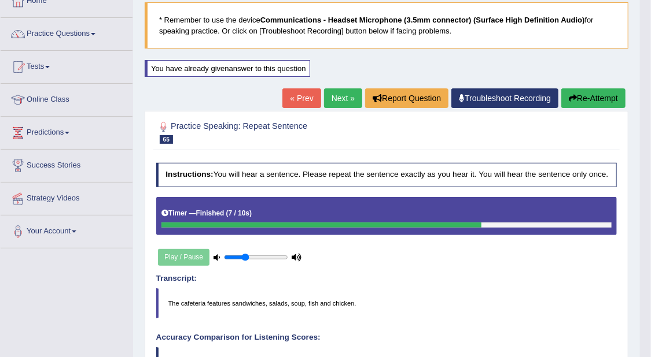
click at [578, 92] on button "Re-Attempt" at bounding box center [593, 98] width 64 height 20
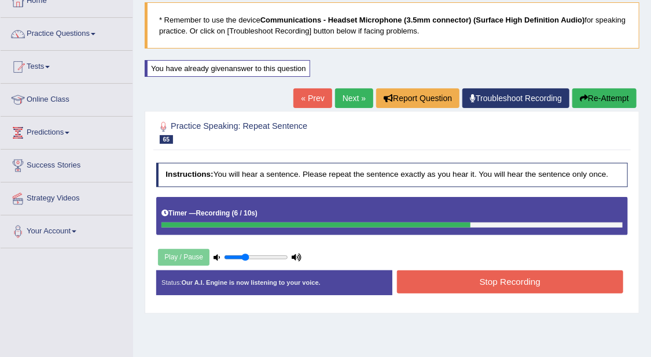
click at [508, 278] on button "Stop Recording" at bounding box center [510, 282] width 226 height 23
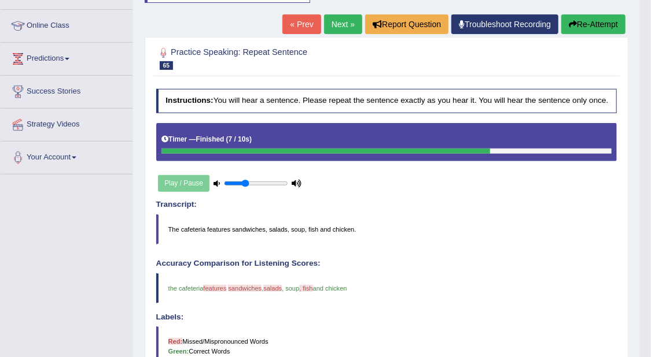
scroll to position [72, 0]
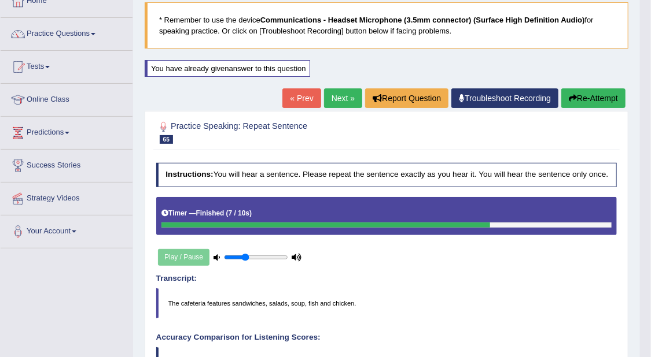
click at [328, 100] on link "Next »" at bounding box center [343, 98] width 38 height 20
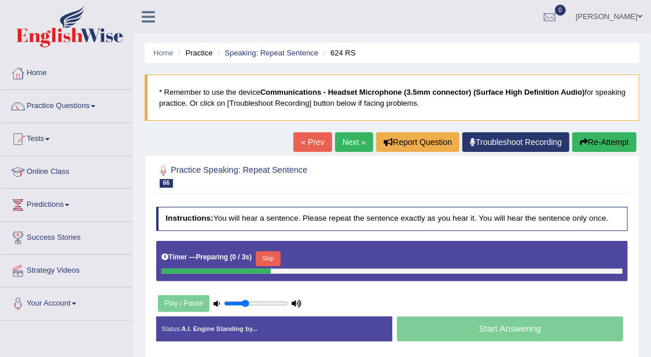
scroll to position [72, 0]
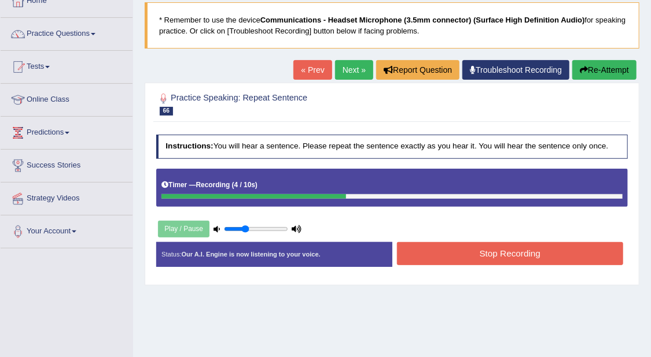
click at [499, 252] on button "Stop Recording" at bounding box center [510, 253] width 226 height 23
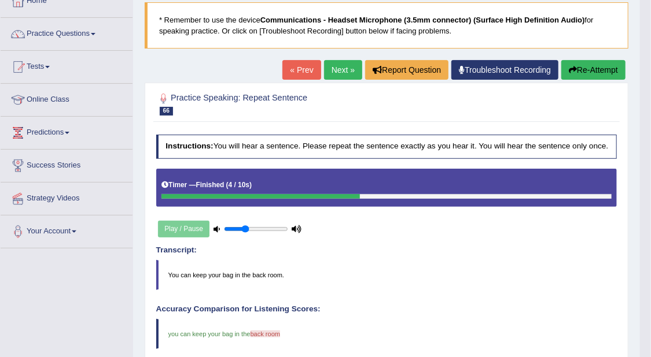
click at [332, 72] on link "Next »" at bounding box center [343, 70] width 38 height 20
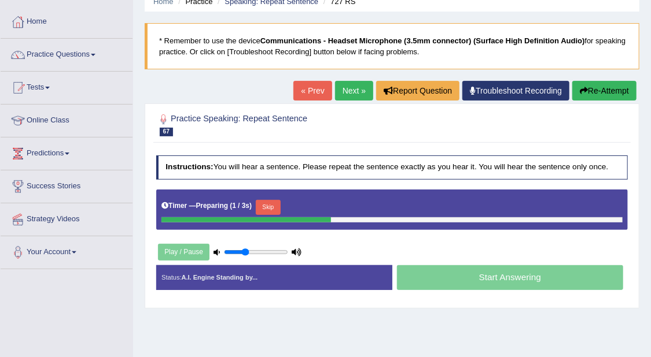
scroll to position [72, 0]
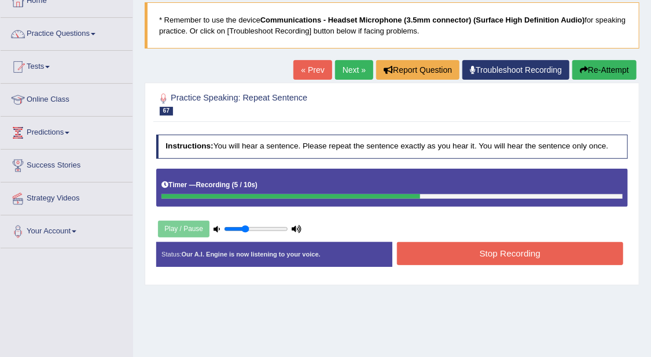
click at [572, 256] on button "Stop Recording" at bounding box center [510, 253] width 226 height 23
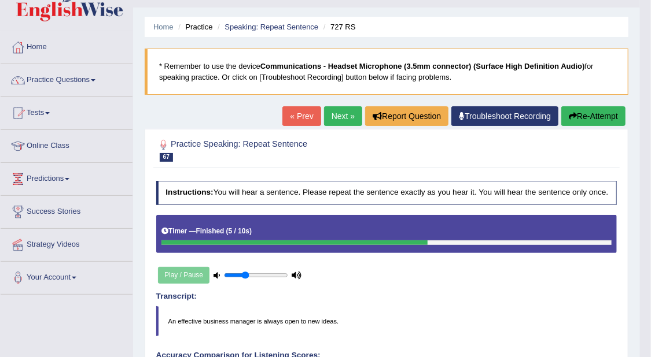
scroll to position [0, 0]
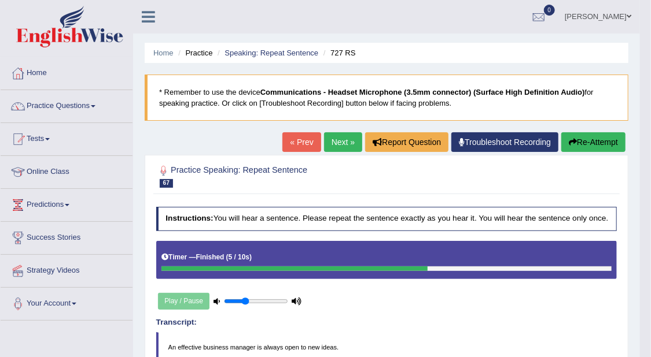
click at [612, 135] on button "Re-Attempt" at bounding box center [593, 142] width 64 height 20
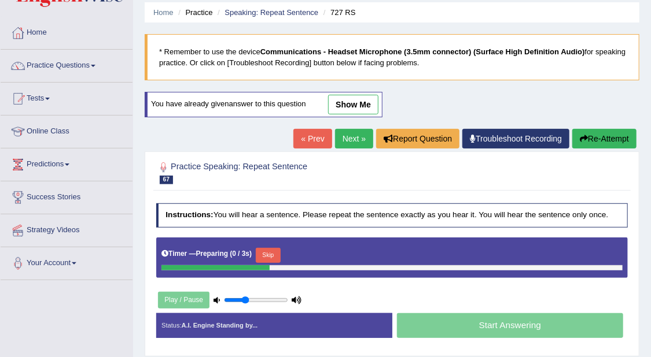
scroll to position [72, 0]
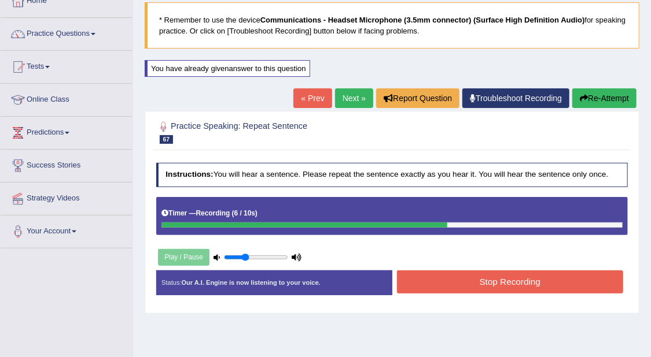
click at [581, 279] on button "Stop Recording" at bounding box center [510, 282] width 226 height 23
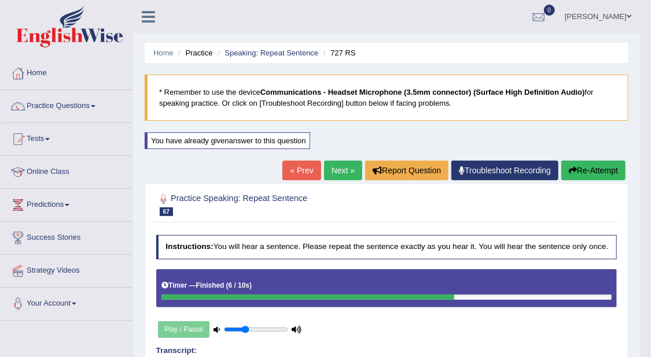
scroll to position [0, 0]
click at [348, 167] on link "Next »" at bounding box center [343, 171] width 38 height 20
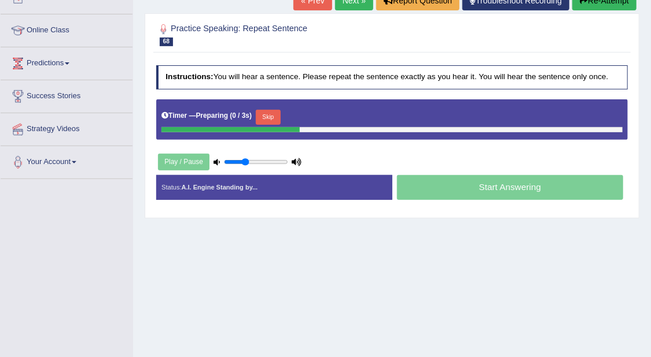
scroll to position [145, 0]
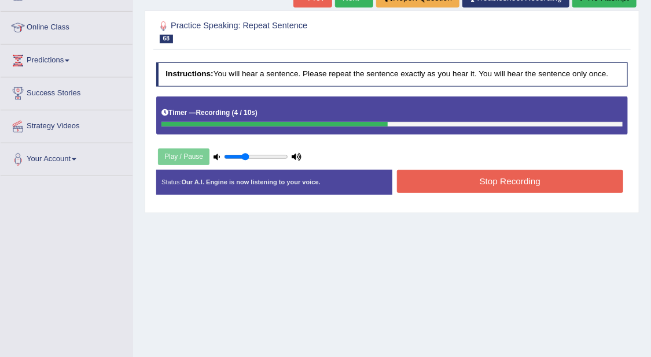
click at [530, 178] on button "Stop Recording" at bounding box center [510, 181] width 226 height 23
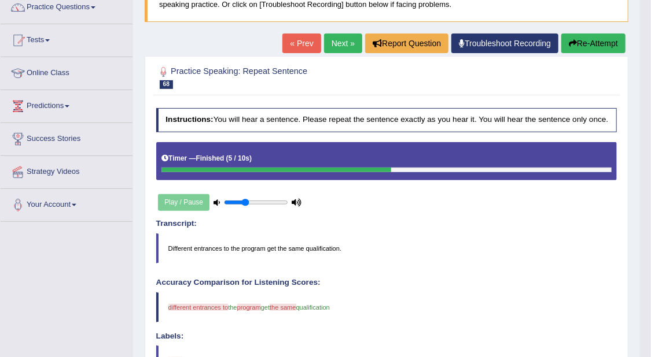
scroll to position [72, 0]
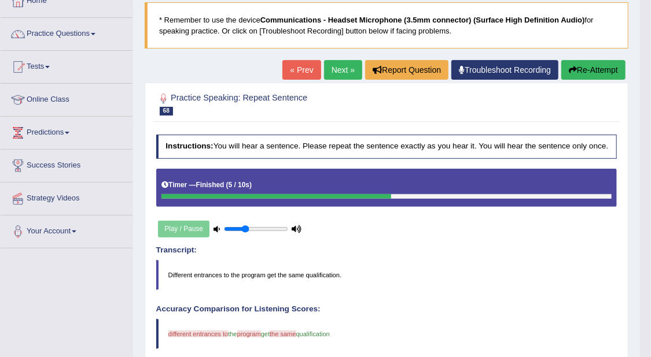
click at [574, 71] on icon "button" at bounding box center [572, 70] width 8 height 8
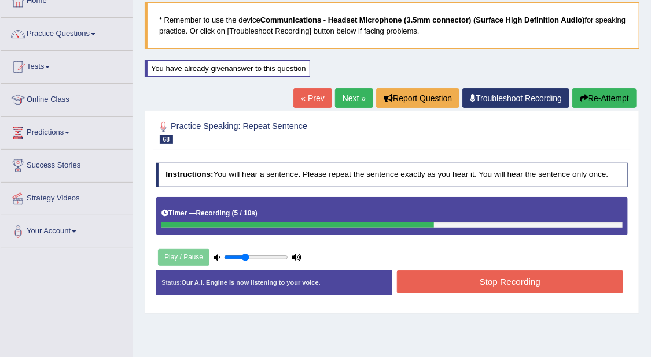
click at [552, 281] on button "Stop Recording" at bounding box center [510, 282] width 226 height 23
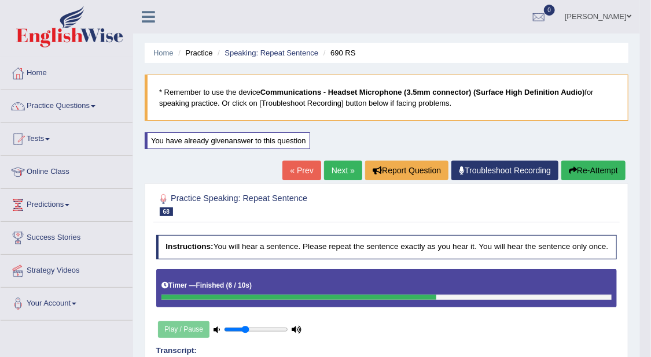
click at [612, 168] on button "Re-Attempt" at bounding box center [593, 171] width 64 height 20
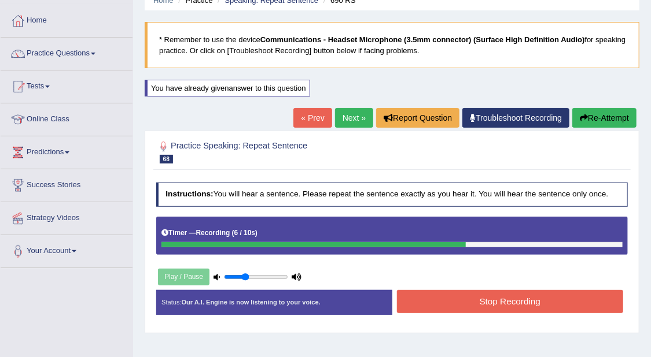
scroll to position [73, 0]
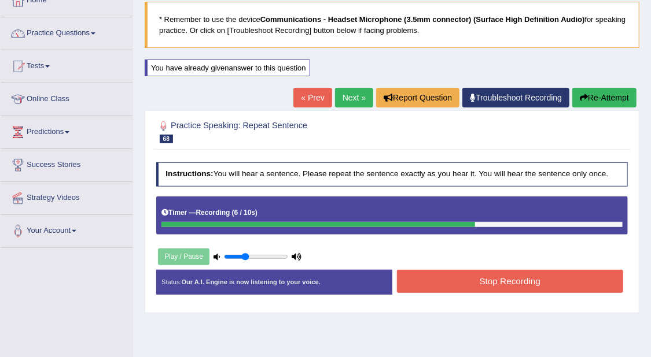
click at [597, 278] on button "Stop Recording" at bounding box center [510, 281] width 226 height 23
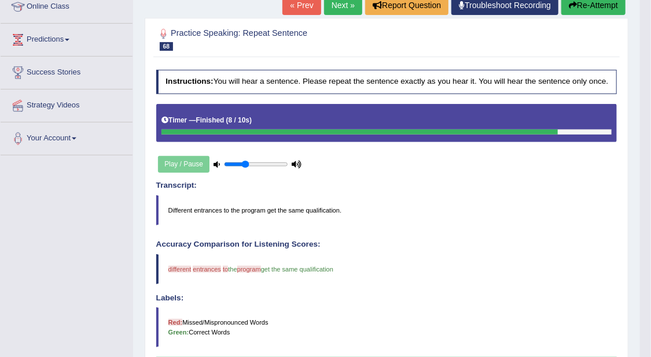
scroll to position [145, 0]
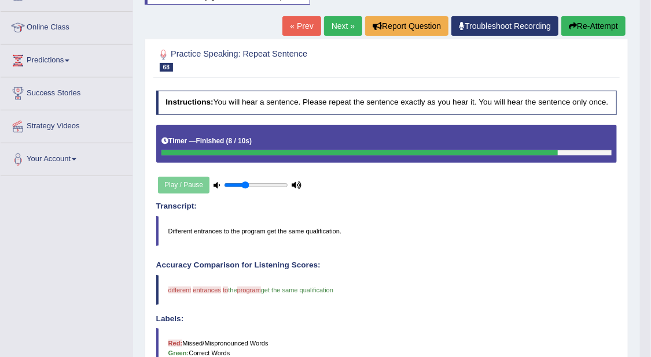
click at [343, 27] on link "Next »" at bounding box center [343, 26] width 38 height 20
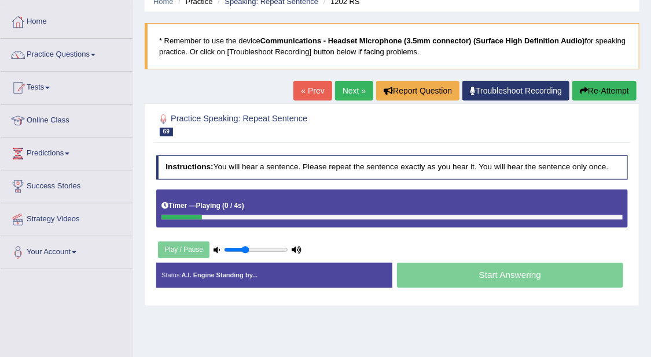
scroll to position [72, 0]
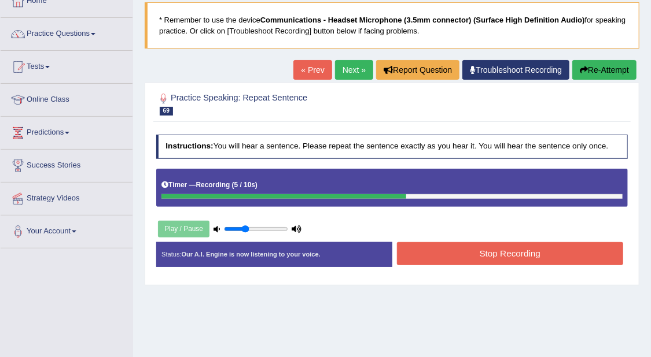
click at [570, 256] on button "Stop Recording" at bounding box center [510, 253] width 226 height 23
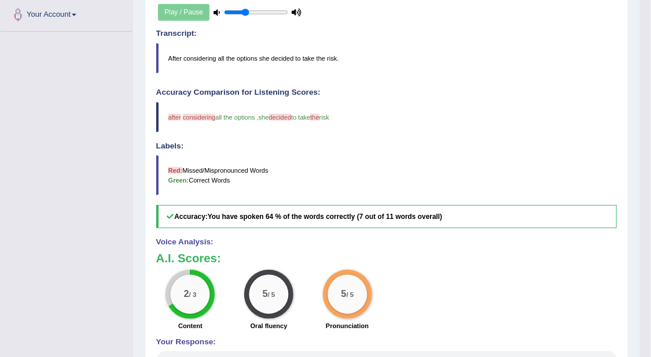
scroll to position [0, 0]
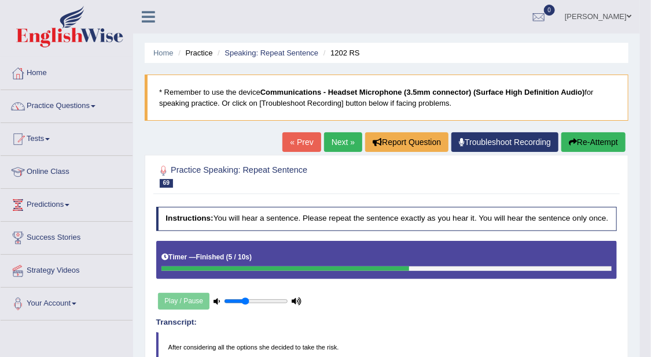
click at [331, 143] on link "Next »" at bounding box center [343, 142] width 38 height 20
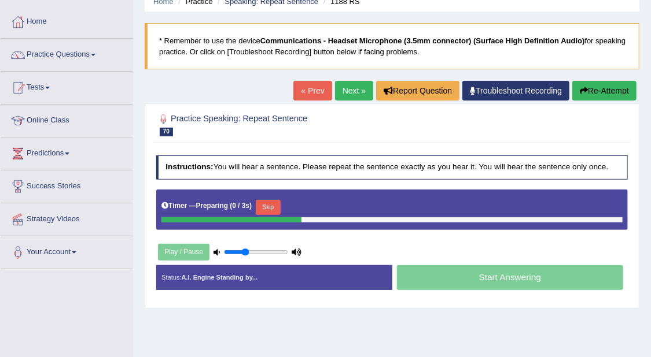
scroll to position [72, 0]
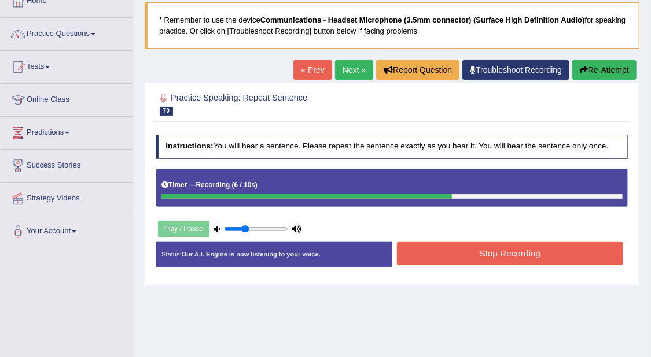
click at [575, 246] on button "Stop Recording" at bounding box center [510, 253] width 226 height 23
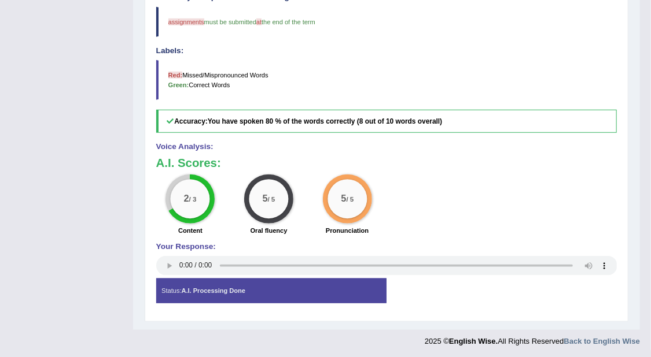
scroll to position [95, 0]
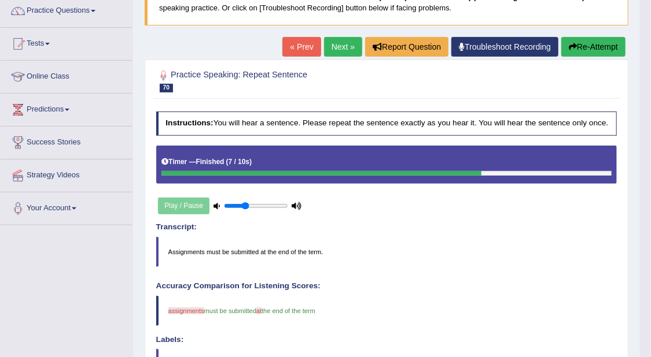
click at [583, 47] on button "Re-Attempt" at bounding box center [593, 47] width 64 height 20
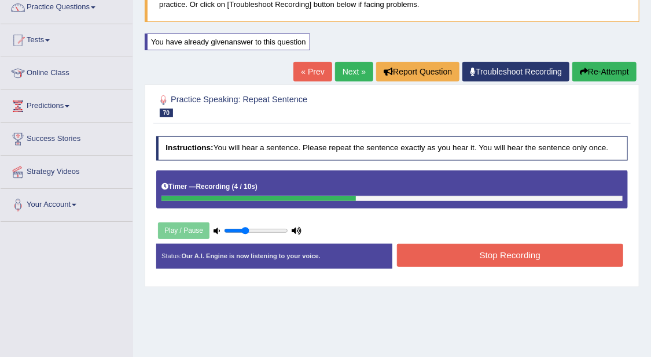
click at [501, 261] on button "Stop Recording" at bounding box center [510, 255] width 226 height 23
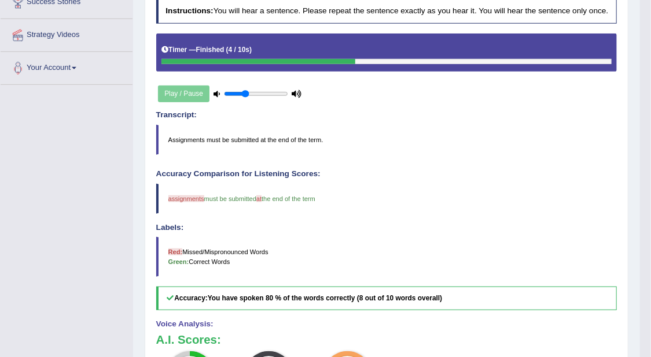
scroll to position [99, 0]
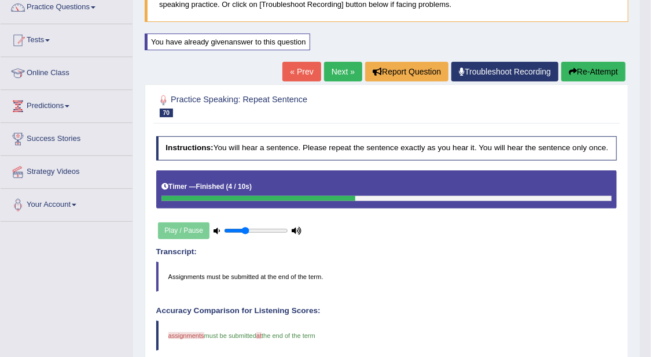
click at [343, 69] on link "Next »" at bounding box center [343, 72] width 38 height 20
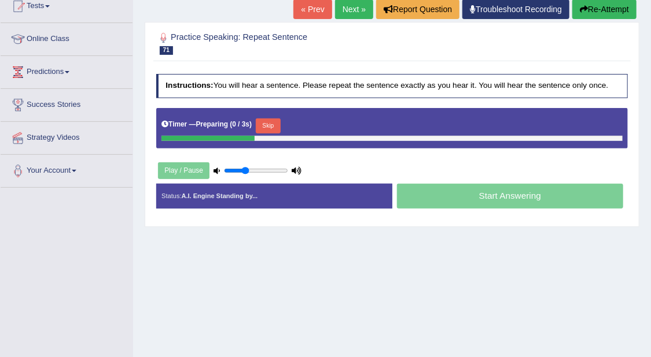
scroll to position [145, 0]
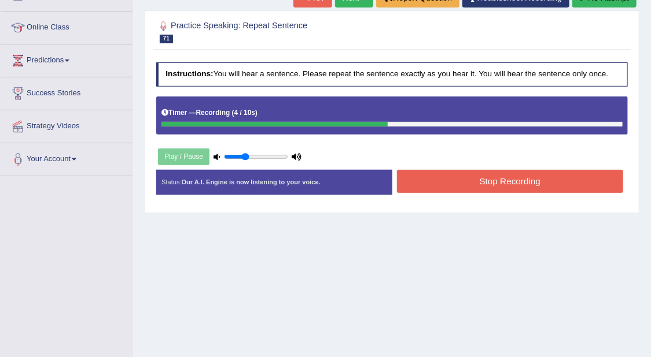
click at [512, 177] on button "Stop Recording" at bounding box center [510, 181] width 226 height 23
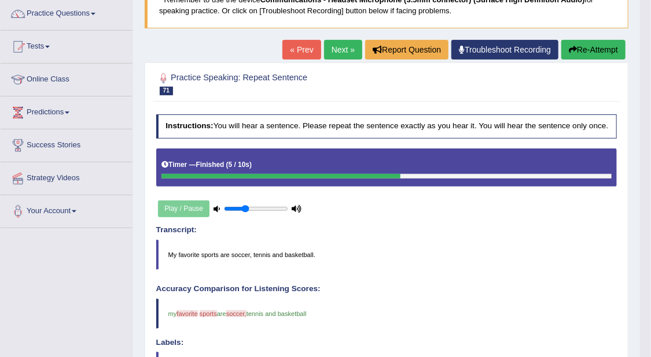
scroll to position [72, 0]
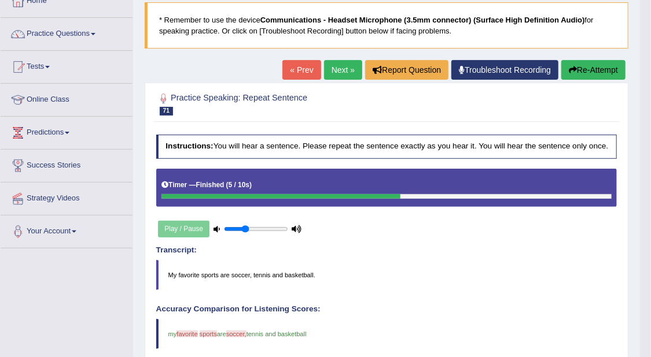
click at [608, 65] on button "Re-Attempt" at bounding box center [593, 70] width 64 height 20
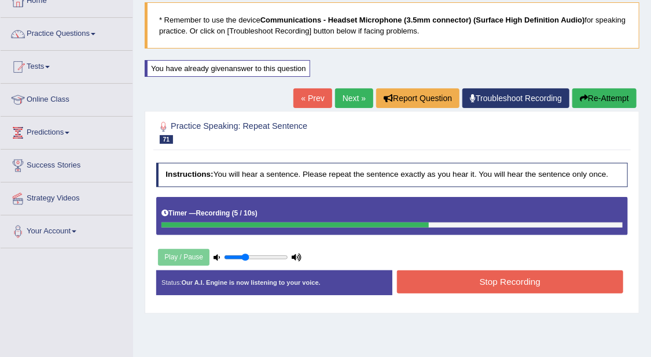
click at [556, 276] on button "Stop Recording" at bounding box center [510, 282] width 226 height 23
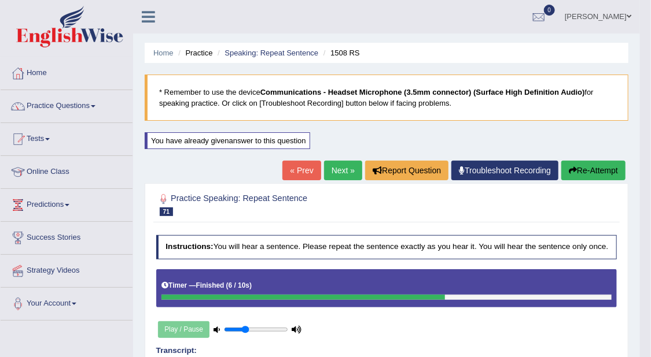
click at [347, 173] on link "Next »" at bounding box center [343, 171] width 38 height 20
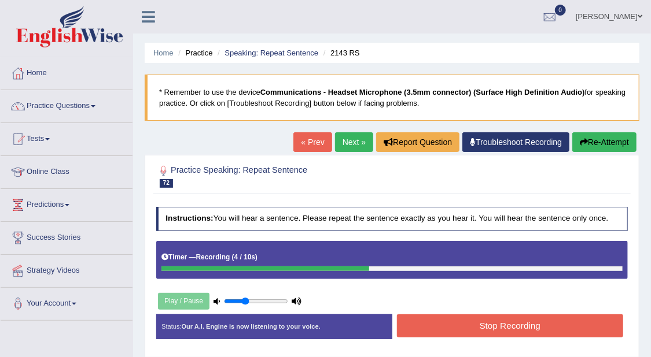
click at [488, 317] on button "Stop Recording" at bounding box center [510, 326] width 226 height 23
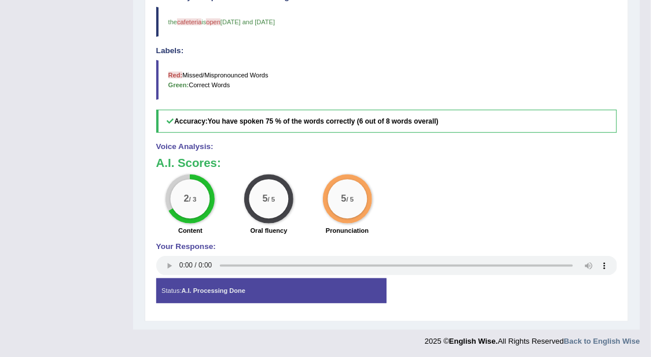
scroll to position [23, 0]
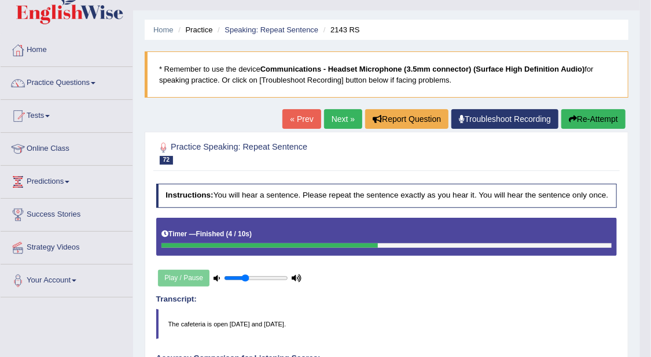
click at [349, 114] on link "Next »" at bounding box center [343, 119] width 38 height 20
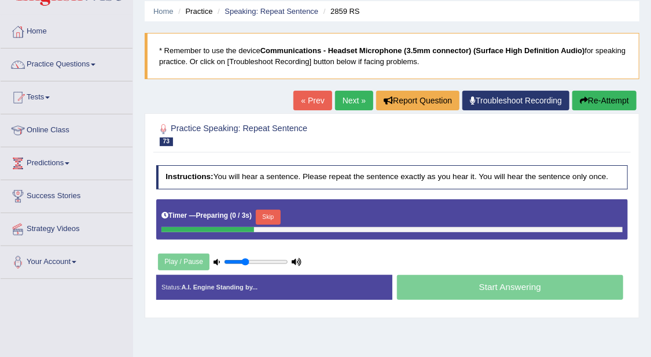
scroll to position [72, 0]
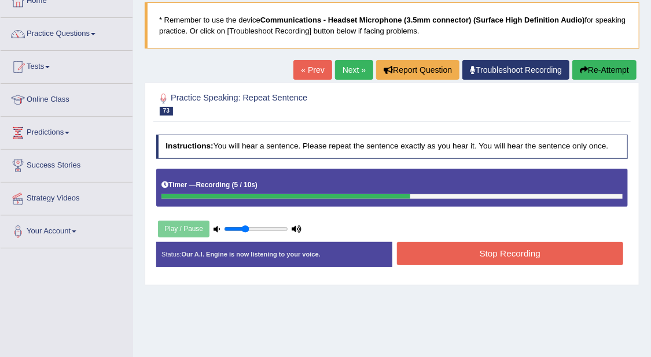
click at [522, 250] on button "Stop Recording" at bounding box center [510, 253] width 226 height 23
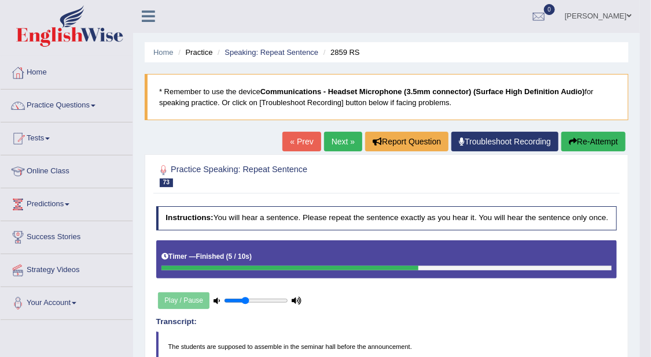
scroll to position [0, 0]
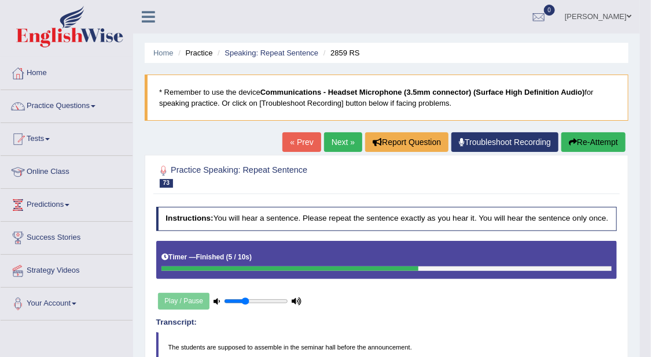
click at [331, 147] on link "Next »" at bounding box center [343, 142] width 38 height 20
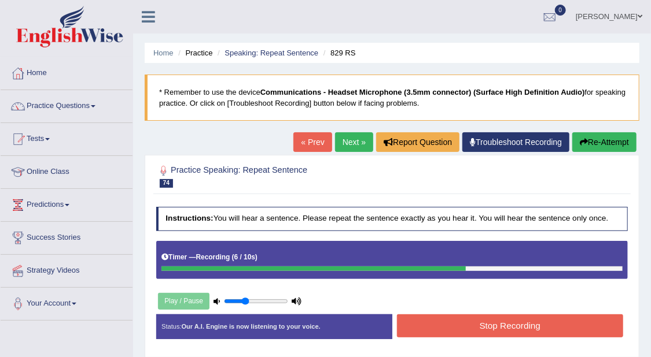
click at [538, 326] on button "Stop Recording" at bounding box center [510, 326] width 226 height 23
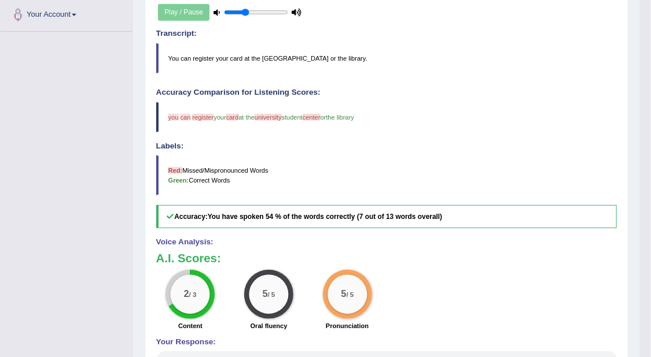
scroll to position [72, 0]
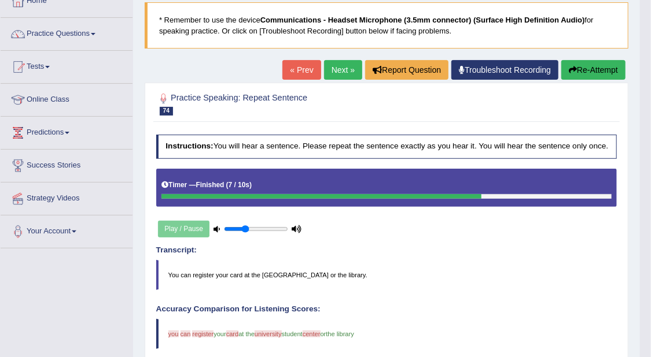
click at [337, 69] on link "Next »" at bounding box center [343, 70] width 38 height 20
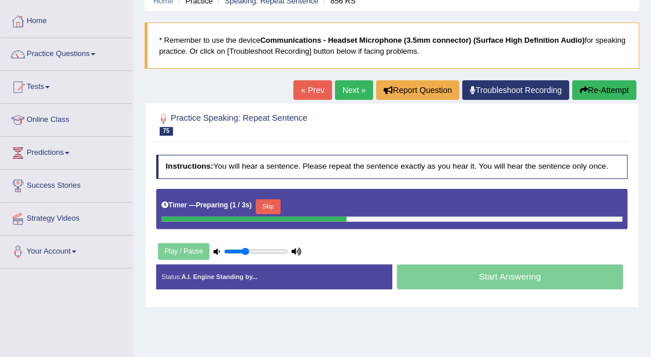
scroll to position [72, 0]
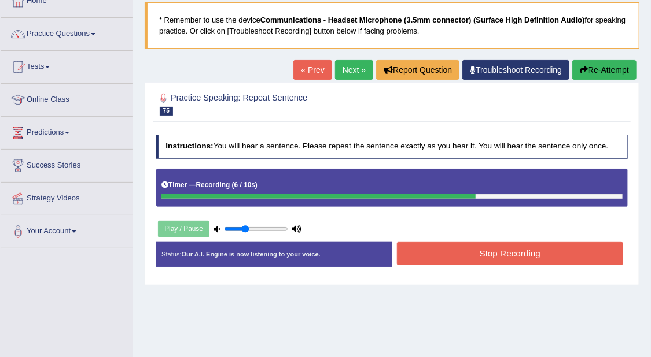
click at [556, 250] on button "Stop Recording" at bounding box center [510, 253] width 226 height 23
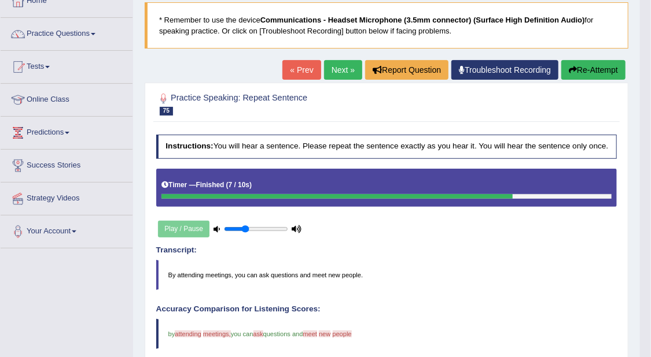
click at [600, 71] on button "Re-Attempt" at bounding box center [593, 70] width 64 height 20
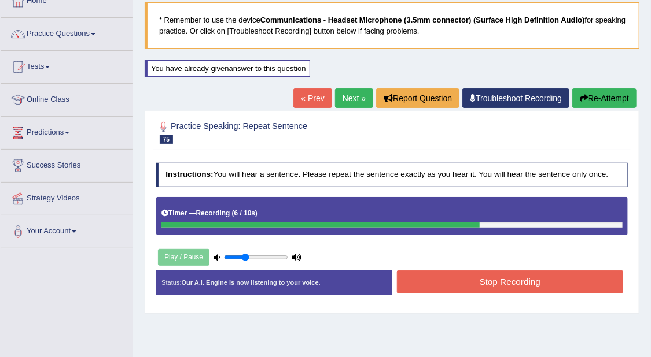
click at [509, 283] on button "Stop Recording" at bounding box center [510, 282] width 226 height 23
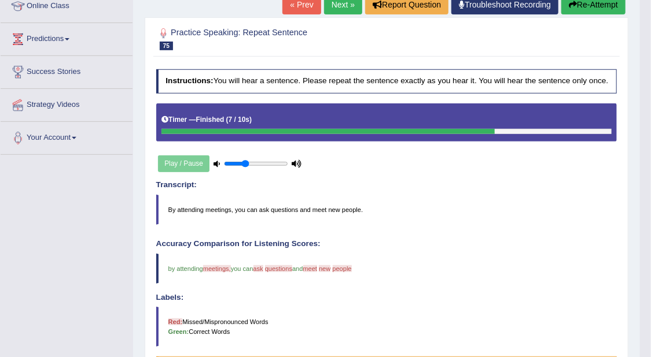
scroll to position [145, 0]
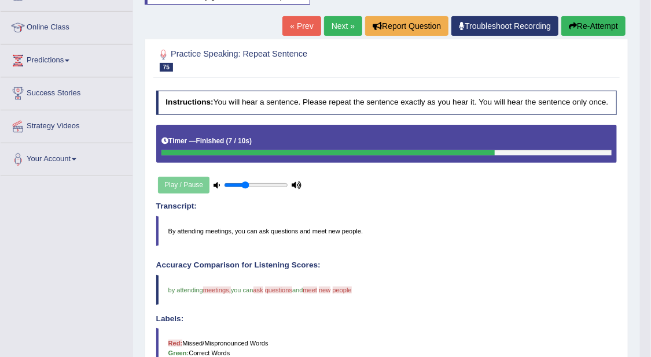
click at [587, 16] on button "Re-Attempt" at bounding box center [593, 26] width 64 height 20
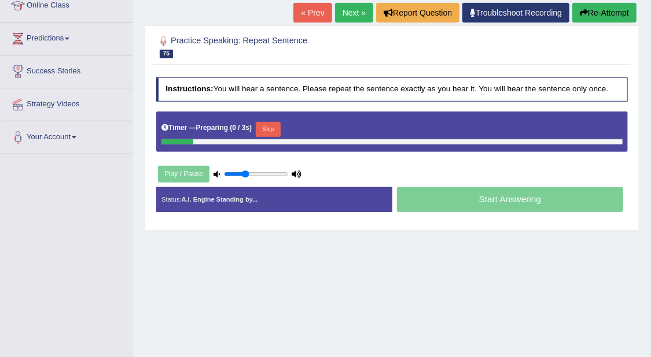
scroll to position [145, 0]
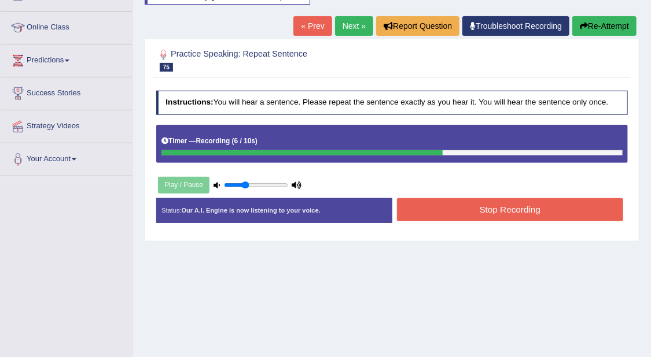
click at [545, 206] on button "Stop Recording" at bounding box center [510, 209] width 226 height 23
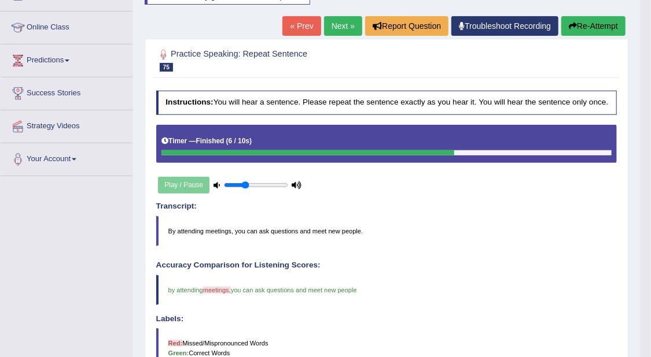
click at [346, 25] on link "Next »" at bounding box center [343, 26] width 38 height 20
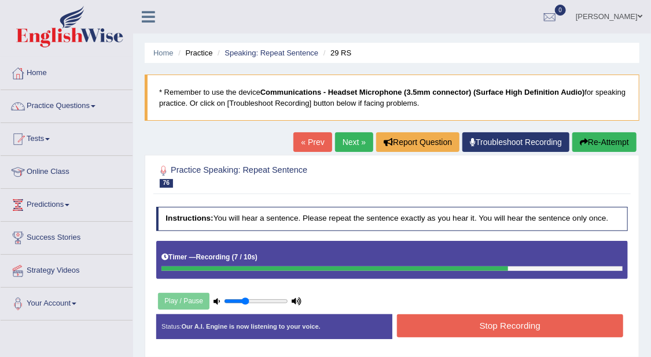
click at [480, 331] on button "Stop Recording" at bounding box center [510, 326] width 226 height 23
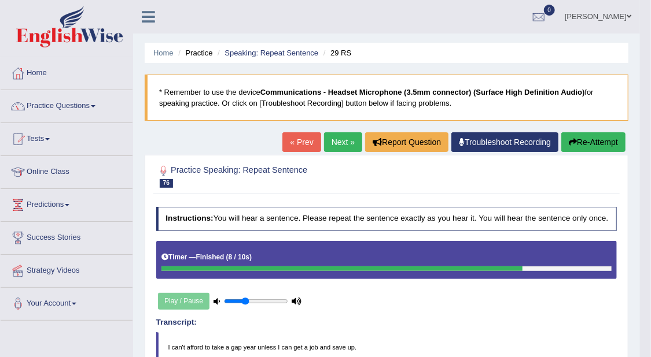
click at [338, 140] on link "Next »" at bounding box center [343, 142] width 38 height 20
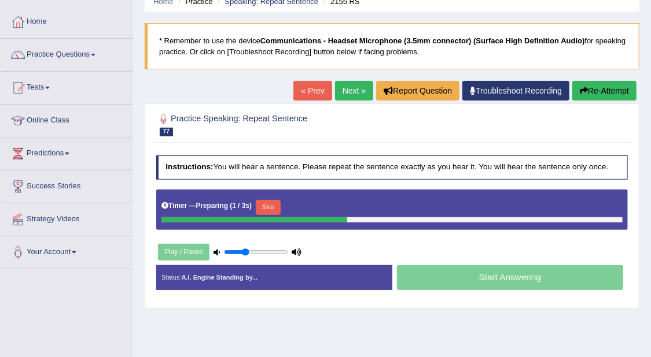
scroll to position [72, 0]
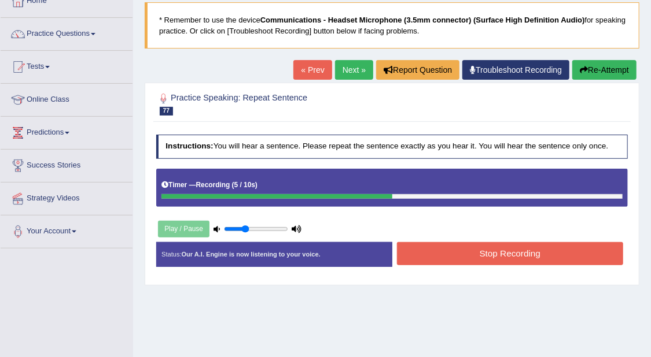
click at [536, 259] on button "Stop Recording" at bounding box center [510, 253] width 226 height 23
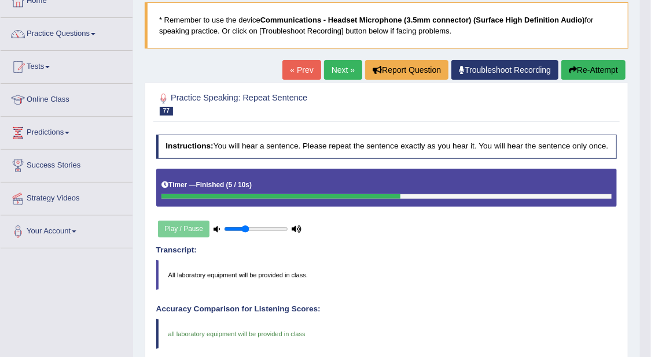
click at [351, 64] on link "Next »" at bounding box center [343, 70] width 38 height 20
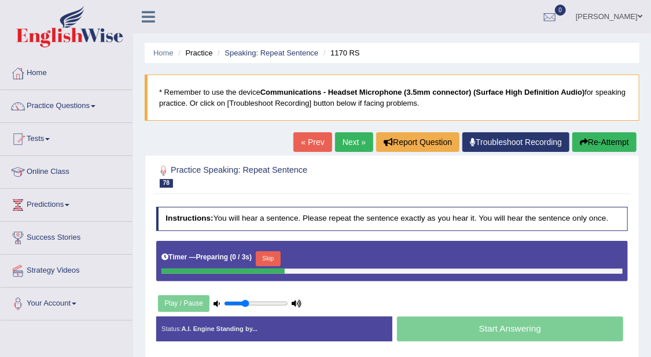
scroll to position [72, 0]
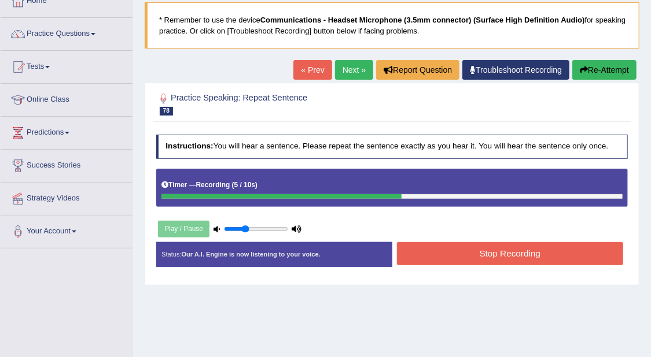
click at [610, 252] on button "Stop Recording" at bounding box center [510, 253] width 226 height 23
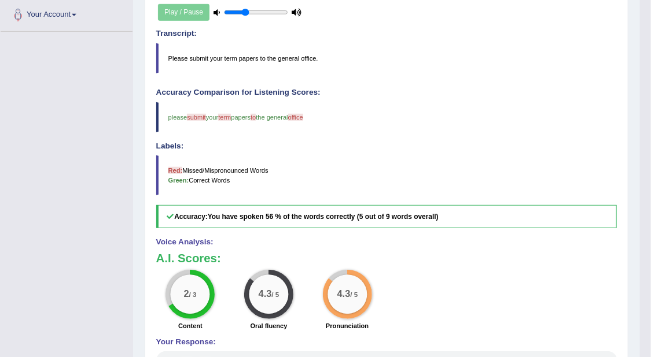
scroll to position [0, 0]
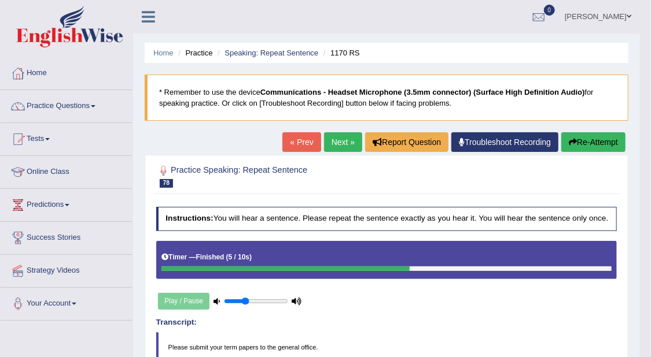
click at [342, 141] on link "Next »" at bounding box center [343, 142] width 38 height 20
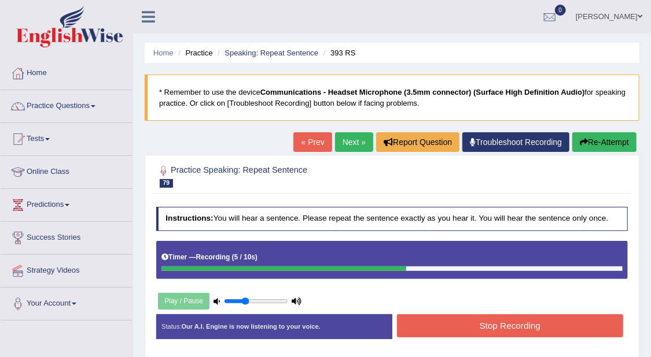
click at [559, 324] on button "Stop Recording" at bounding box center [510, 326] width 226 height 23
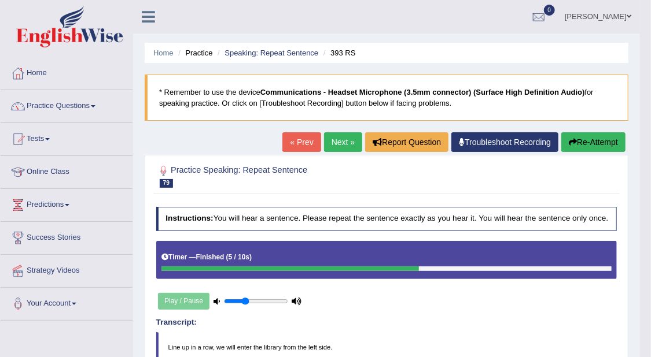
click at [603, 134] on button "Re-Attempt" at bounding box center [593, 142] width 64 height 20
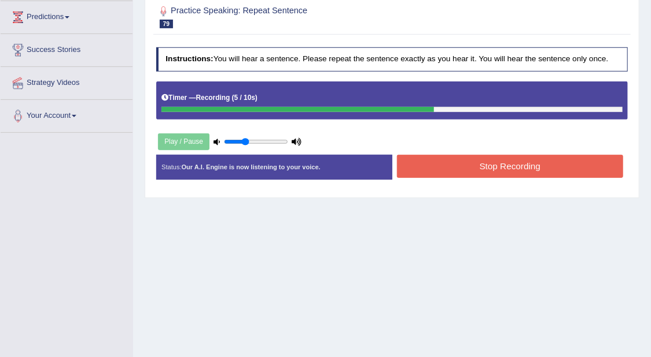
scroll to position [217, 0]
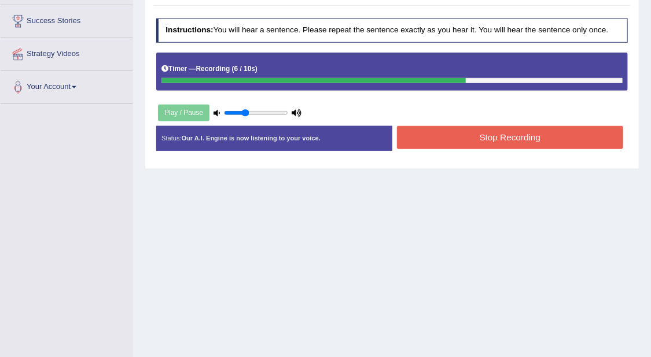
click at [564, 132] on button "Stop Recording" at bounding box center [510, 137] width 226 height 23
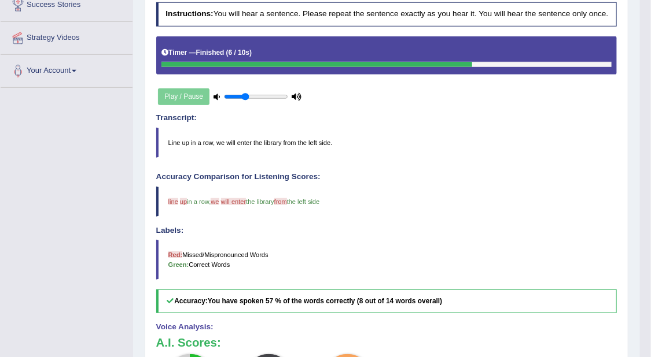
scroll to position [145, 0]
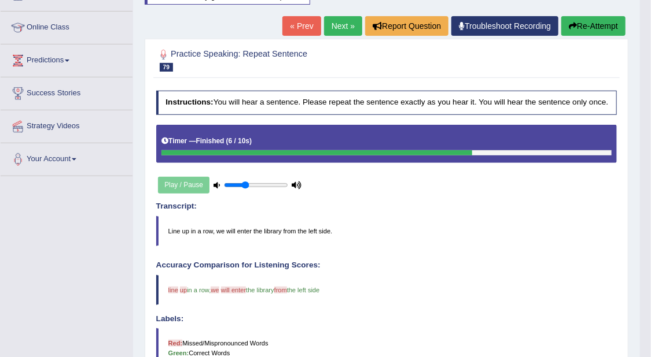
click at [342, 20] on link "Next »" at bounding box center [343, 26] width 38 height 20
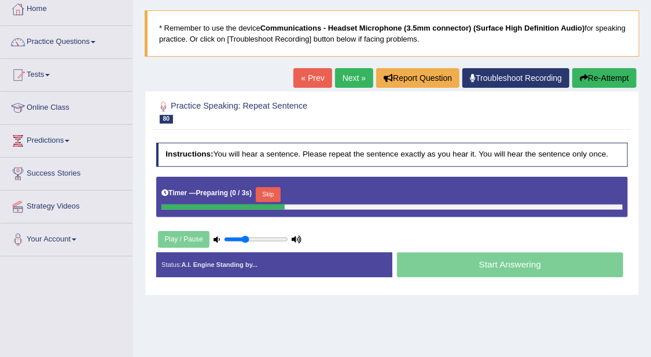
scroll to position [145, 0]
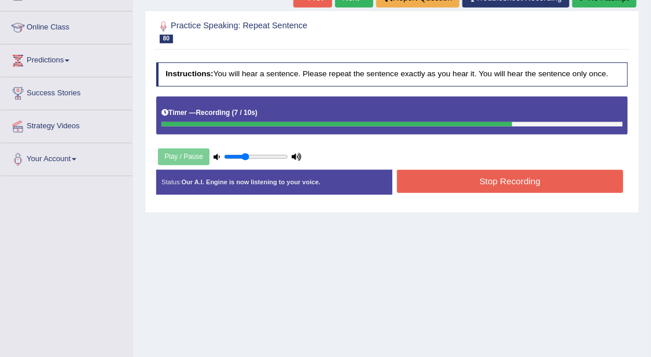
click at [484, 170] on button "Stop Recording" at bounding box center [510, 181] width 226 height 23
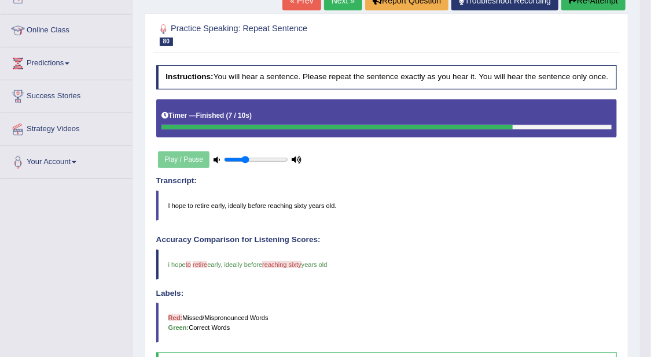
scroll to position [0, 0]
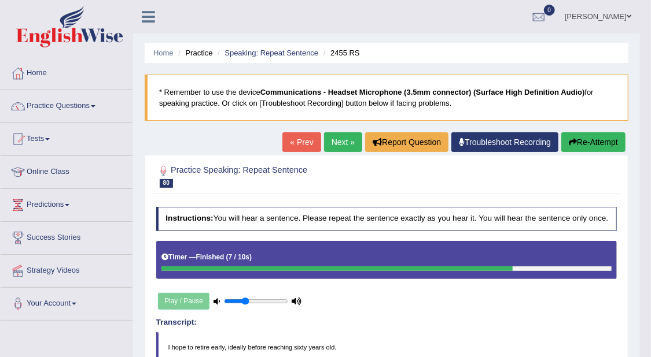
click at [337, 144] on link "Next »" at bounding box center [343, 142] width 38 height 20
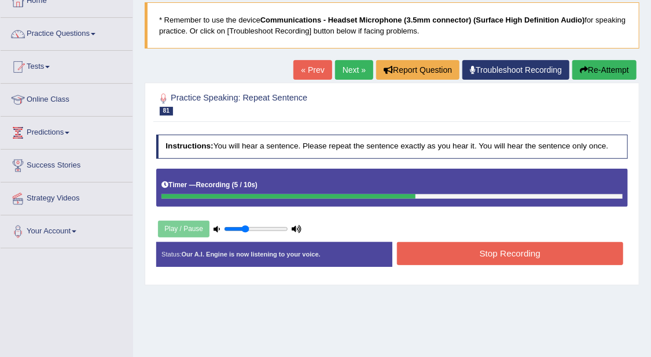
click at [572, 250] on button "Stop Recording" at bounding box center [510, 253] width 226 height 23
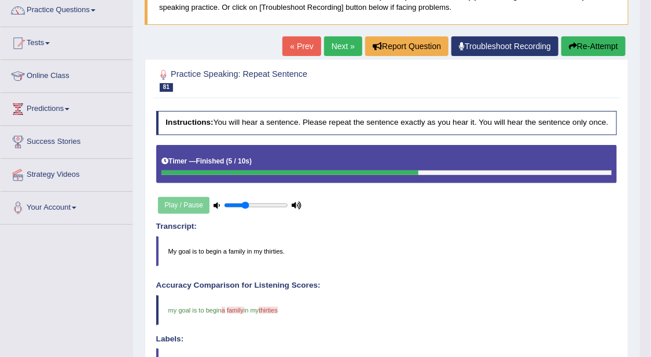
scroll to position [72, 0]
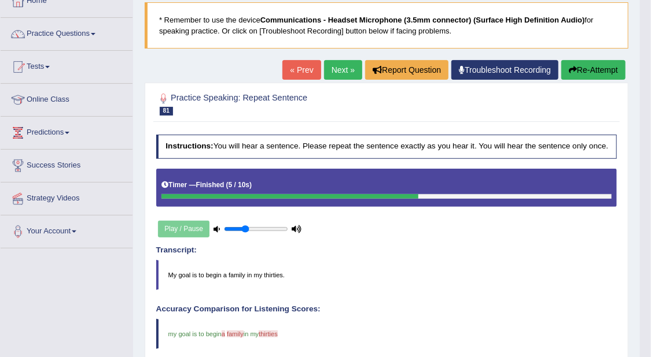
click at [350, 62] on link "Next »" at bounding box center [343, 70] width 38 height 20
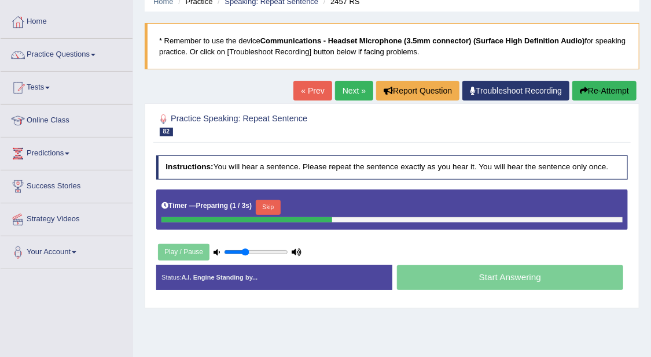
scroll to position [72, 0]
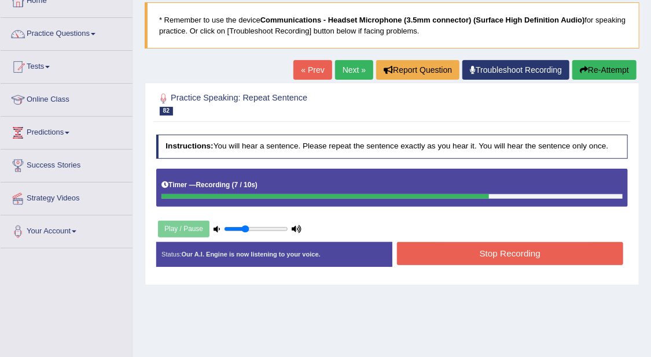
click at [478, 257] on button "Stop Recording" at bounding box center [510, 253] width 226 height 23
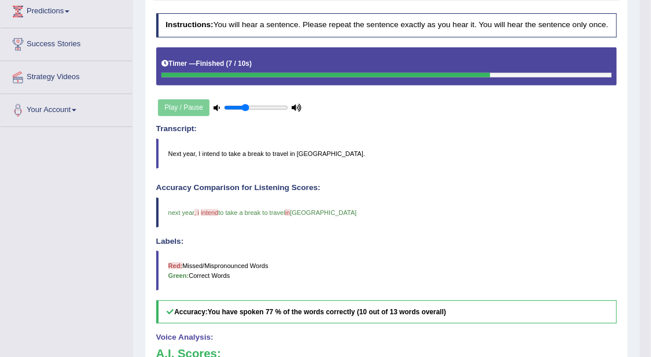
scroll to position [23, 0]
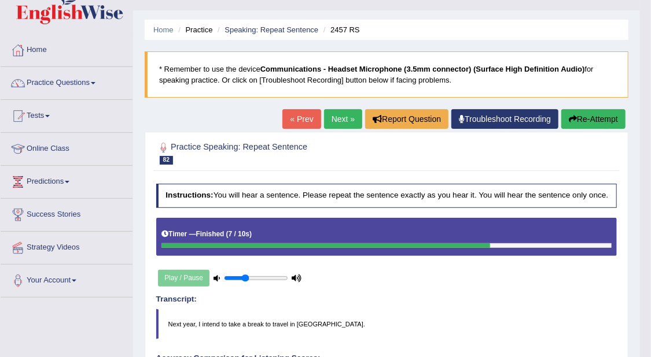
click at [338, 116] on link "Next »" at bounding box center [343, 119] width 38 height 20
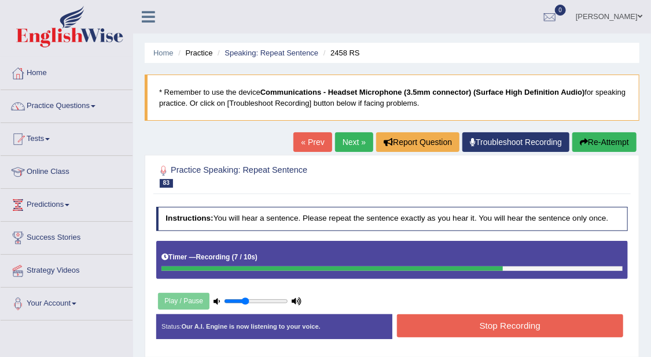
click at [564, 326] on button "Stop Recording" at bounding box center [510, 326] width 226 height 23
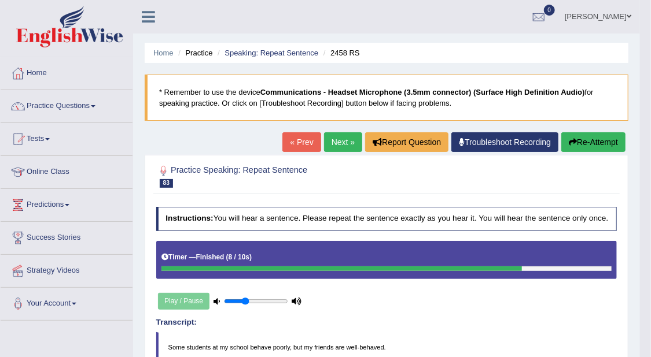
click at [342, 139] on link "Next »" at bounding box center [343, 142] width 38 height 20
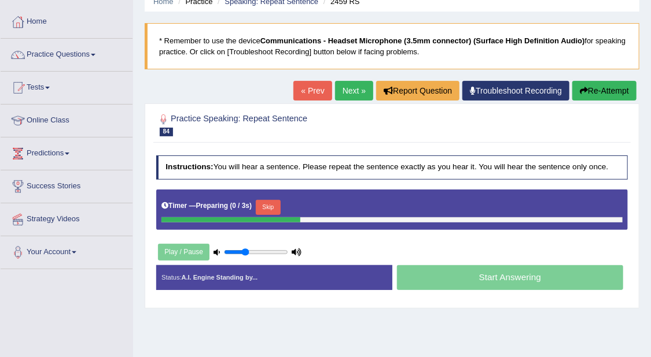
scroll to position [72, 0]
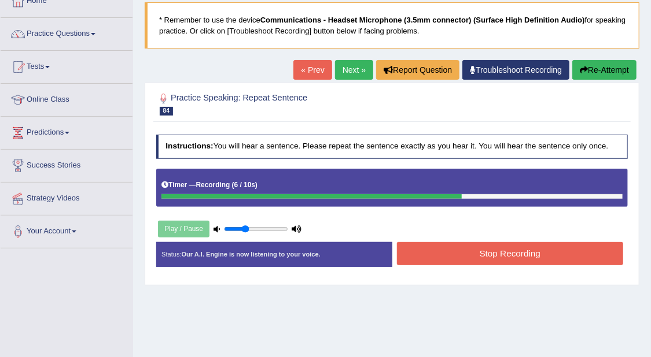
click at [502, 245] on button "Stop Recording" at bounding box center [510, 253] width 226 height 23
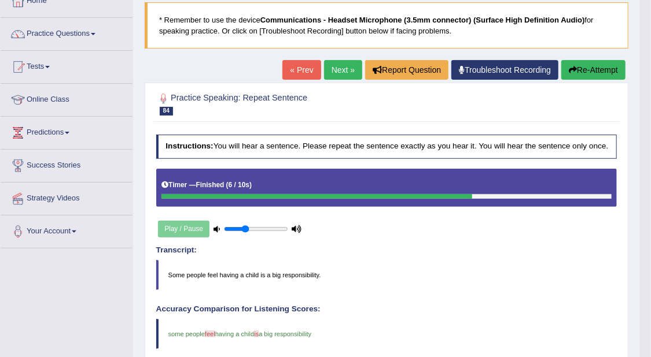
click at [345, 60] on link "Next »" at bounding box center [343, 70] width 38 height 20
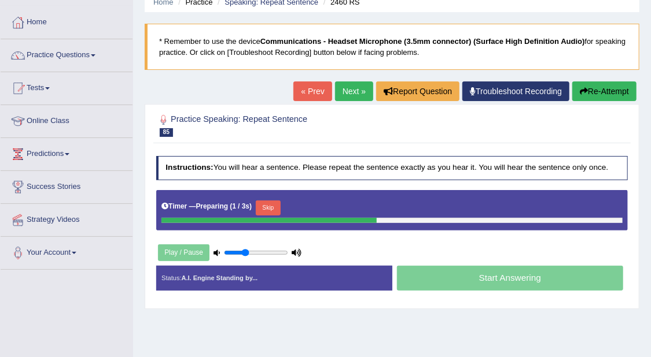
scroll to position [72, 0]
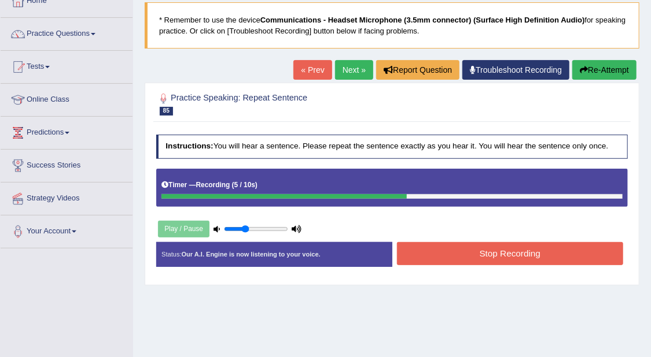
click at [507, 250] on button "Stop Recording" at bounding box center [510, 253] width 226 height 23
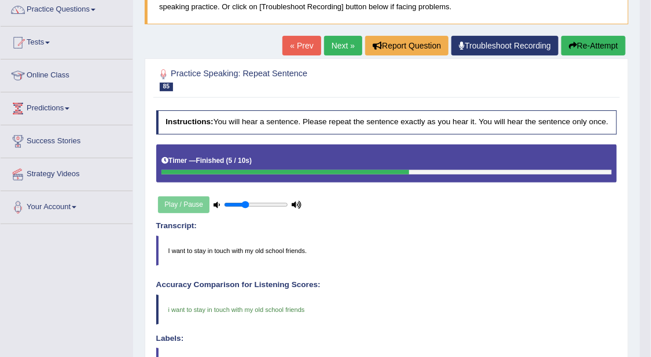
scroll to position [95, 0]
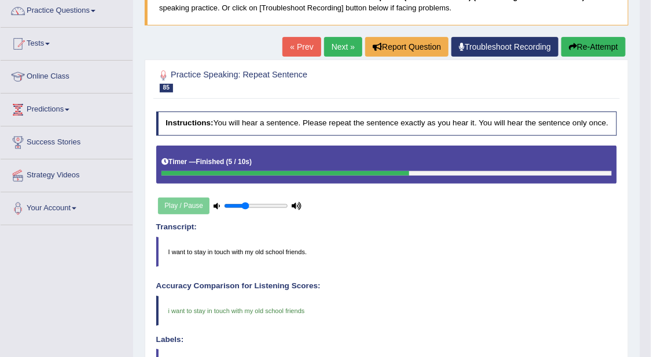
click at [340, 49] on link "Next »" at bounding box center [343, 47] width 38 height 20
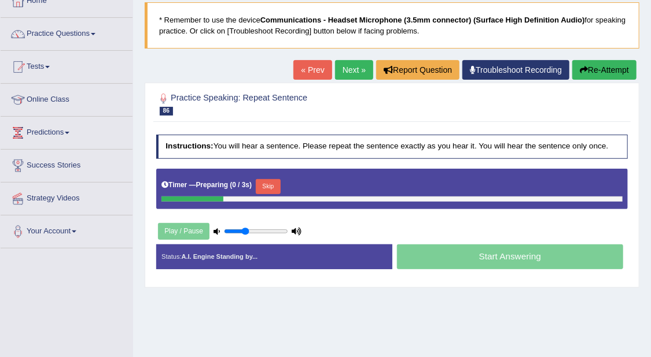
scroll to position [72, 0]
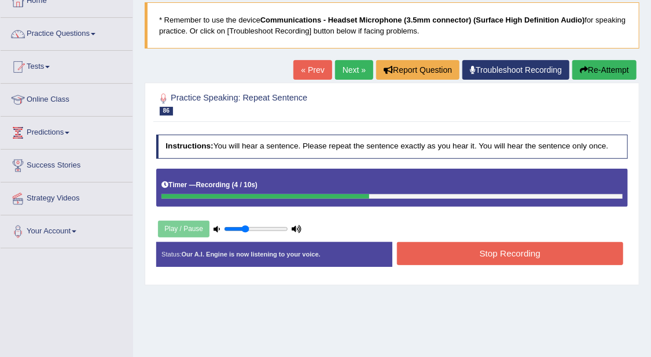
click at [525, 269] on div "Status: Our A.I. Engine is now listening to your voice. Start Answering Stop Re…" at bounding box center [392, 259] width 472 height 35
click at [526, 252] on button "Stop Recording" at bounding box center [510, 253] width 226 height 23
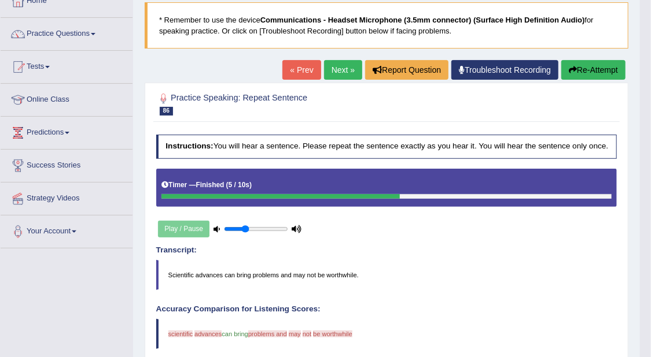
click at [343, 73] on link "Next »" at bounding box center [343, 70] width 38 height 20
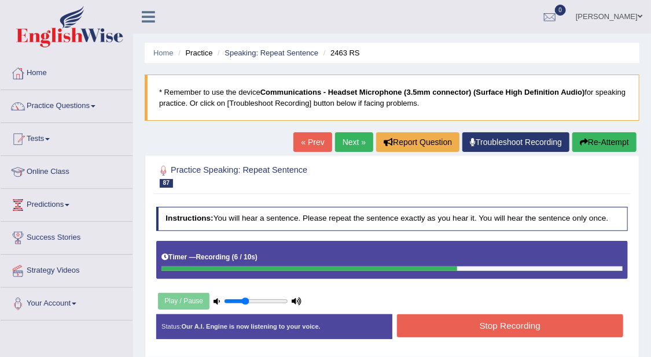
click at [530, 320] on button "Stop Recording" at bounding box center [510, 326] width 226 height 23
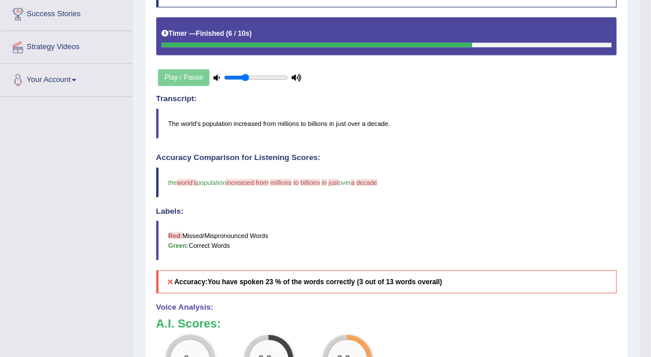
scroll to position [72, 0]
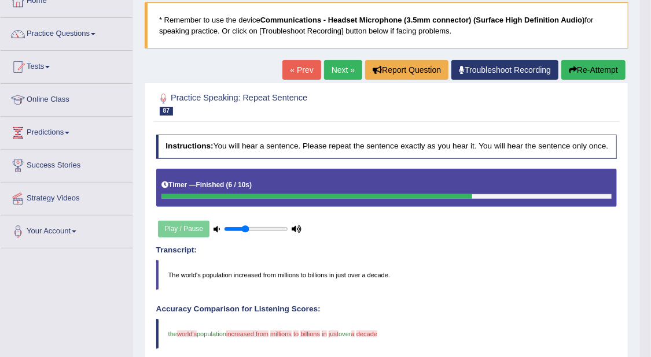
click at [598, 69] on button "Re-Attempt" at bounding box center [593, 70] width 64 height 20
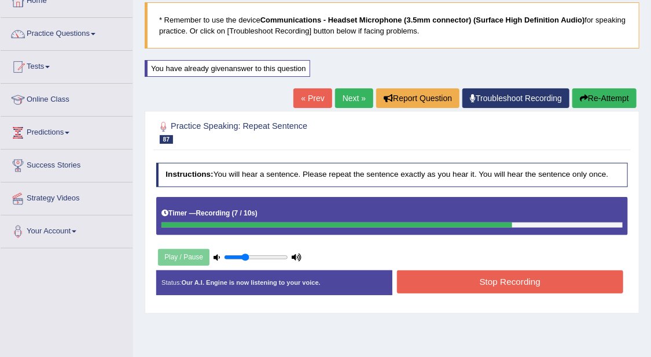
click at [579, 283] on button "Stop Recording" at bounding box center [510, 282] width 226 height 23
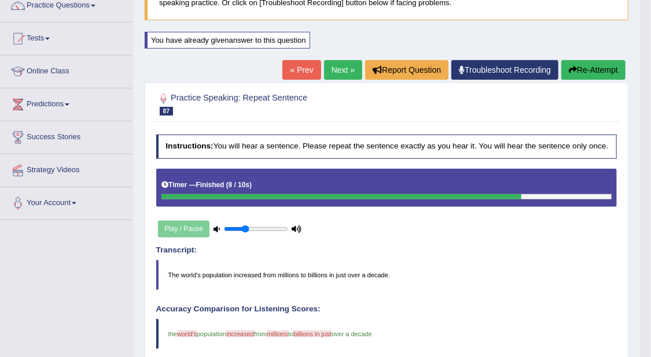
scroll to position [72, 0]
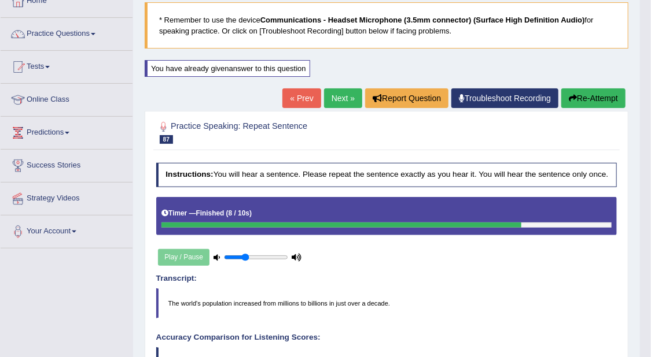
click at [582, 88] on button "Re-Attempt" at bounding box center [593, 98] width 64 height 20
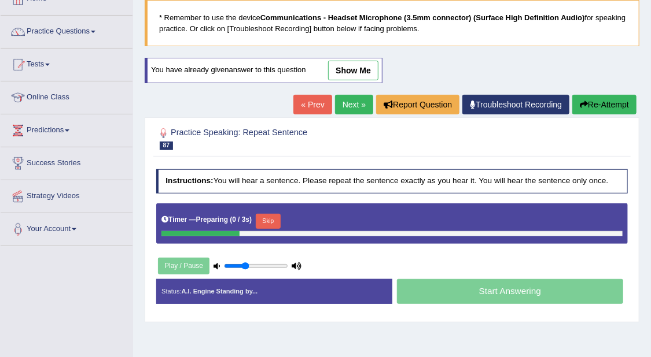
scroll to position [72, 0]
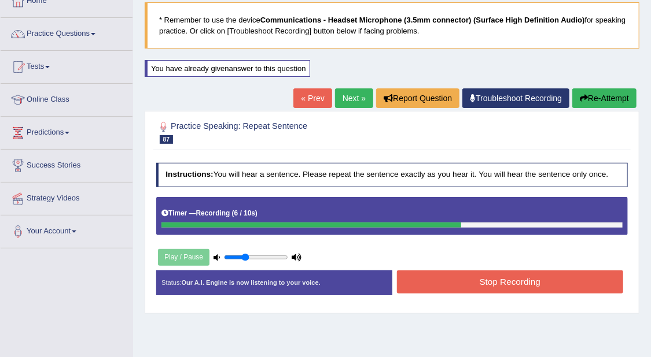
click at [534, 282] on button "Stop Recording" at bounding box center [510, 282] width 226 height 23
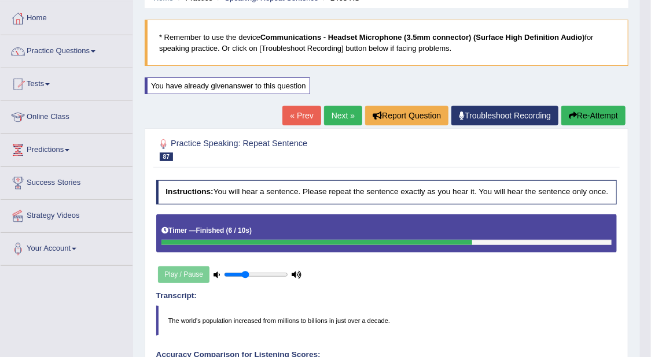
scroll to position [0, 0]
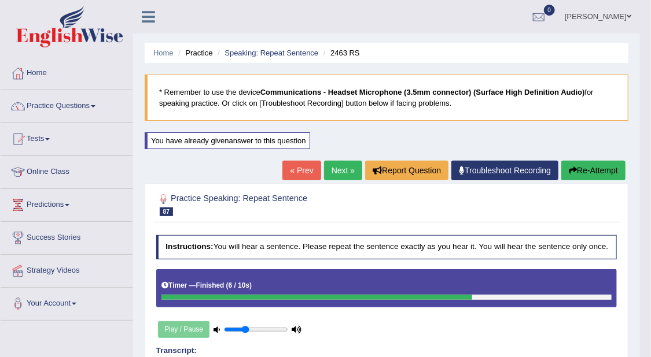
click at [338, 165] on link "Next »" at bounding box center [343, 171] width 38 height 20
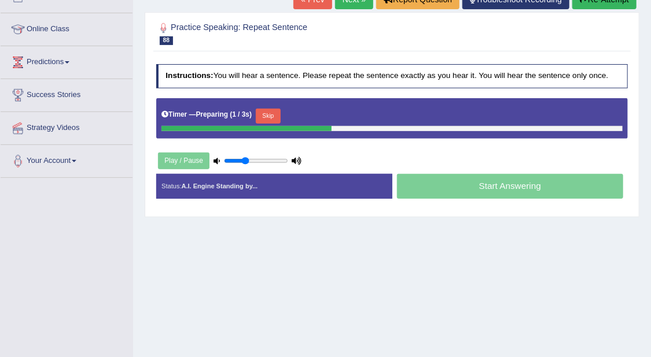
scroll to position [145, 0]
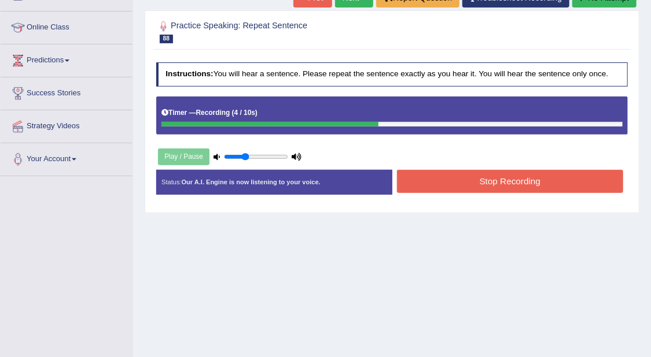
click at [529, 188] on button "Stop Recording" at bounding box center [510, 181] width 226 height 23
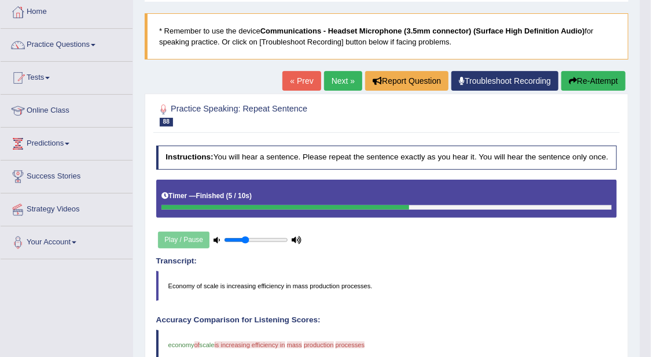
scroll to position [0, 0]
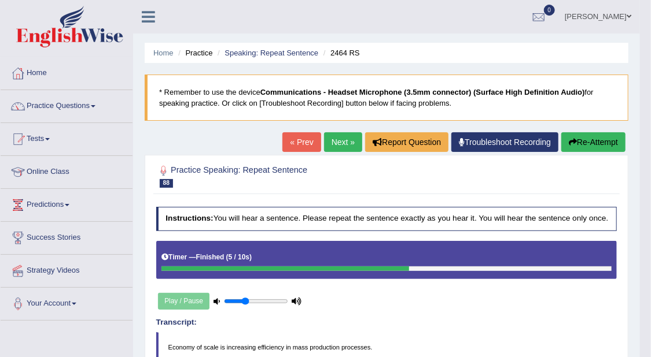
click at [592, 148] on button "Re-Attempt" at bounding box center [593, 142] width 64 height 20
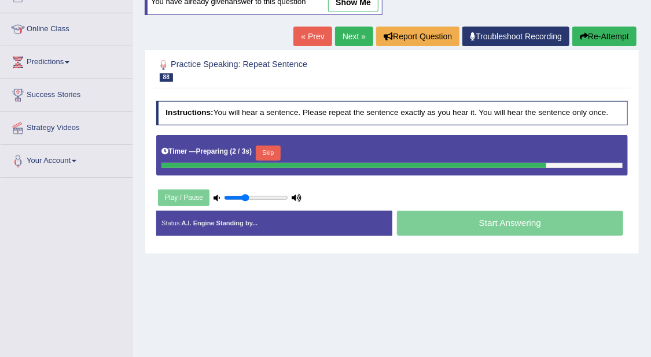
scroll to position [145, 0]
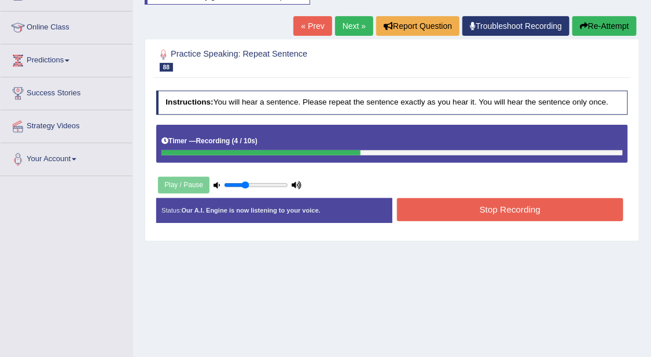
click at [532, 208] on button "Stop Recording" at bounding box center [510, 209] width 226 height 23
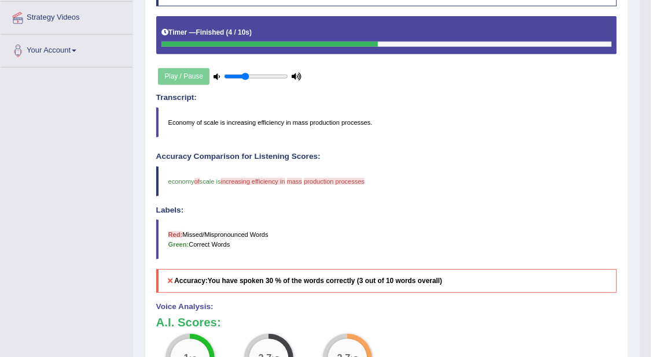
scroll to position [72, 0]
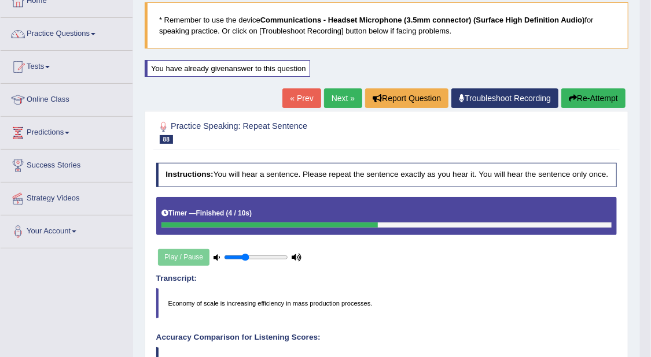
click at [596, 94] on button "Re-Attempt" at bounding box center [593, 98] width 64 height 20
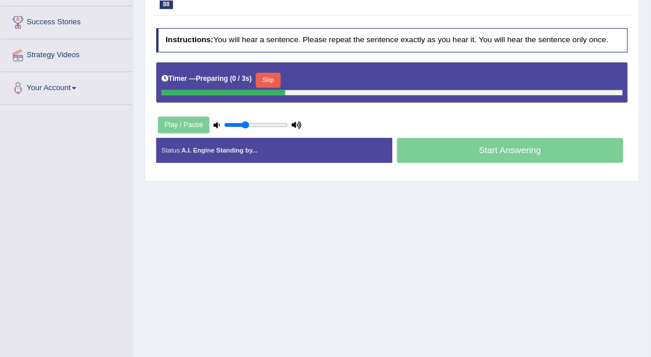
scroll to position [217, 0]
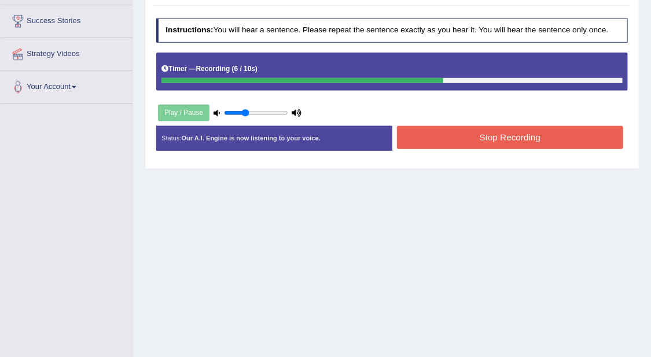
click at [488, 128] on button "Stop Recording" at bounding box center [510, 137] width 226 height 23
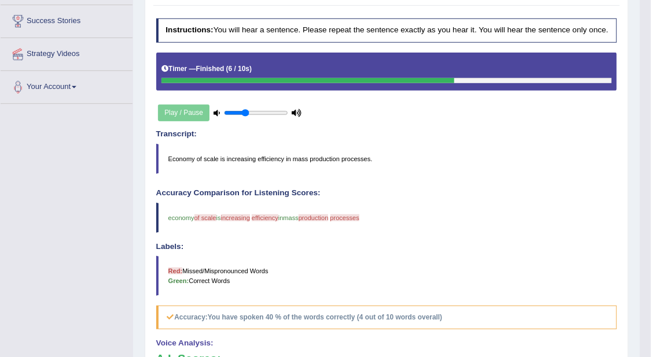
scroll to position [145, 0]
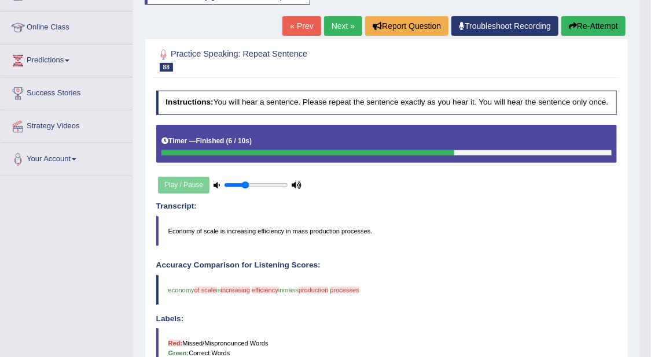
click at [571, 29] on button "Re-Attempt" at bounding box center [593, 26] width 64 height 20
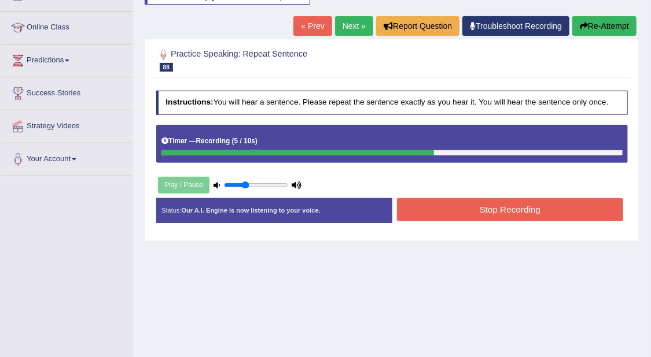
click at [557, 211] on button "Stop Recording" at bounding box center [510, 209] width 226 height 23
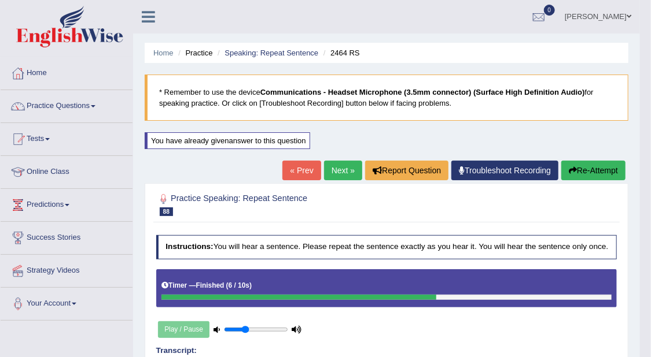
click at [582, 168] on button "Re-Attempt" at bounding box center [593, 171] width 64 height 20
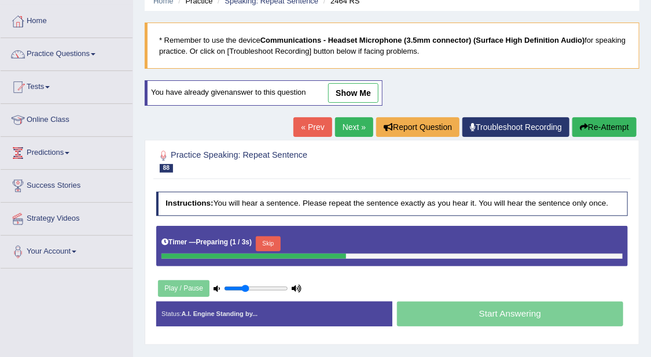
scroll to position [73, 0]
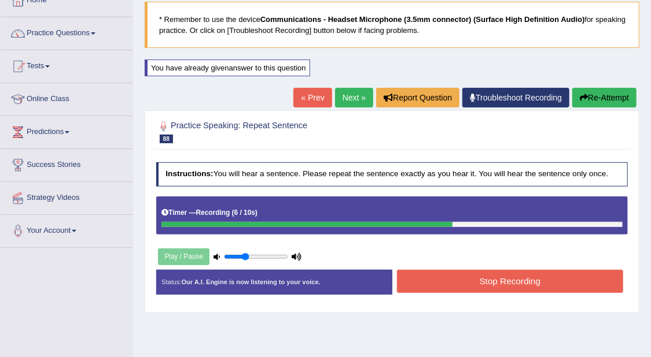
click at [538, 274] on button "Stop Recording" at bounding box center [510, 281] width 226 height 23
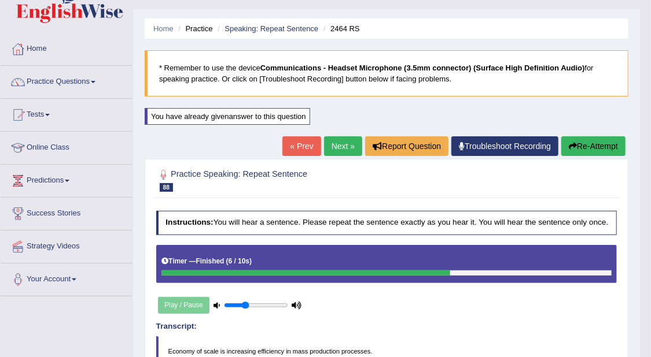
scroll to position [0, 0]
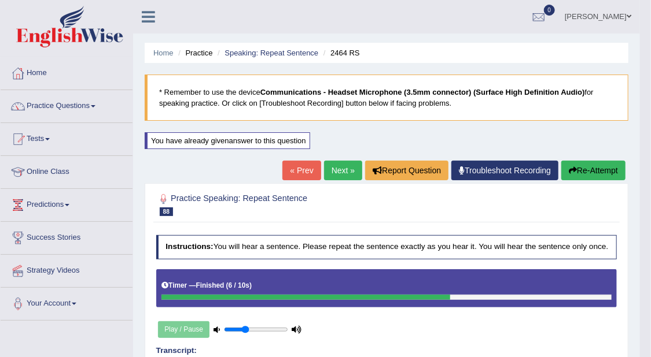
click at [348, 172] on link "Next »" at bounding box center [343, 171] width 38 height 20
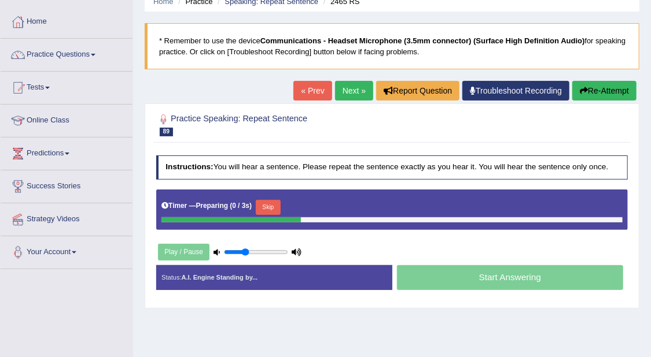
scroll to position [72, 0]
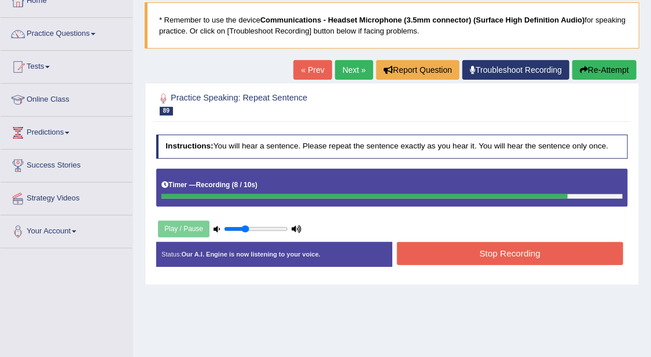
click at [566, 252] on button "Stop Recording" at bounding box center [510, 253] width 226 height 23
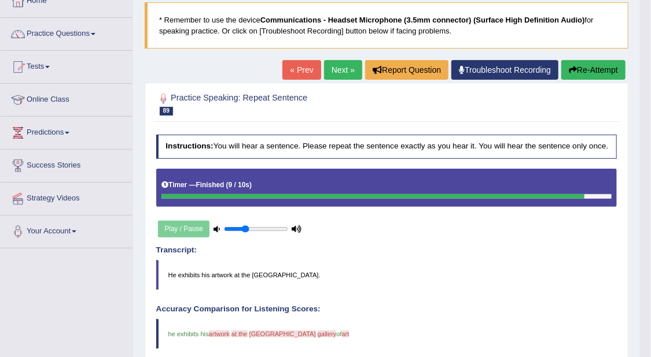
click at [579, 71] on button "Re-Attempt" at bounding box center [593, 70] width 64 height 20
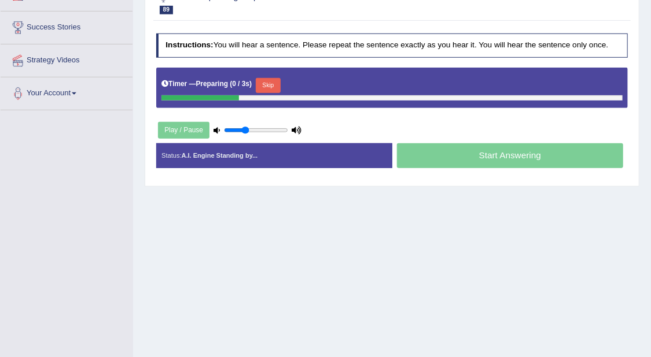
scroll to position [219, 0]
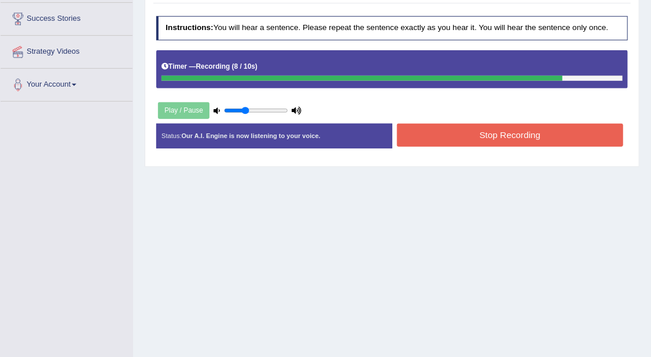
click at [590, 130] on button "Stop Recording" at bounding box center [510, 135] width 226 height 23
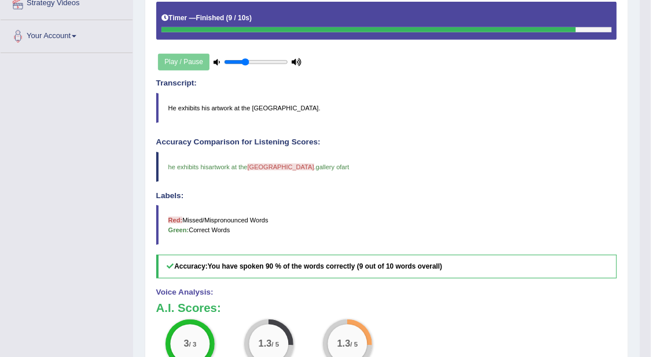
scroll to position [123, 0]
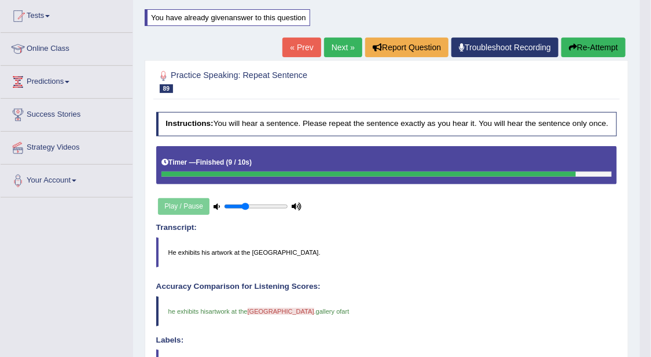
click at [342, 48] on link "Next »" at bounding box center [343, 48] width 38 height 20
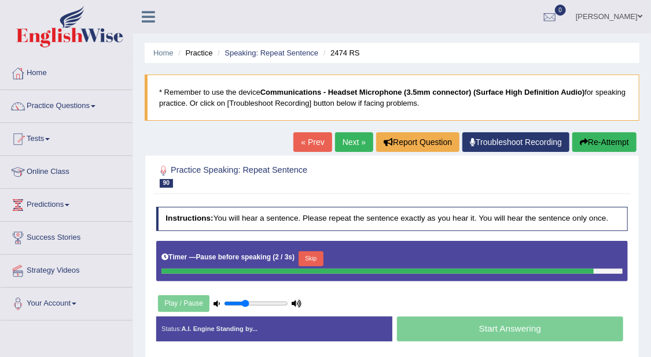
click at [608, 131] on div "Home Practice Speaking: Repeat Sentence 2474 RS * Remember to use the device Co…" at bounding box center [392, 289] width 518 height 578
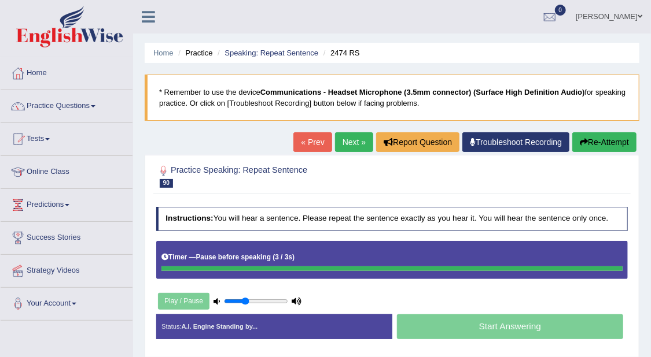
click at [604, 141] on button "Re-Attempt" at bounding box center [604, 142] width 64 height 20
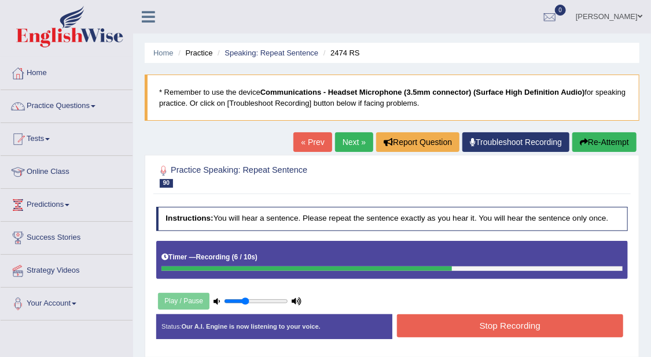
click at [555, 328] on button "Stop Recording" at bounding box center [510, 326] width 226 height 23
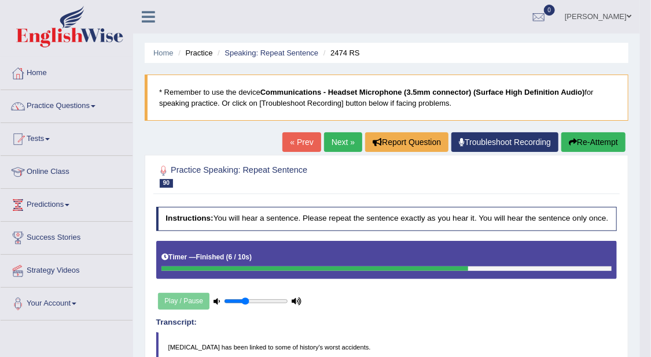
click at [599, 146] on button "Re-Attempt" at bounding box center [593, 142] width 64 height 20
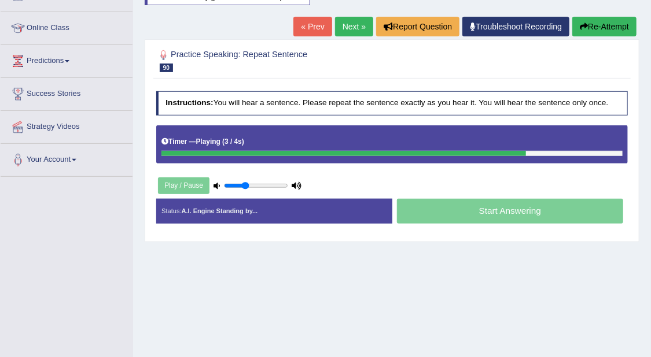
scroll to position [145, 0]
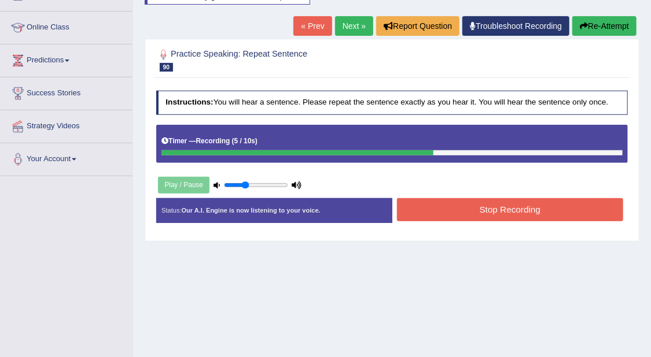
click at [585, 205] on button "Stop Recording" at bounding box center [510, 209] width 226 height 23
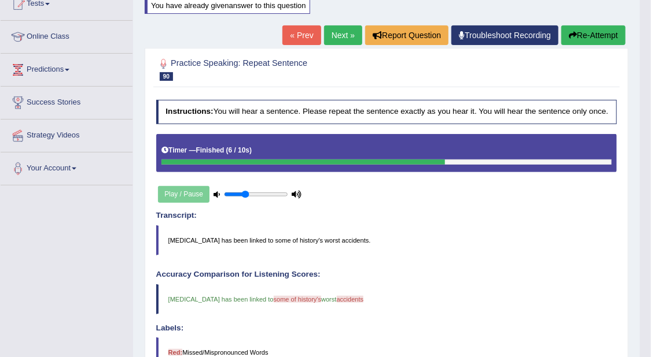
scroll to position [0, 0]
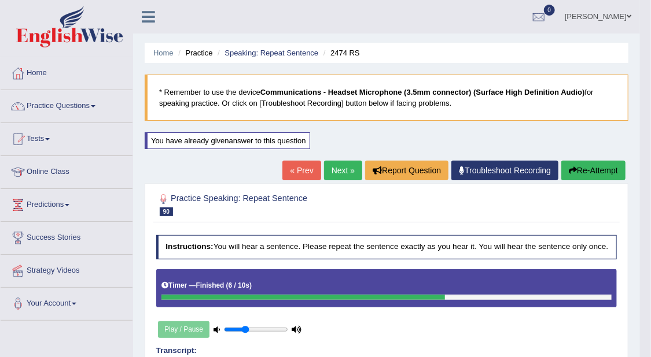
click at [339, 172] on link "Next »" at bounding box center [343, 171] width 38 height 20
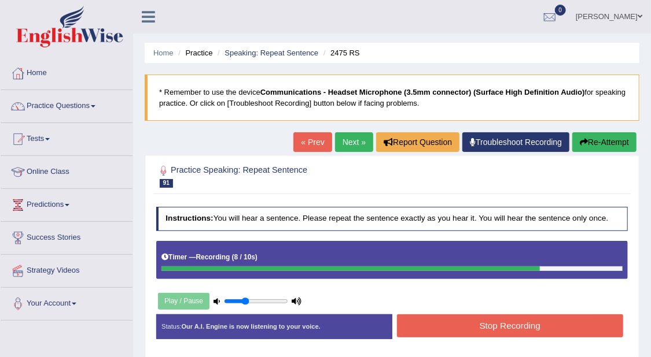
click at [537, 327] on button "Stop Recording" at bounding box center [510, 326] width 226 height 23
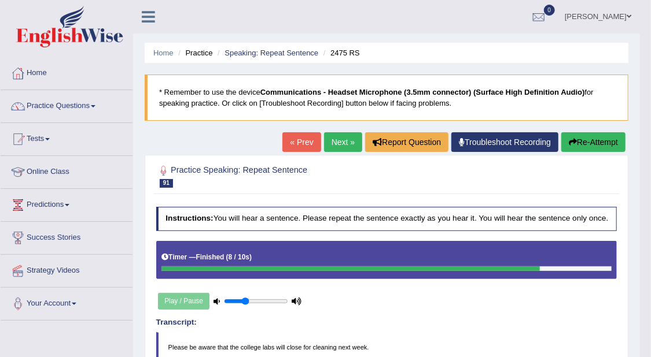
click at [342, 137] on link "Next »" at bounding box center [343, 142] width 38 height 20
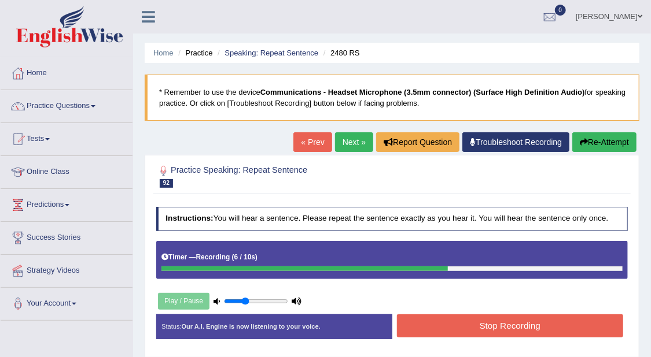
click at [596, 135] on button "Re-Attempt" at bounding box center [604, 142] width 64 height 20
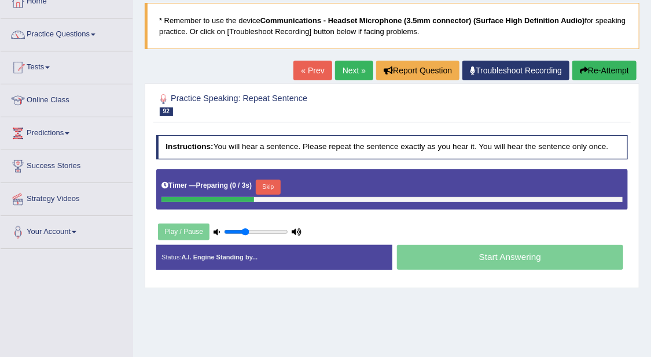
scroll to position [145, 0]
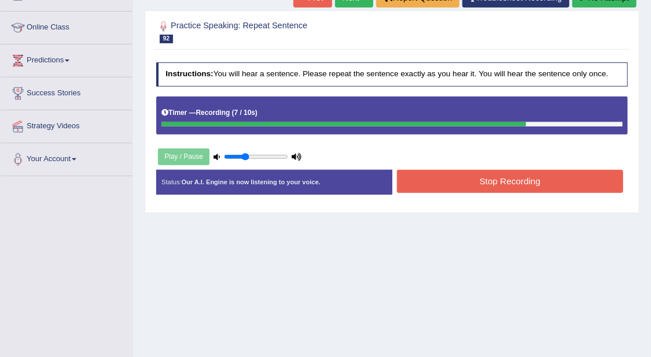
click at [600, 175] on button "Stop Recording" at bounding box center [510, 181] width 226 height 23
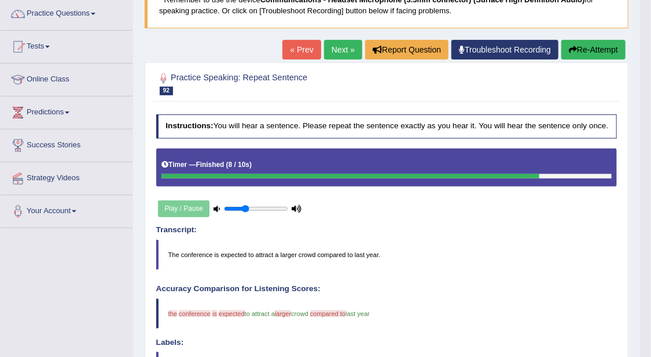
scroll to position [72, 0]
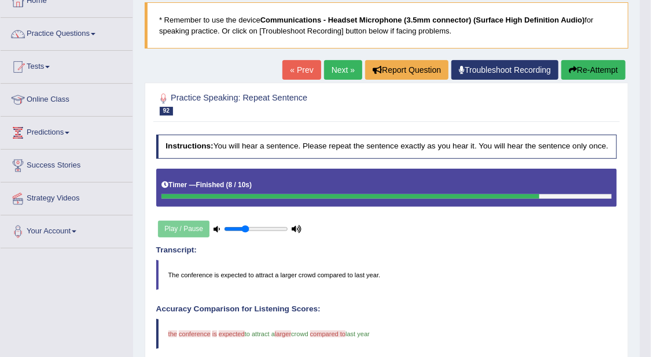
click at [331, 62] on link "Next »" at bounding box center [343, 70] width 38 height 20
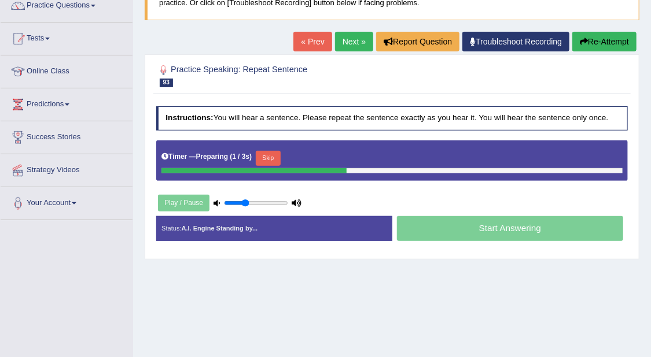
scroll to position [145, 0]
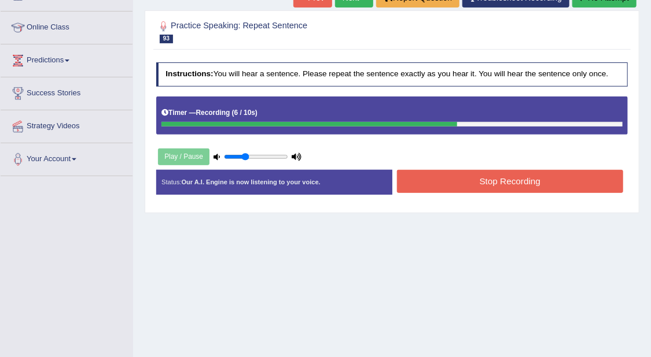
click at [538, 180] on button "Stop Recording" at bounding box center [510, 181] width 226 height 23
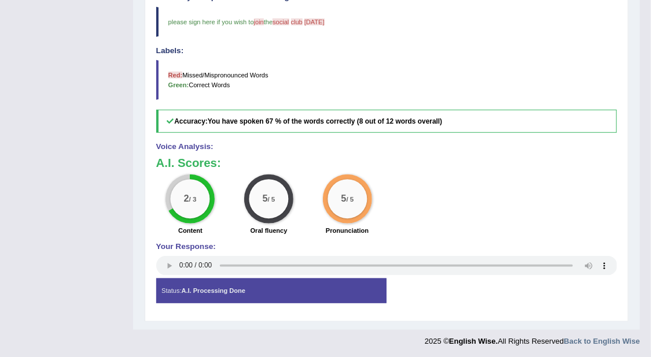
scroll to position [23, 0]
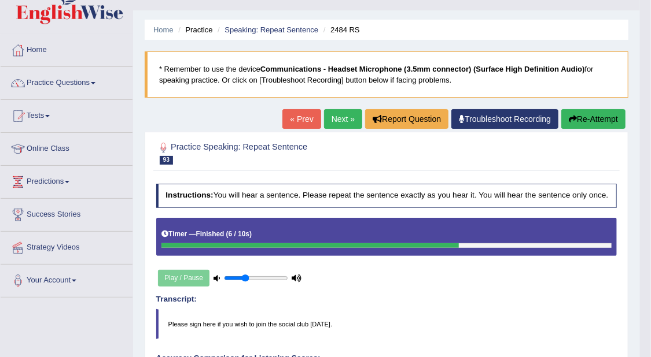
click at [347, 114] on link "Next »" at bounding box center [343, 119] width 38 height 20
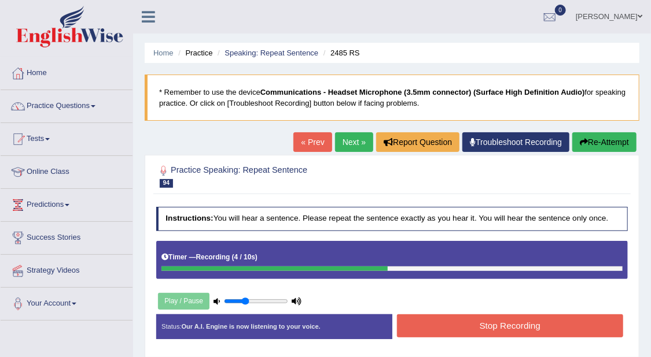
click at [427, 334] on button "Stop Recording" at bounding box center [510, 326] width 226 height 23
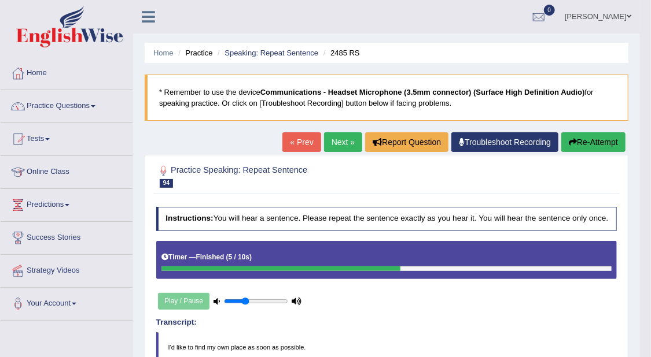
click at [340, 139] on link "Next »" at bounding box center [343, 142] width 38 height 20
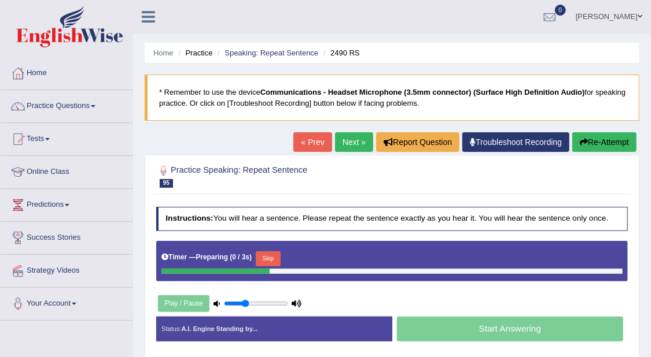
scroll to position [145, 0]
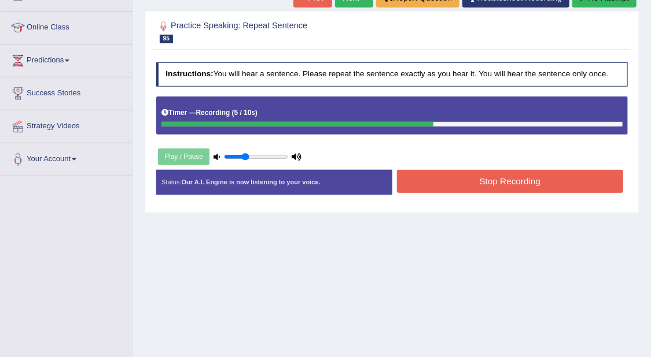
click at [512, 189] on button "Stop Recording" at bounding box center [510, 181] width 226 height 23
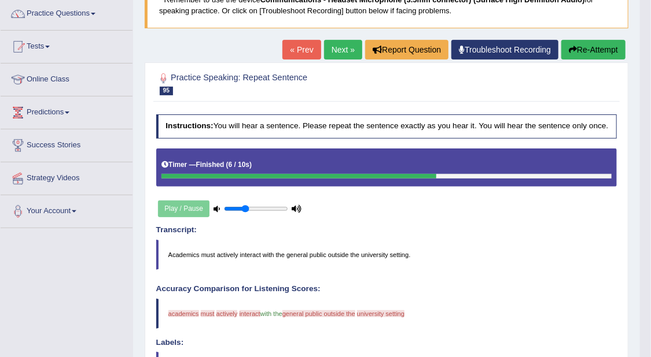
scroll to position [72, 0]
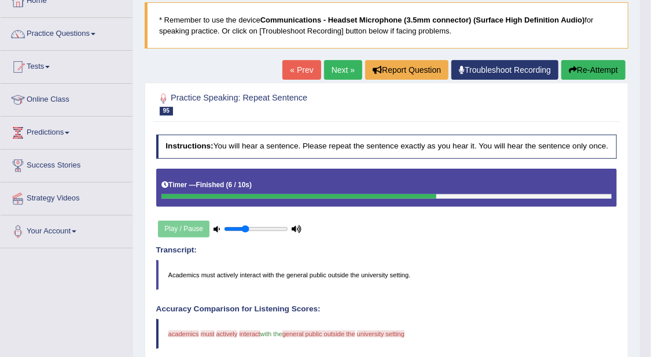
click at [337, 64] on link "Next »" at bounding box center [343, 70] width 38 height 20
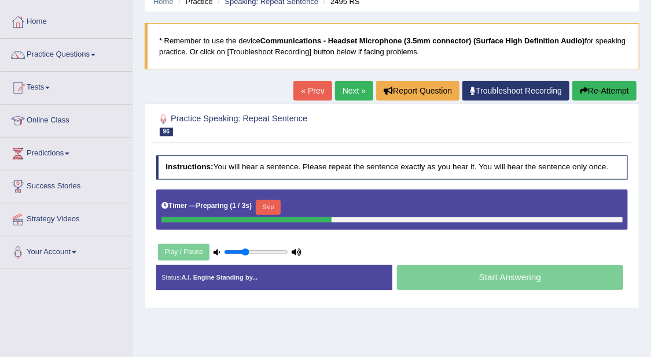
scroll to position [72, 0]
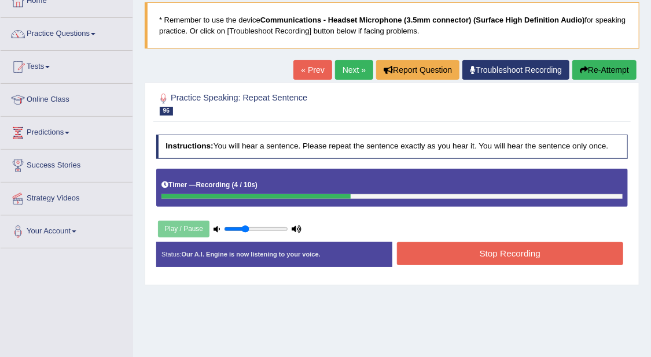
click at [501, 254] on button "Stop Recording" at bounding box center [510, 253] width 226 height 23
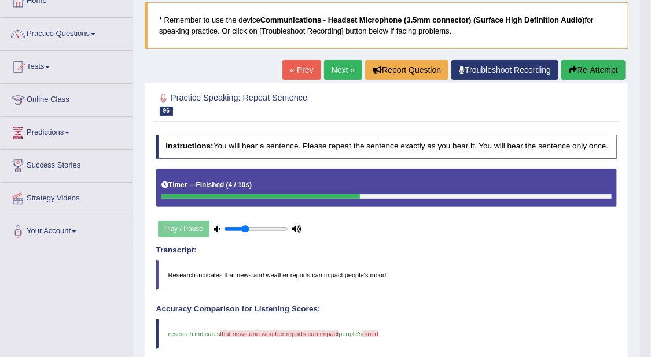
click at [345, 68] on link "Next »" at bounding box center [343, 70] width 38 height 20
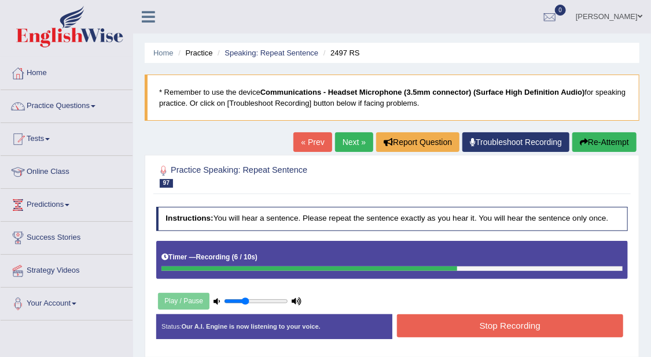
click at [503, 324] on button "Stop Recording" at bounding box center [510, 326] width 226 height 23
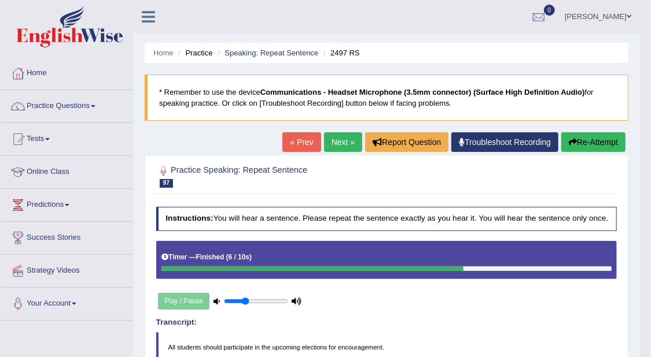
click at [333, 143] on link "Next »" at bounding box center [343, 142] width 38 height 20
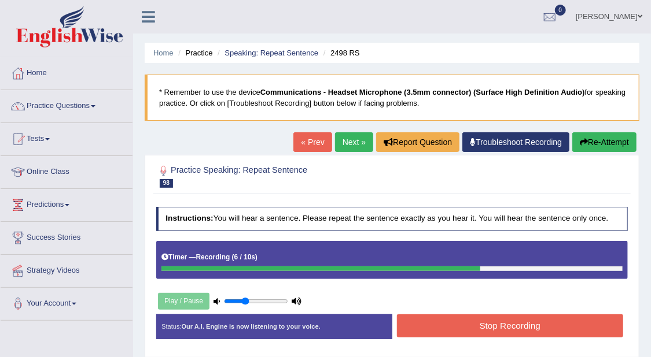
click at [528, 320] on button "Stop Recording" at bounding box center [510, 326] width 226 height 23
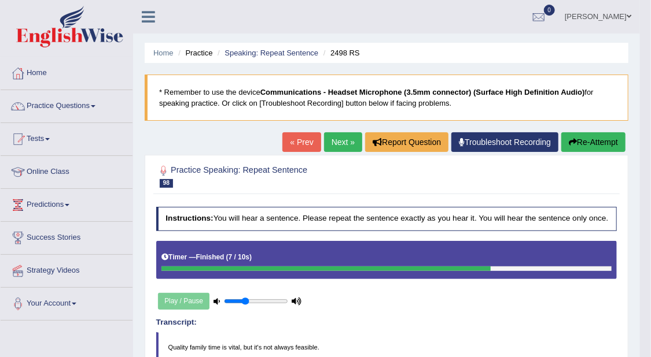
click at [331, 139] on link "Next »" at bounding box center [343, 142] width 38 height 20
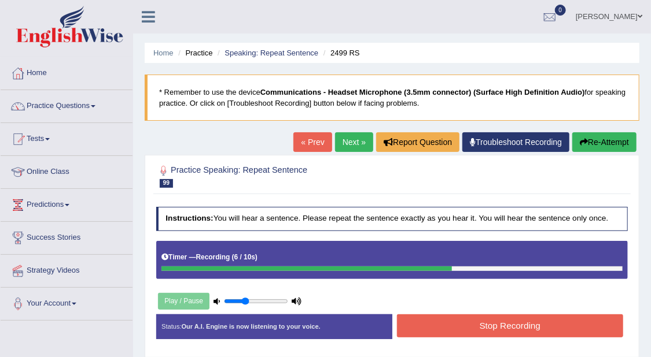
click at [485, 330] on button "Stop Recording" at bounding box center [510, 326] width 226 height 23
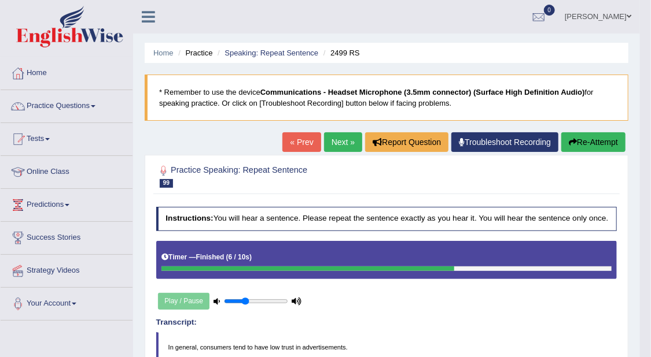
click at [333, 129] on div "Home Practice Speaking: Repeat Sentence 2499 RS * Remember to use the device Co…" at bounding box center [386, 357] width 507 height 715
click at [338, 136] on link "Next »" at bounding box center [343, 142] width 38 height 20
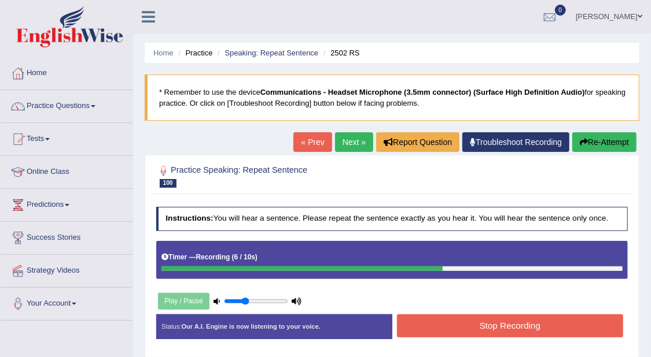
click at [578, 328] on button "Stop Recording" at bounding box center [510, 326] width 226 height 23
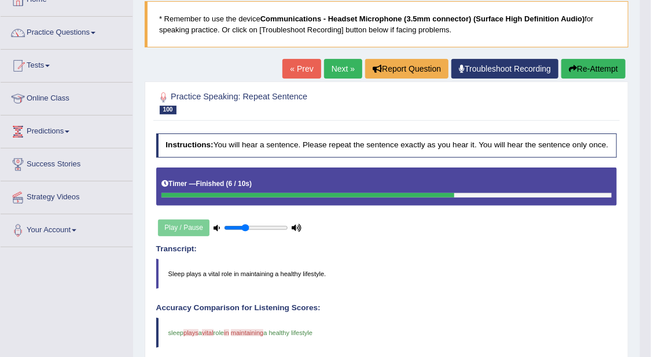
scroll to position [72, 0]
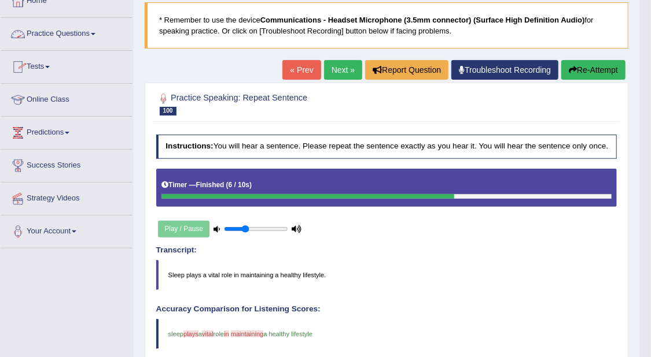
click at [80, 24] on link "Practice Questions" at bounding box center [67, 32] width 132 height 29
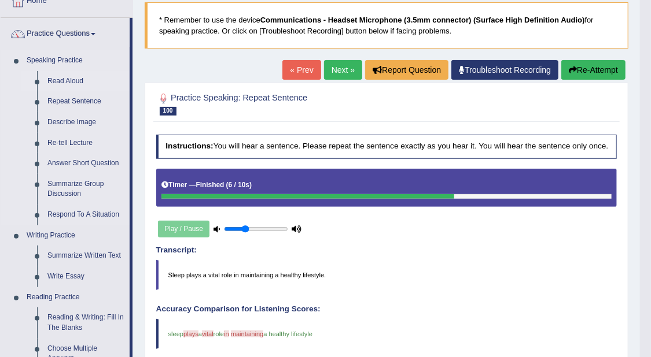
click at [69, 87] on link "Read Aloud" at bounding box center [85, 81] width 87 height 21
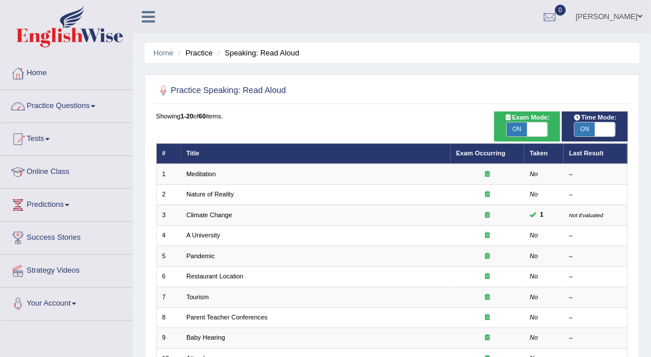
click at [93, 110] on link "Practice Questions" at bounding box center [67, 104] width 132 height 29
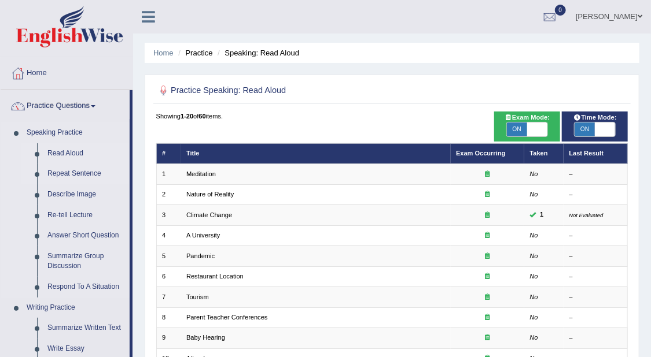
click at [87, 168] on link "Repeat Sentence" at bounding box center [85, 174] width 87 height 21
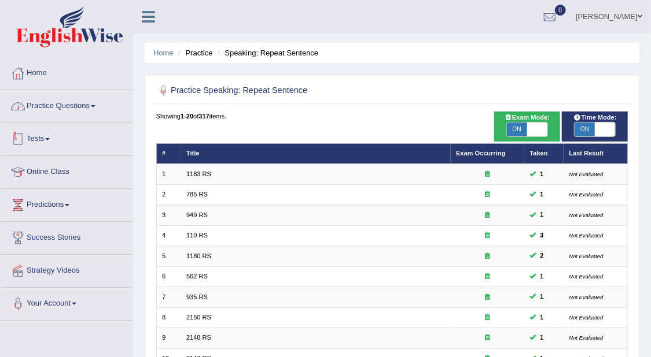
click at [96, 101] on link "Practice Questions" at bounding box center [67, 104] width 132 height 29
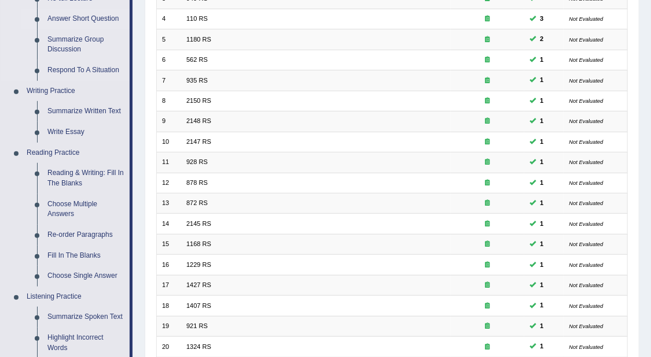
scroll to position [289, 0]
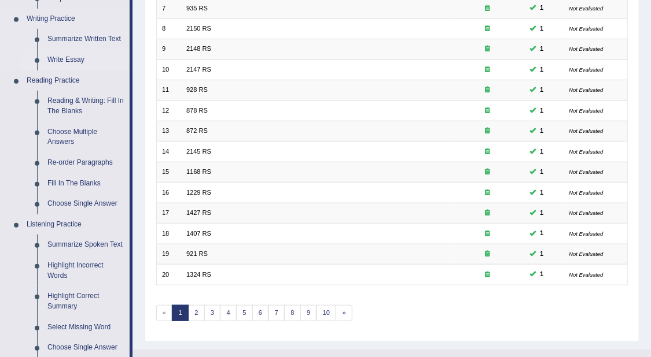
click at [77, 55] on link "Write Essay" at bounding box center [85, 60] width 87 height 21
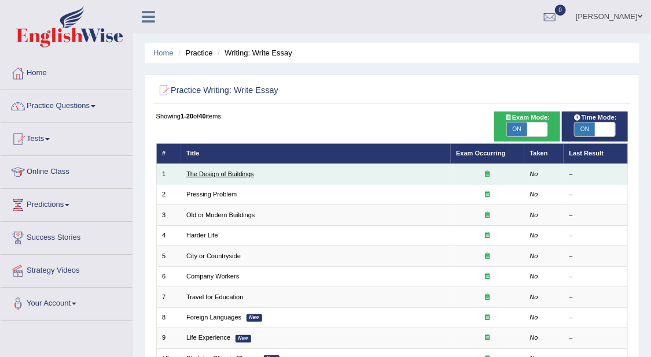
click at [210, 173] on link "The Design of Buildings" at bounding box center [220, 174] width 68 height 7
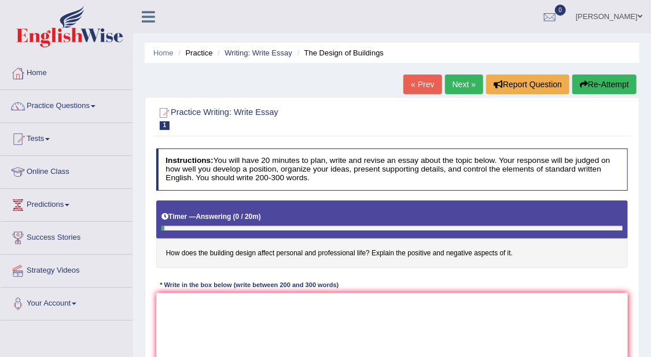
scroll to position [72, 0]
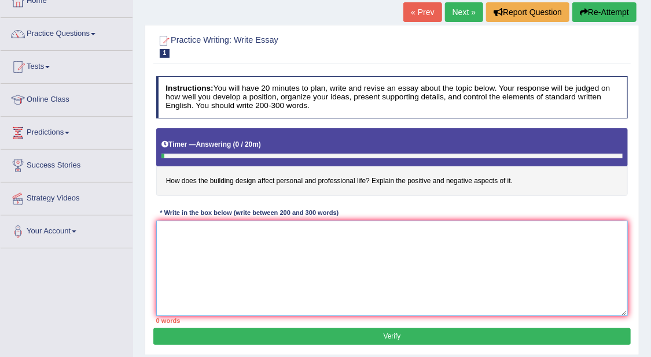
click at [453, 251] on textarea at bounding box center [392, 268] width 472 height 95
drag, startPoint x: 164, startPoint y: 177, endPoint x: 307, endPoint y: 179, distance: 142.8
click at [307, 179] on h4 "How does the building design affect personal and professional life? Explain the…" at bounding box center [392, 162] width 472 height 68
drag, startPoint x: 382, startPoint y: 173, endPoint x: 330, endPoint y: 183, distance: 52.9
click at [330, 183] on h4 "How does the building design affect personal and professional life? Explain the…" at bounding box center [392, 162] width 472 height 68
